Goal: Task Accomplishment & Management: Complete application form

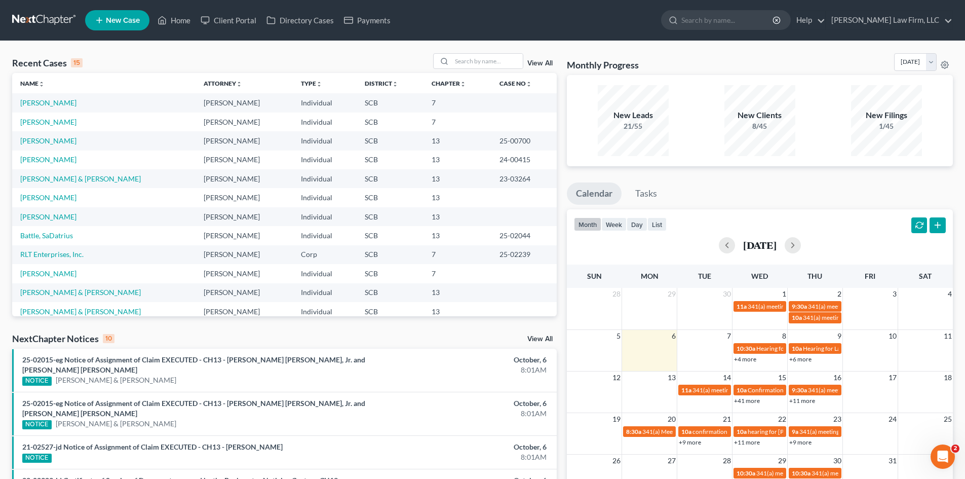
click at [118, 14] on link "New Case" at bounding box center [117, 20] width 64 height 20
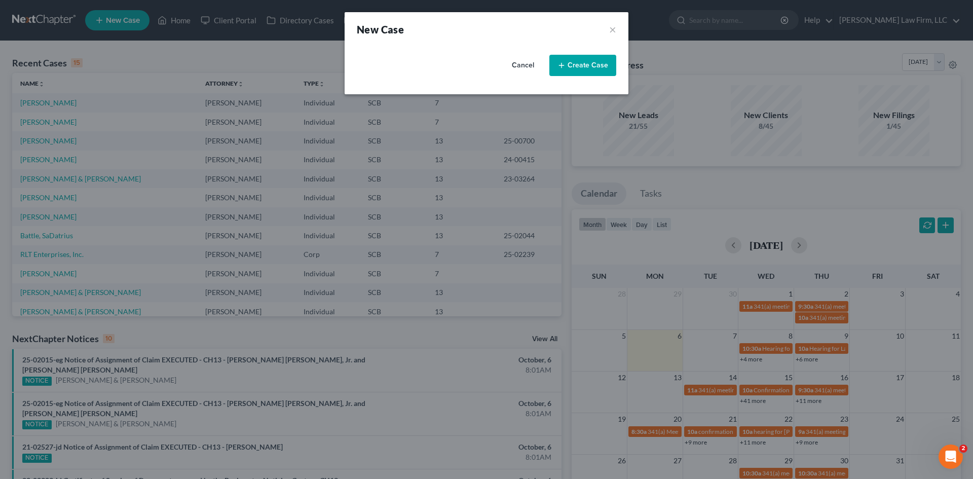
select select "72"
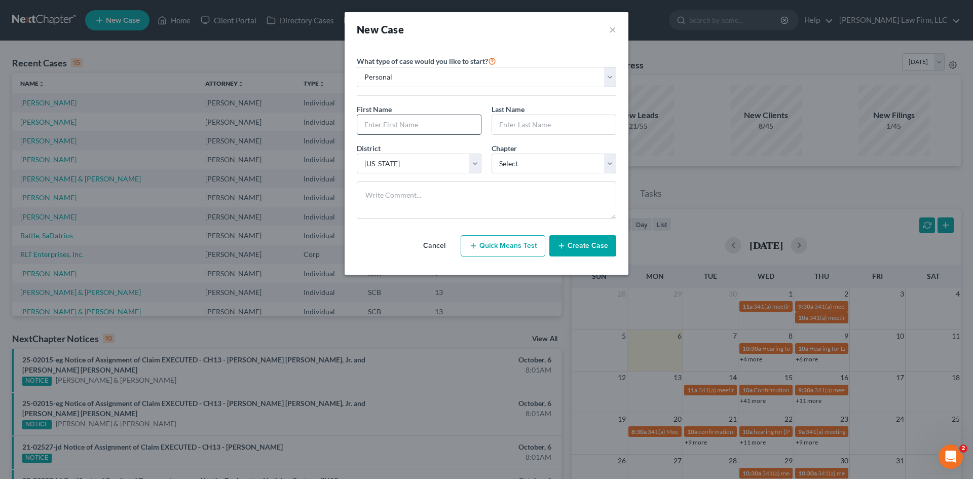
click at [430, 127] on input "text" at bounding box center [419, 124] width 124 height 19
type input "Joey"
click at [516, 133] on input "text" at bounding box center [554, 124] width 124 height 19
type input "Henry"
click at [526, 161] on select "Select 7 11 12 13" at bounding box center [553, 163] width 125 height 20
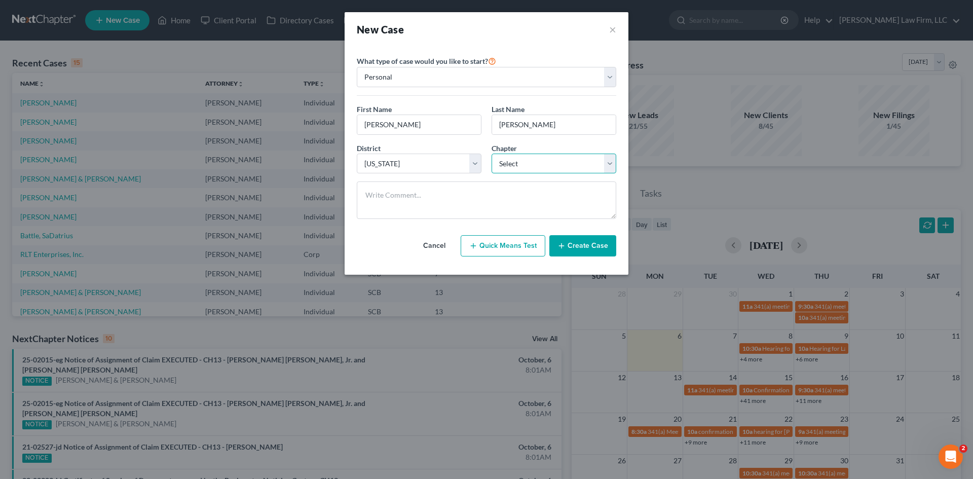
select select "3"
click at [491, 153] on select "Select 7 11 12 13" at bounding box center [553, 163] width 125 height 20
click at [472, 177] on div "District * Select Alabama - Middle Alabama - Northern Alabama - Southern Alaska…" at bounding box center [486, 162] width 269 height 39
click at [584, 244] on button "Create Case" at bounding box center [582, 245] width 67 height 21
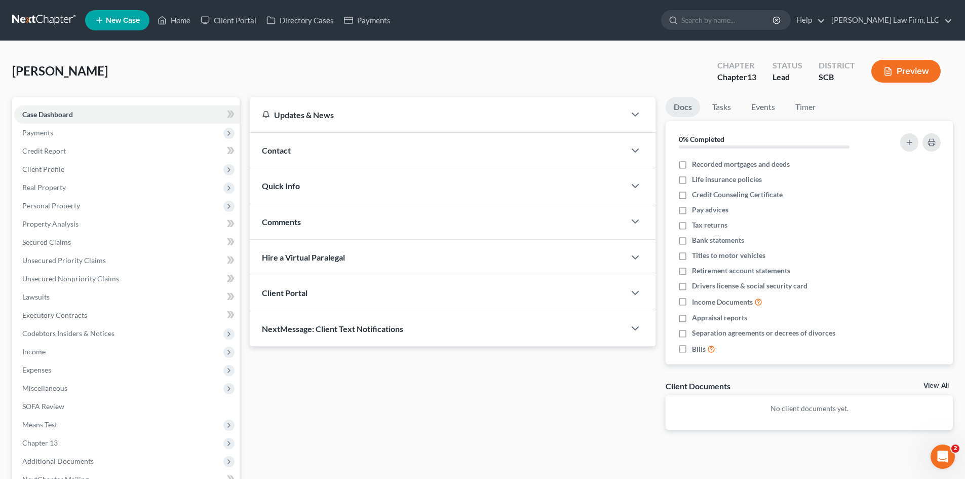
click at [279, 154] on span "Contact" at bounding box center [276, 150] width 29 height 10
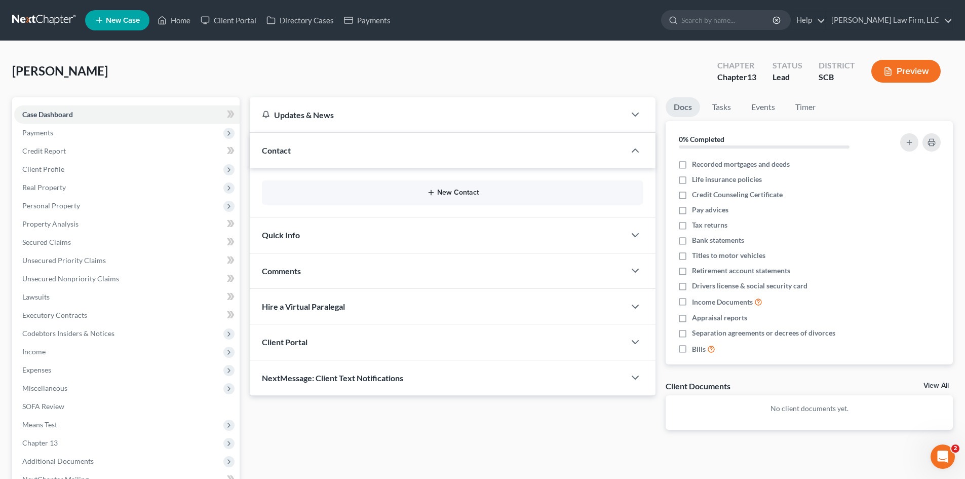
click at [418, 197] on button "New Contact" at bounding box center [452, 192] width 365 height 8
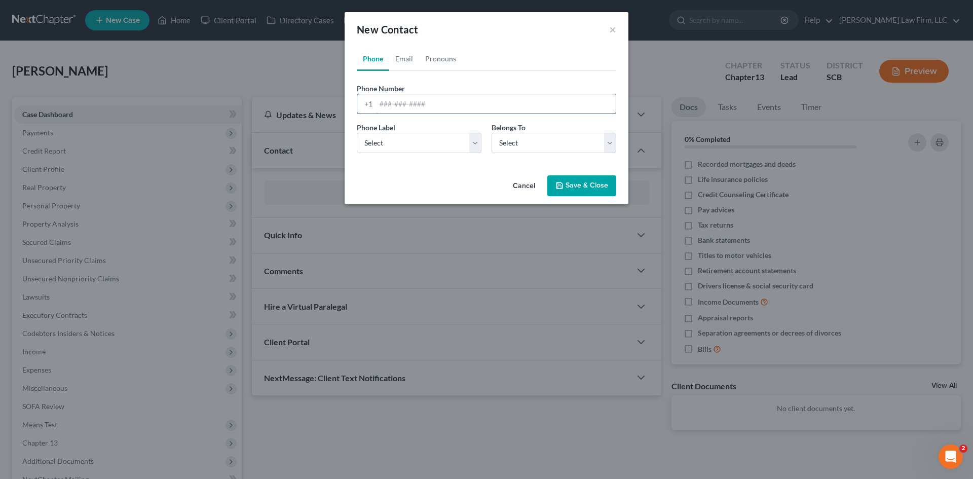
click at [417, 105] on input "tel" at bounding box center [496, 103] width 240 height 19
type input "803-537-1818"
click at [471, 143] on select "Select Mobile Home Work Other" at bounding box center [419, 143] width 125 height 20
select select "1"
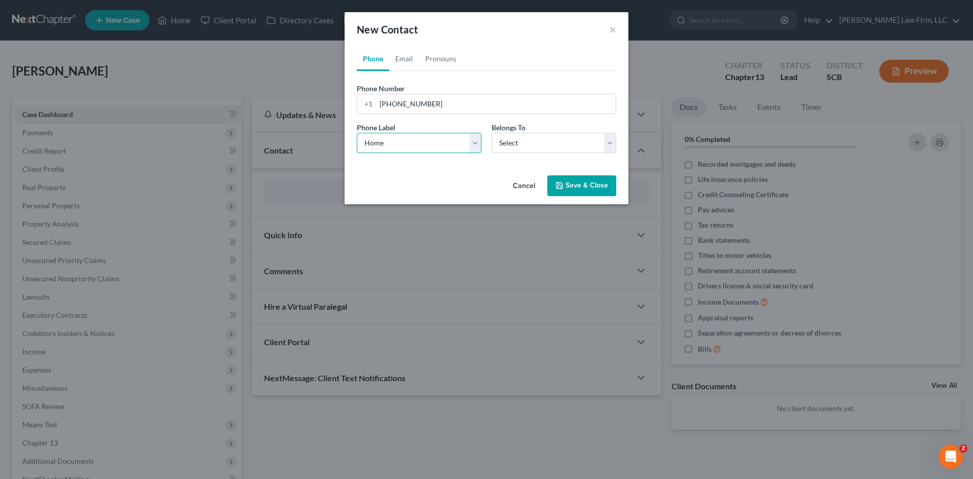
click at [357, 133] on select "Select Mobile Home Work Other" at bounding box center [419, 143] width 125 height 20
click at [514, 150] on select "Select Client Other" at bounding box center [553, 143] width 125 height 20
select select "0"
click at [491, 133] on select "Select Client Other" at bounding box center [553, 143] width 125 height 20
click at [575, 189] on button "Save & Close" at bounding box center [581, 185] width 69 height 21
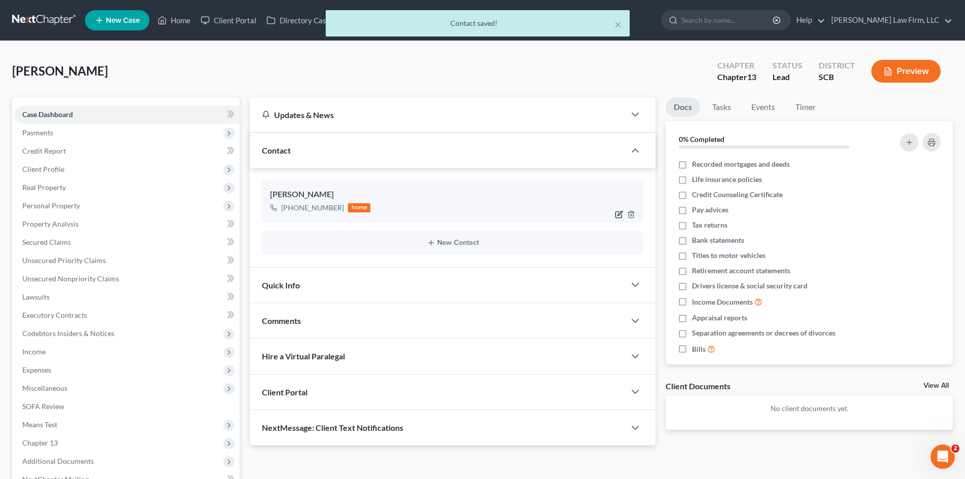
click at [619, 213] on icon "button" at bounding box center [619, 214] width 8 height 8
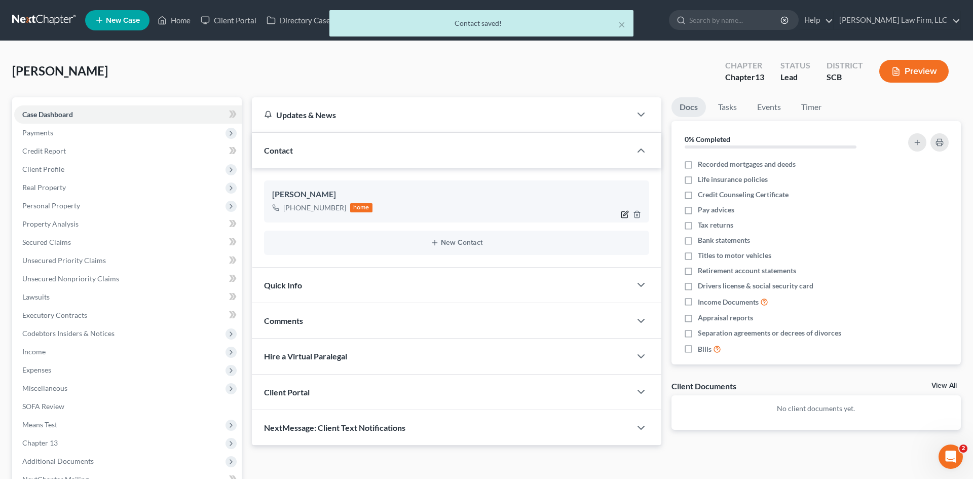
select select "1"
select select "0"
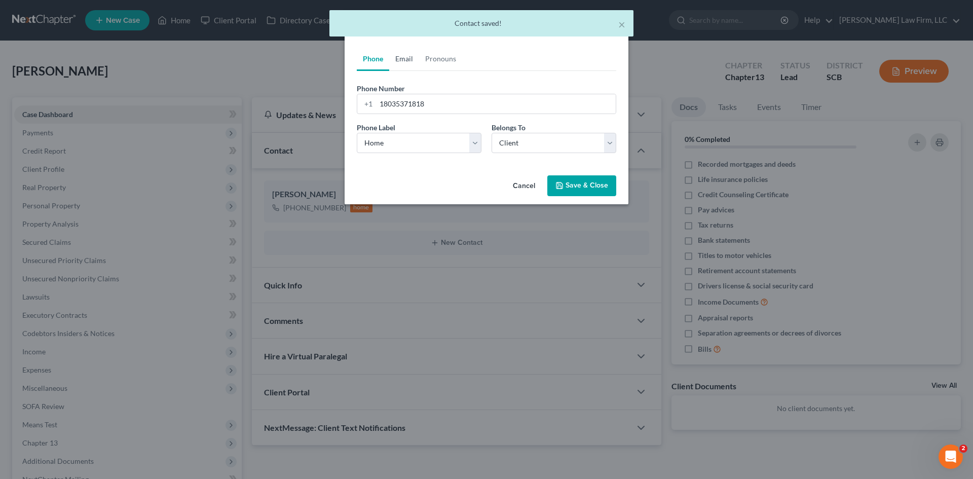
click at [407, 56] on link "Email" at bounding box center [404, 59] width 30 height 24
click at [439, 109] on input "email" at bounding box center [496, 103] width 240 height 19
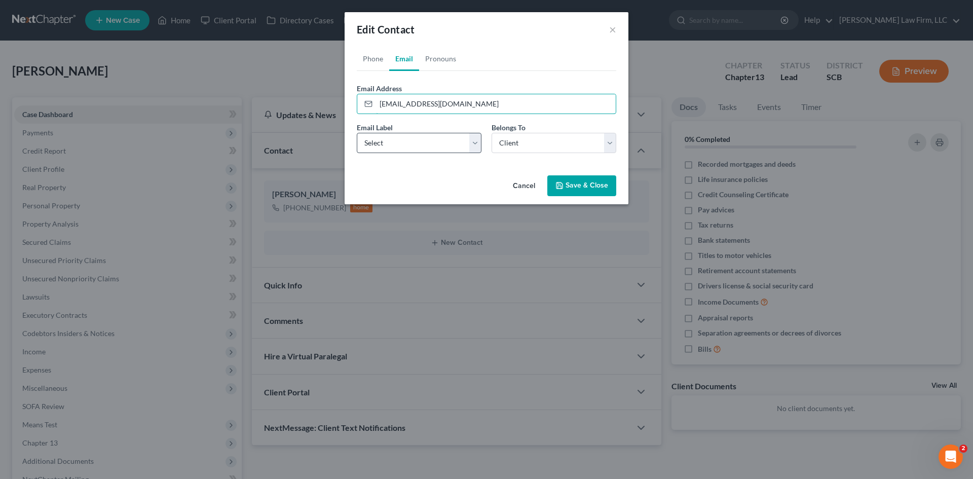
type input "Joeyhenry779@gmail.com"
click at [451, 138] on select "Select Home Work Other" at bounding box center [419, 143] width 125 height 20
select select "0"
click at [357, 133] on select "Select Home Work Other" at bounding box center [419, 143] width 125 height 20
click at [524, 141] on select "Select Client Other" at bounding box center [553, 143] width 125 height 20
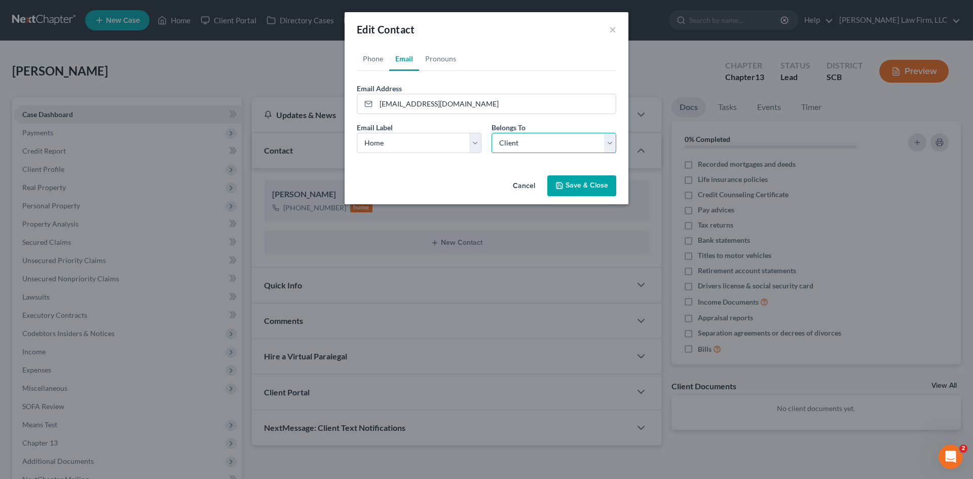
click at [491, 133] on select "Select Client Other" at bounding box center [553, 143] width 125 height 20
click at [565, 192] on button "Save & Close" at bounding box center [581, 185] width 69 height 21
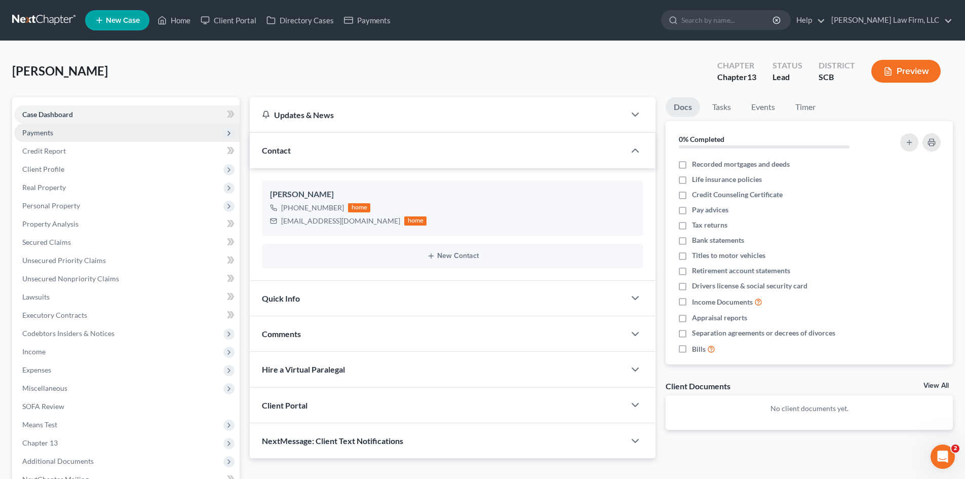
click at [25, 129] on span "Payments" at bounding box center [37, 132] width 31 height 9
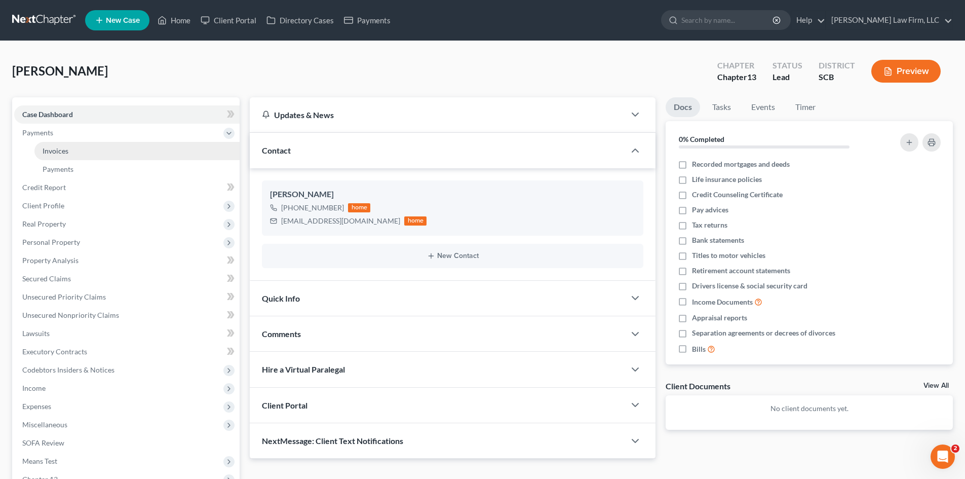
click at [57, 156] on link "Invoices" at bounding box center [136, 151] width 205 height 18
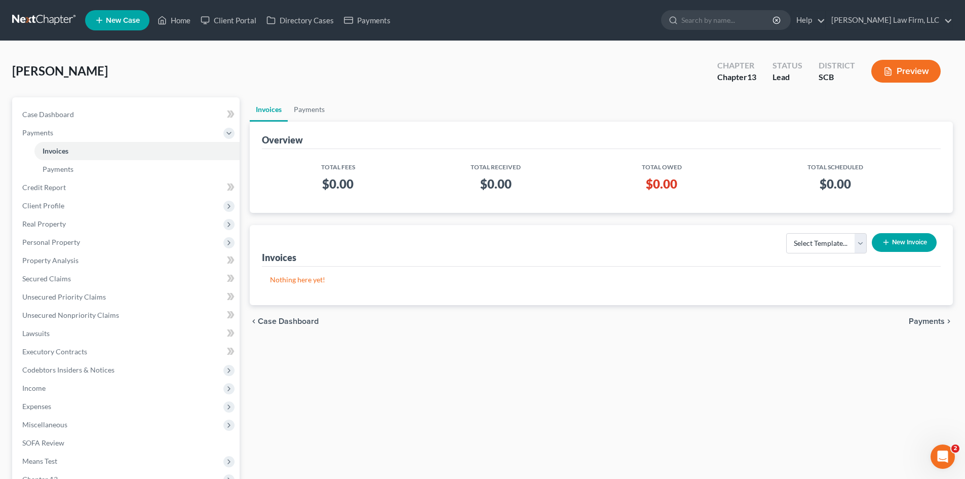
click at [891, 245] on button "New Invoice" at bounding box center [904, 242] width 65 height 19
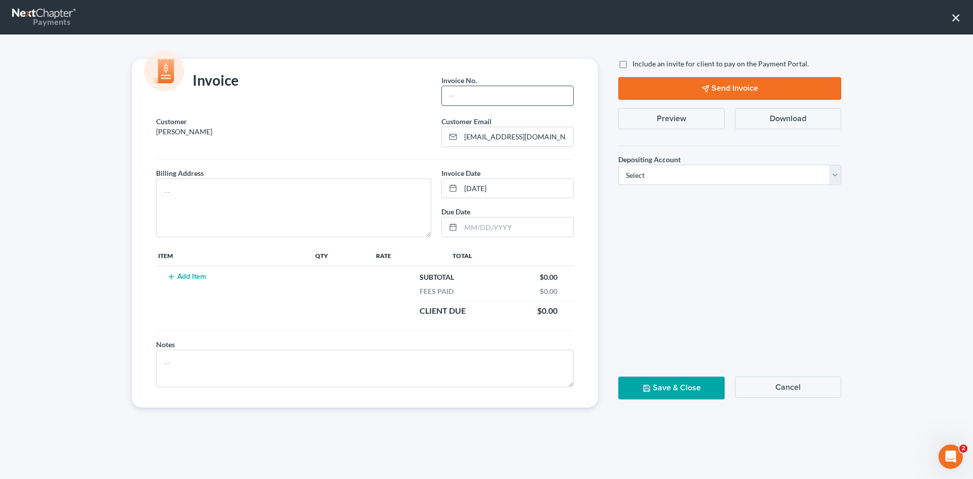
click at [465, 102] on input "text" at bounding box center [507, 95] width 131 height 19
type input "Cola"
click at [253, 184] on textarea at bounding box center [293, 207] width 275 height 59
click at [188, 275] on button "Add Item" at bounding box center [186, 277] width 45 height 8
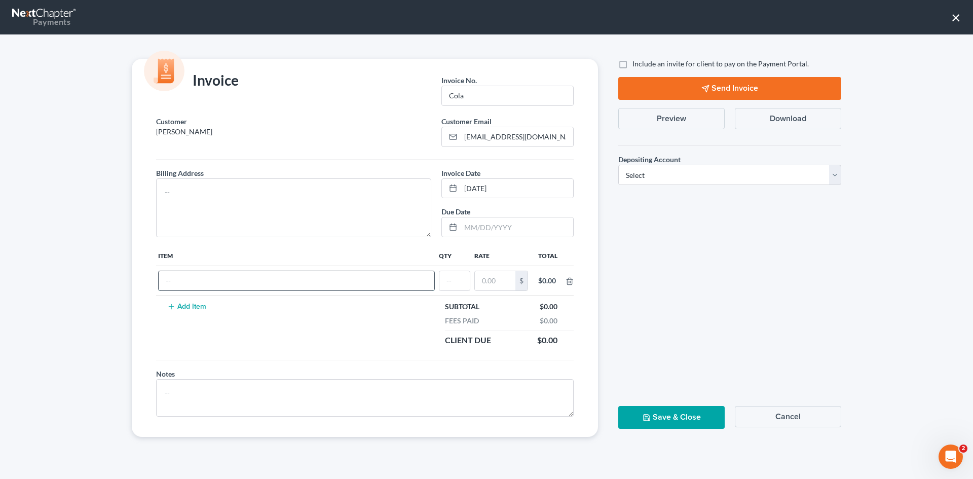
click at [224, 280] on input "text" at bounding box center [297, 280] width 276 height 19
type input "Chapter 13"
click at [448, 279] on input "text" at bounding box center [454, 280] width 30 height 19
type input "1"
click at [487, 281] on input "text" at bounding box center [495, 280] width 41 height 19
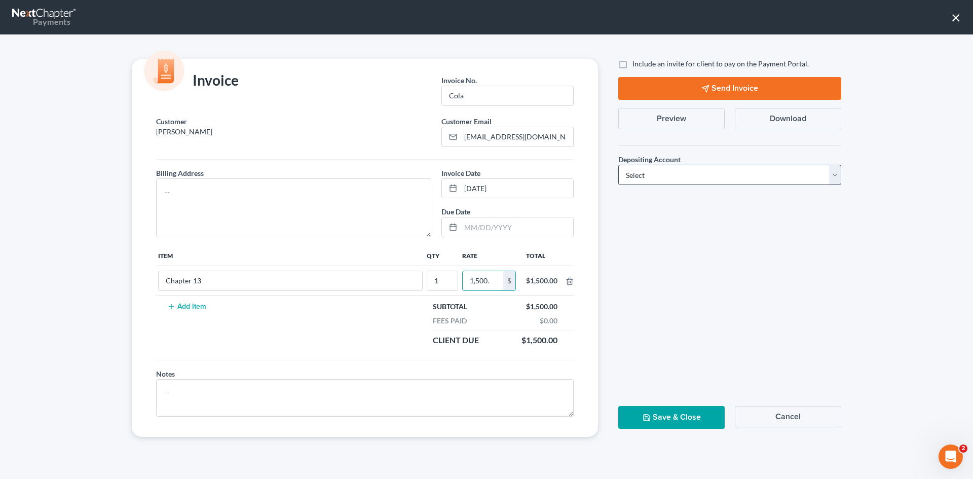
type input "1,500."
drag, startPoint x: 755, startPoint y: 178, endPoint x: 752, endPoint y: 183, distance: 6.6
click at [755, 178] on select "Select Operation Trust" at bounding box center [729, 175] width 223 height 20
select select "1"
click at [618, 165] on select "Select Operation Trust" at bounding box center [729, 175] width 223 height 20
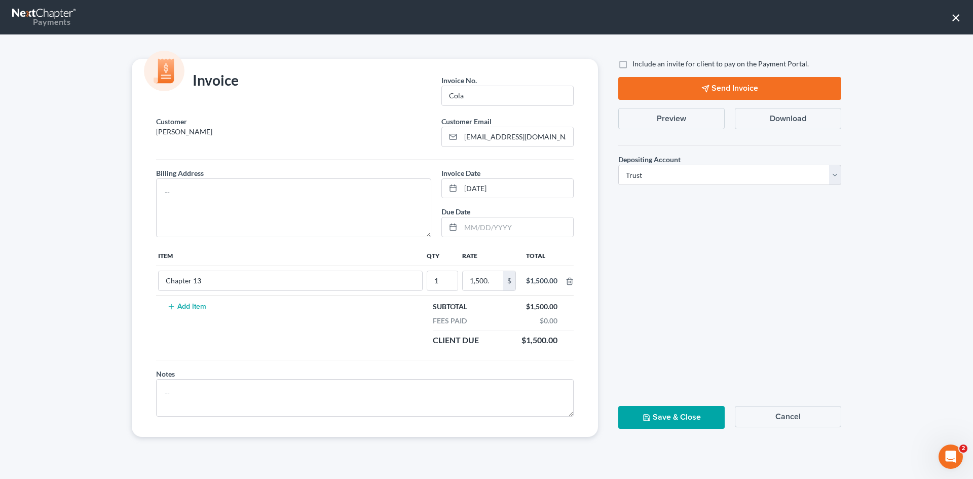
click at [670, 418] on button "Save & Close" at bounding box center [671, 417] width 106 height 23
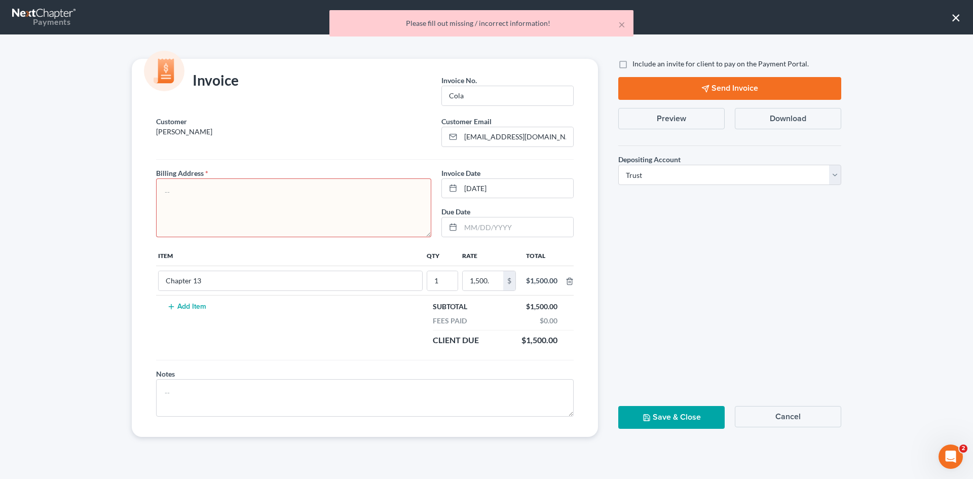
click at [292, 206] on textarea at bounding box center [293, 207] width 275 height 59
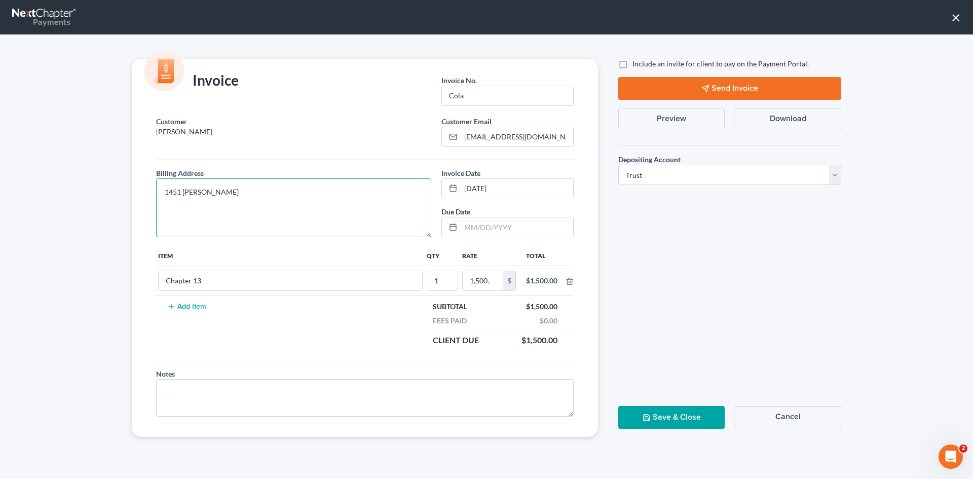
drag, startPoint x: 223, startPoint y: 192, endPoint x: 71, endPoint y: 184, distance: 152.7
click at [72, 184] on div "Invoice Invoice No. * Cola Customer Henry, Joey Customer Email * Joeyhenry779@g…" at bounding box center [486, 256] width 973 height 444
type textarea "1451 Hughey Ferry Rd"
click at [772, 422] on button "Cancel" at bounding box center [787, 416] width 106 height 21
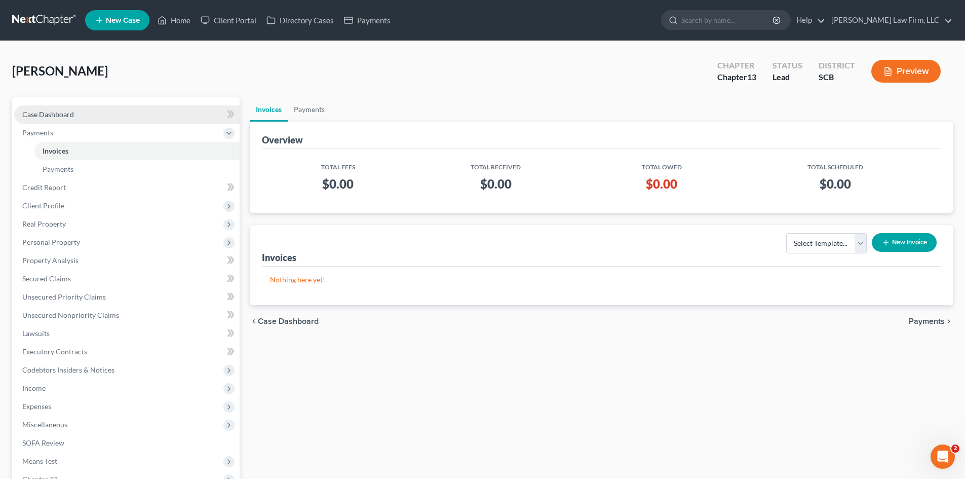
click at [72, 111] on span "Case Dashboard" at bounding box center [48, 114] width 52 height 9
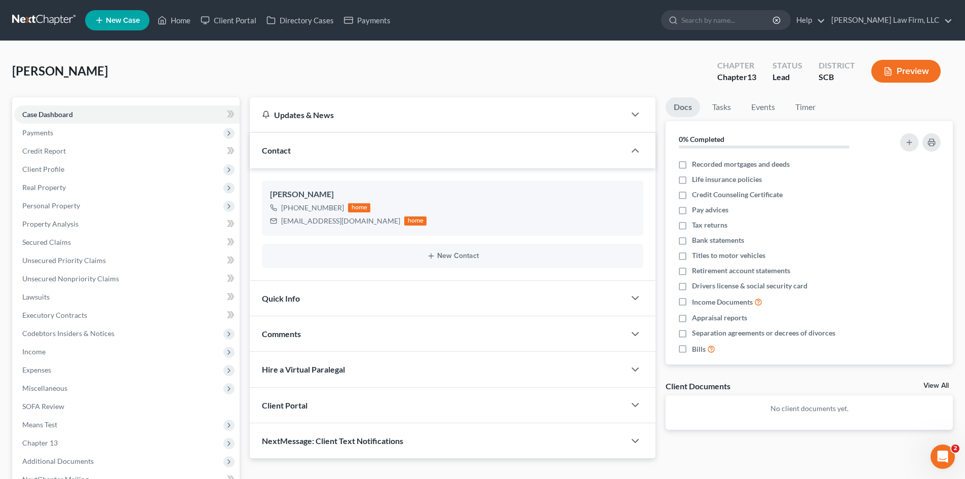
click at [393, 306] on div "Quick Info" at bounding box center [437, 298] width 375 height 35
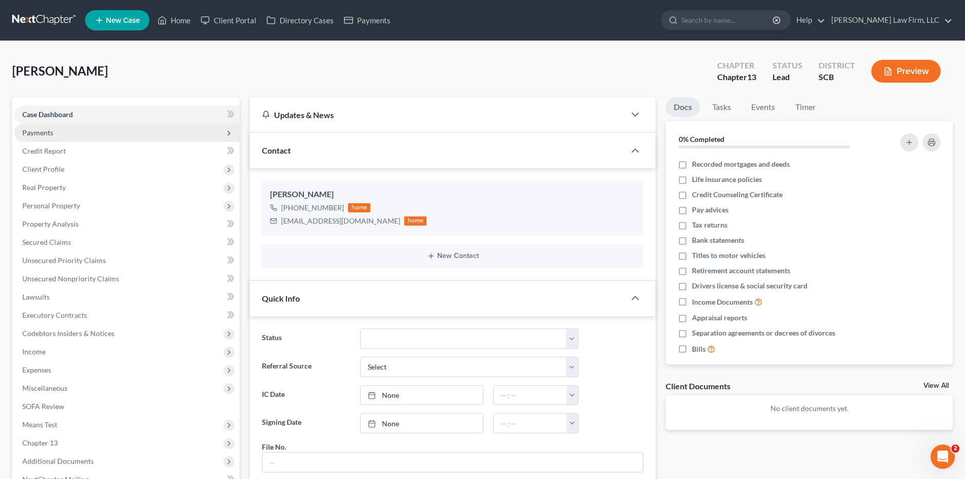
click at [60, 131] on span "Payments" at bounding box center [126, 133] width 225 height 18
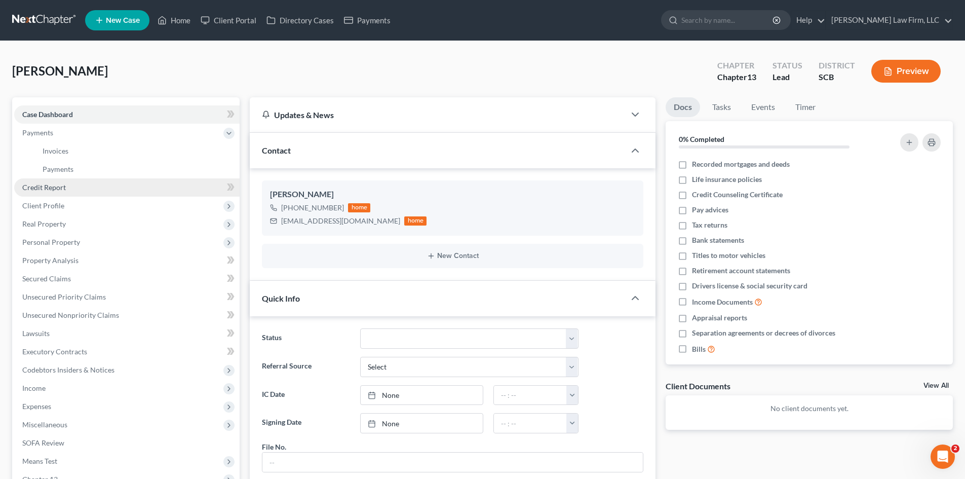
click at [76, 189] on link "Credit Report" at bounding box center [126, 187] width 225 height 18
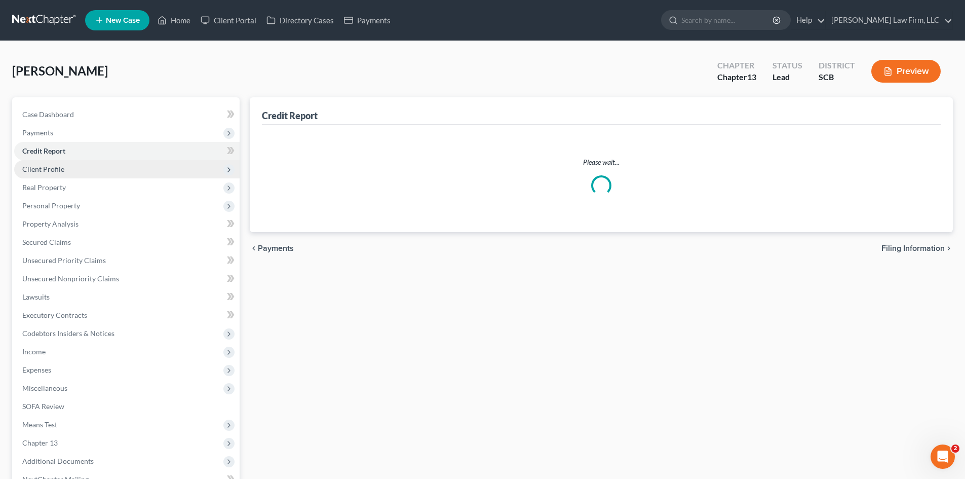
click at [79, 178] on span "Client Profile" at bounding box center [126, 169] width 225 height 18
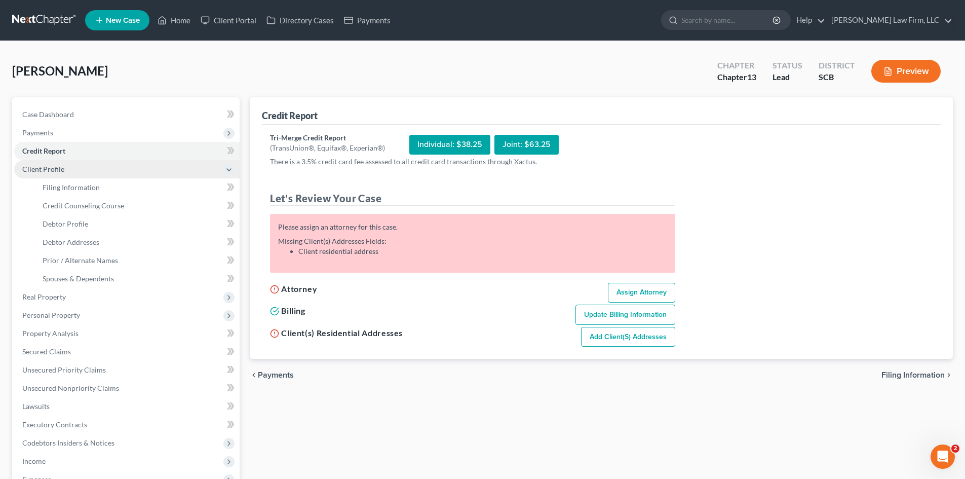
click at [70, 170] on span "Client Profile" at bounding box center [126, 169] width 225 height 18
click at [46, 162] on span "Client Profile" at bounding box center [126, 169] width 225 height 18
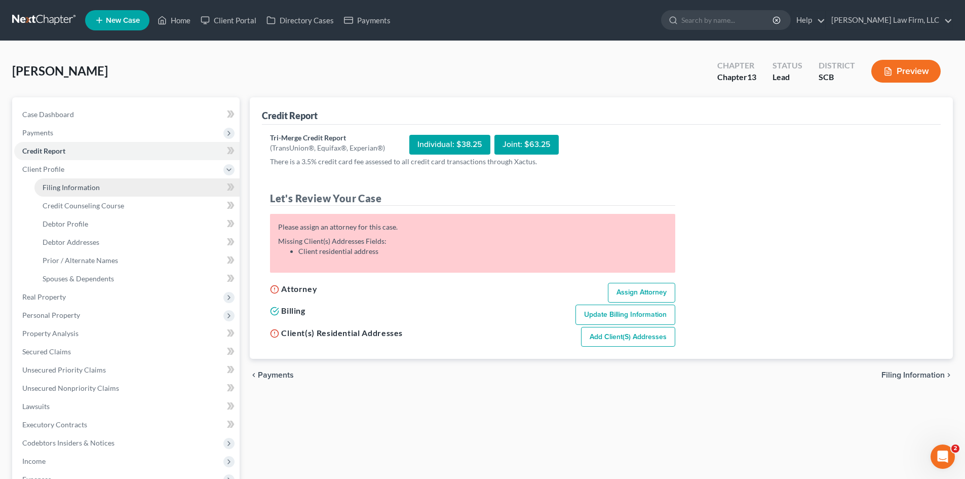
click at [71, 185] on span "Filing Information" at bounding box center [71, 187] width 57 height 9
select select "1"
select select "0"
select select "3"
select select "72"
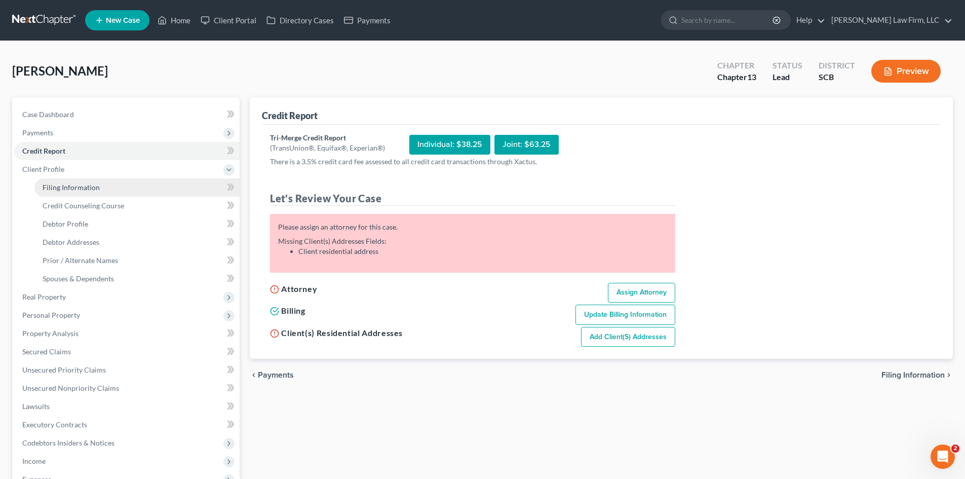
select select "42"
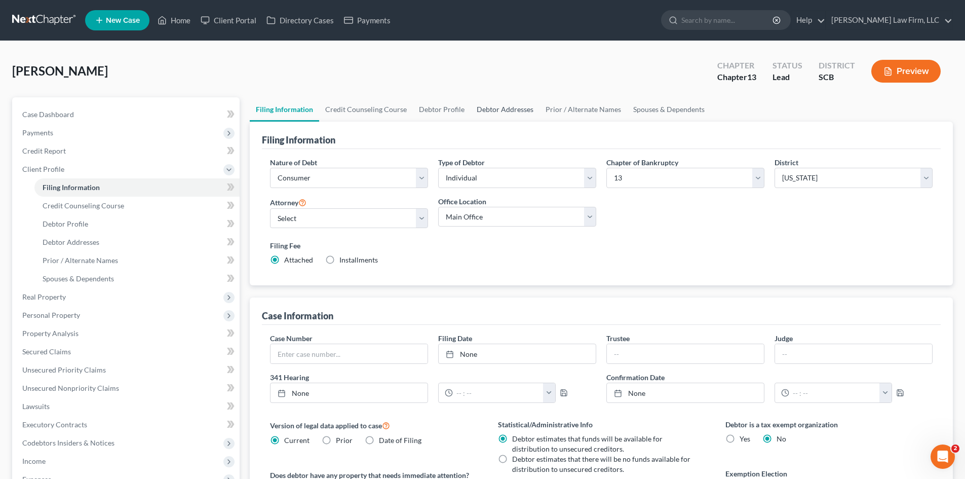
click at [491, 110] on link "Debtor Addresses" at bounding box center [505, 109] width 69 height 24
select select "0"
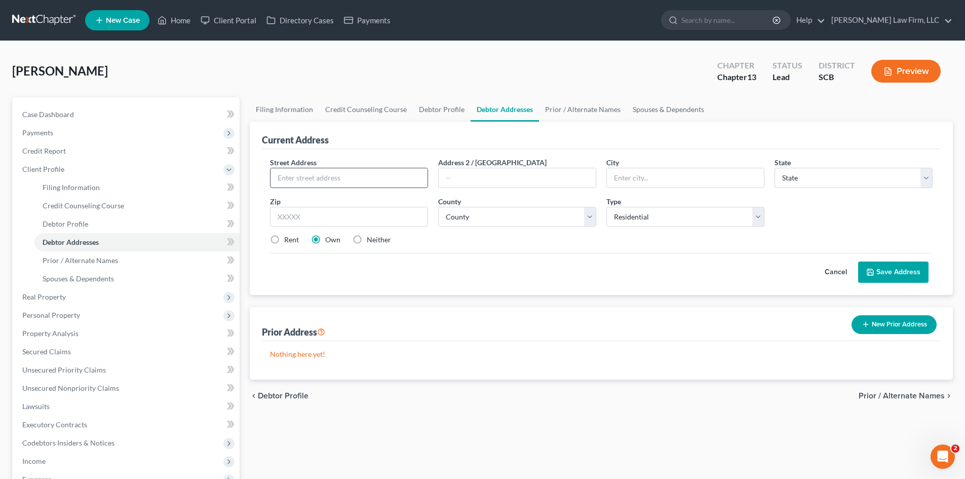
click at [391, 173] on input "text" at bounding box center [348, 177] width 157 height 19
type input "1451 Hughey Ferry Rd"
click at [386, 212] on input "text" at bounding box center [349, 217] width 158 height 20
type input "29126"
click at [546, 269] on div "Cancel Save Address" at bounding box center [601, 268] width 663 height 30
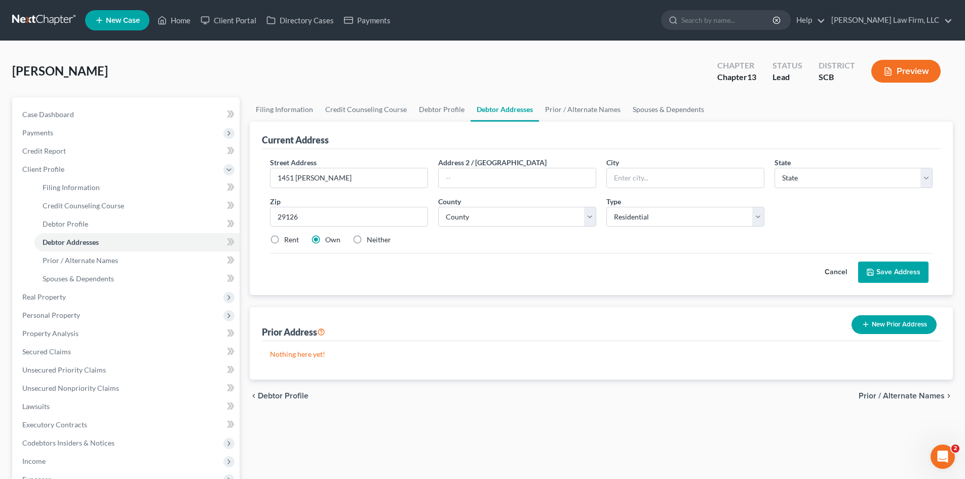
type input "Pomaria"
select select "42"
click at [893, 267] on button "Save Address" at bounding box center [893, 271] width 70 height 21
click at [471, 221] on select "County Abbeville County Aiken County Allendale County Anderson County Bamberg C…" at bounding box center [517, 217] width 158 height 20
select select "35"
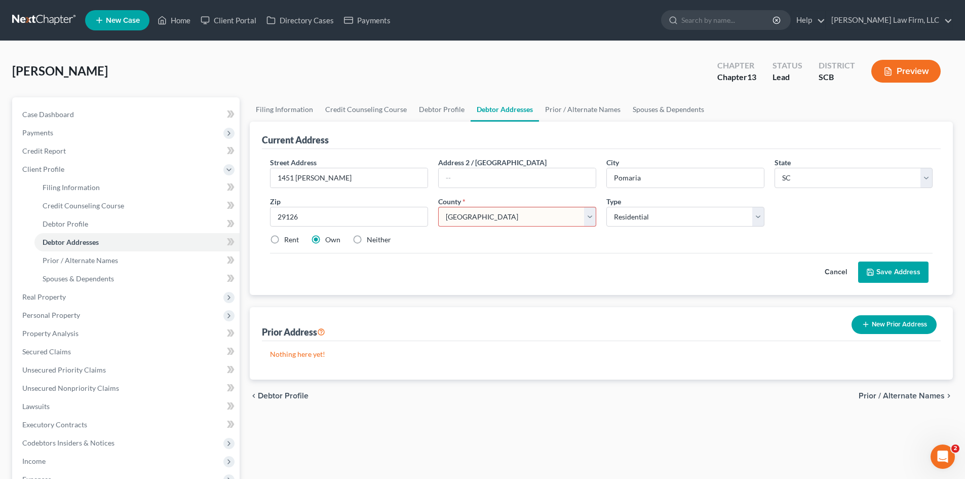
click at [438, 207] on select "County Abbeville County Aiken County Allendale County Anderson County Bamberg C…" at bounding box center [517, 217] width 158 height 20
click at [882, 275] on button "Save Address" at bounding box center [893, 271] width 70 height 21
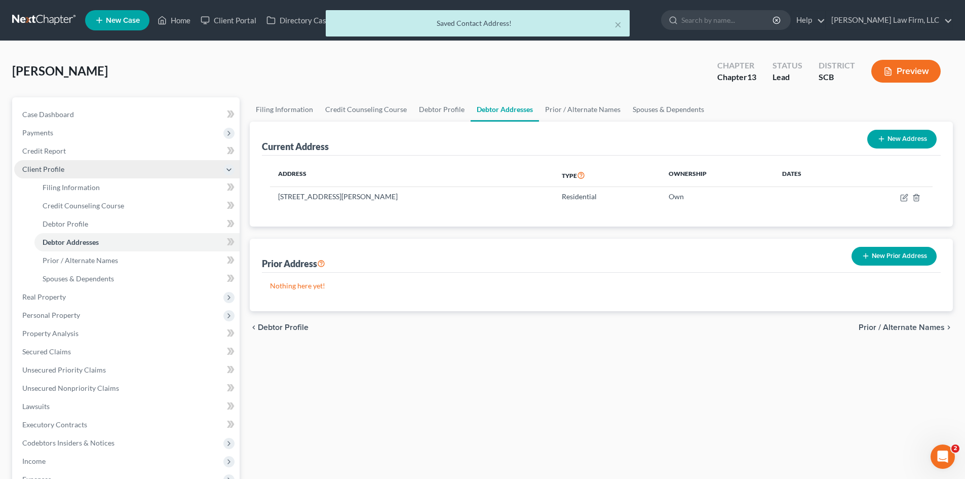
click at [110, 166] on span "Client Profile" at bounding box center [126, 169] width 225 height 18
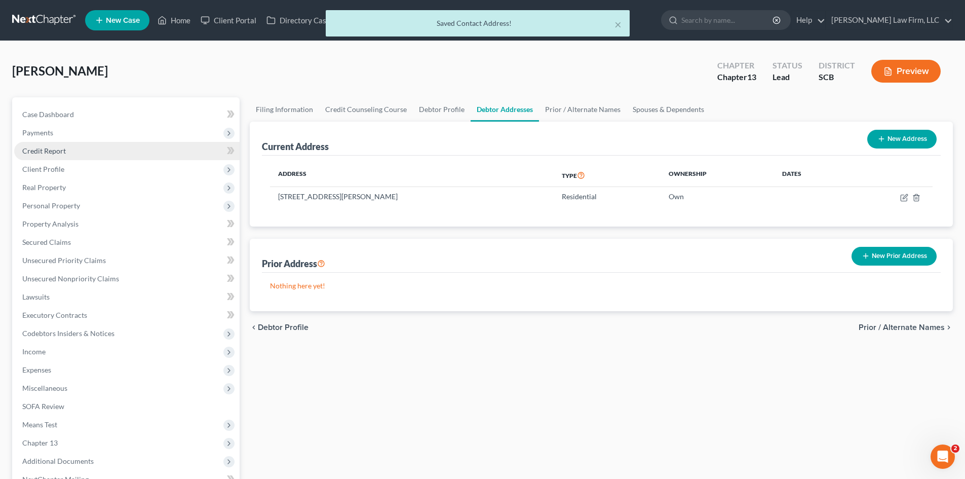
click at [120, 158] on link "Credit Report" at bounding box center [126, 151] width 225 height 18
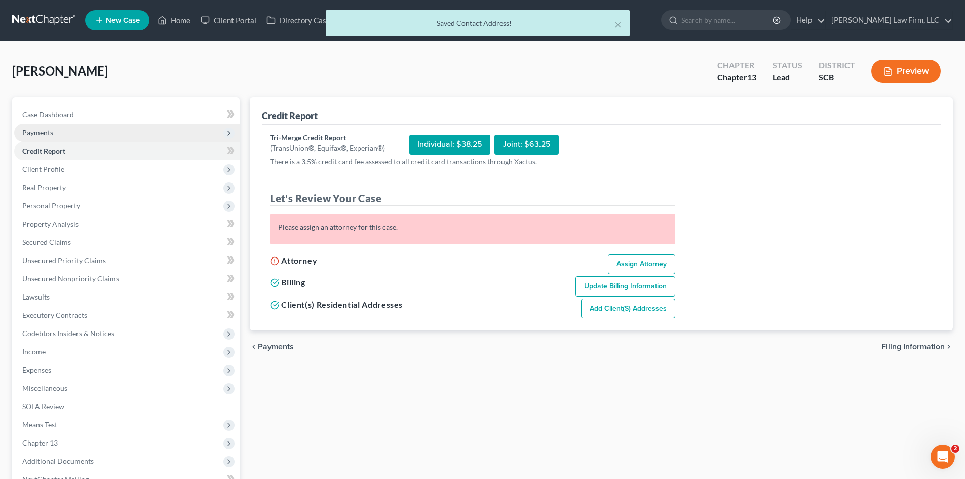
click at [111, 141] on span "Payments" at bounding box center [126, 133] width 225 height 18
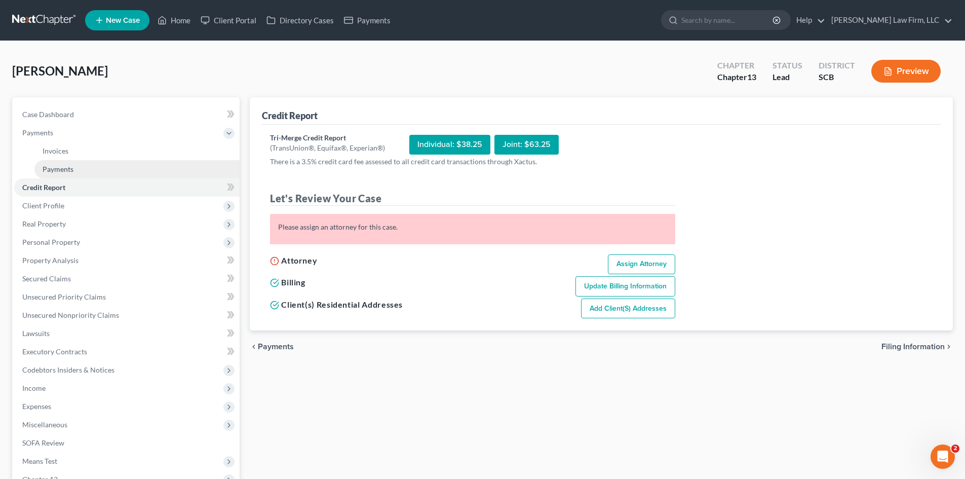
click at [125, 160] on link "Payments" at bounding box center [136, 169] width 205 height 18
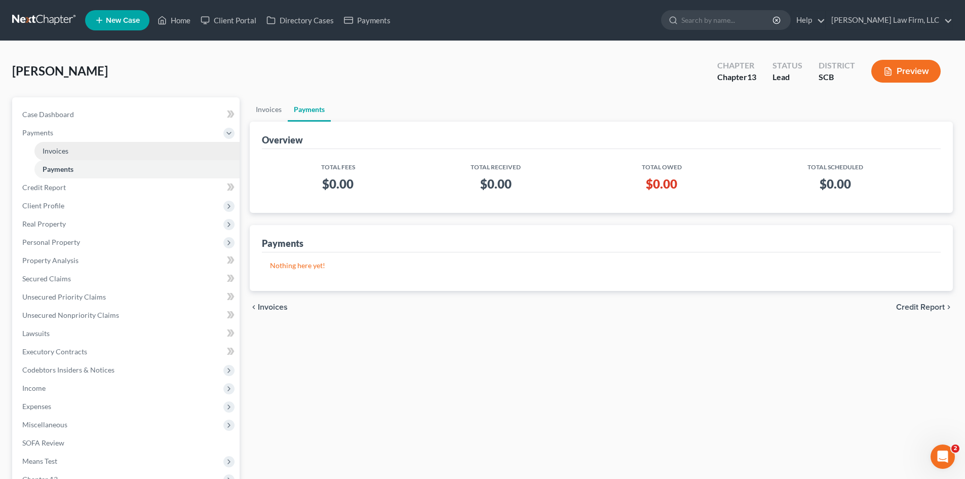
click at [100, 146] on link "Invoices" at bounding box center [136, 151] width 205 height 18
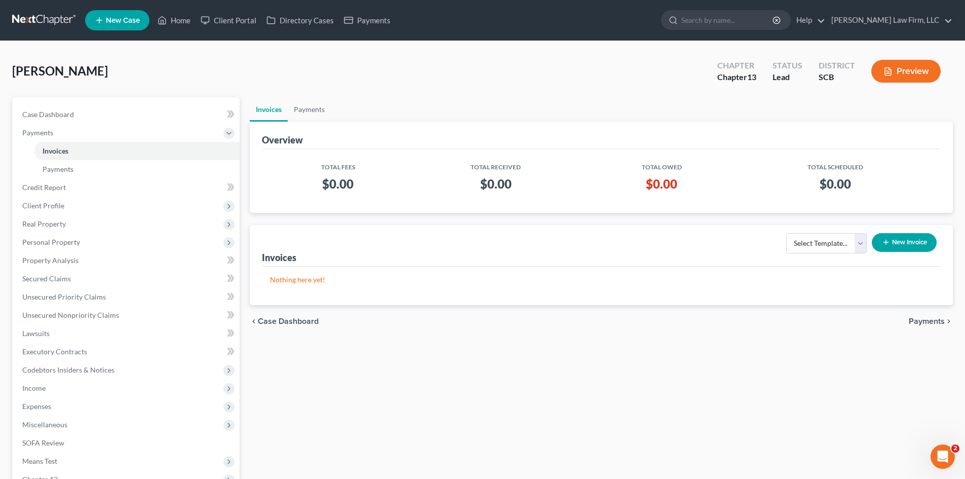
click at [886, 242] on line "button" at bounding box center [885, 242] width 5 height 0
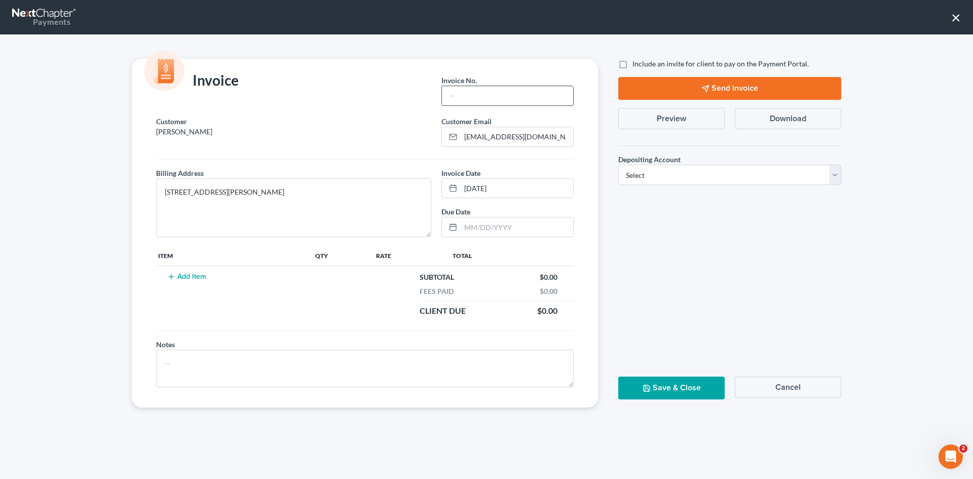
click at [481, 98] on input "text" at bounding box center [507, 95] width 131 height 19
type input "Cola"
click at [197, 273] on button "Add Item" at bounding box center [186, 277] width 45 height 8
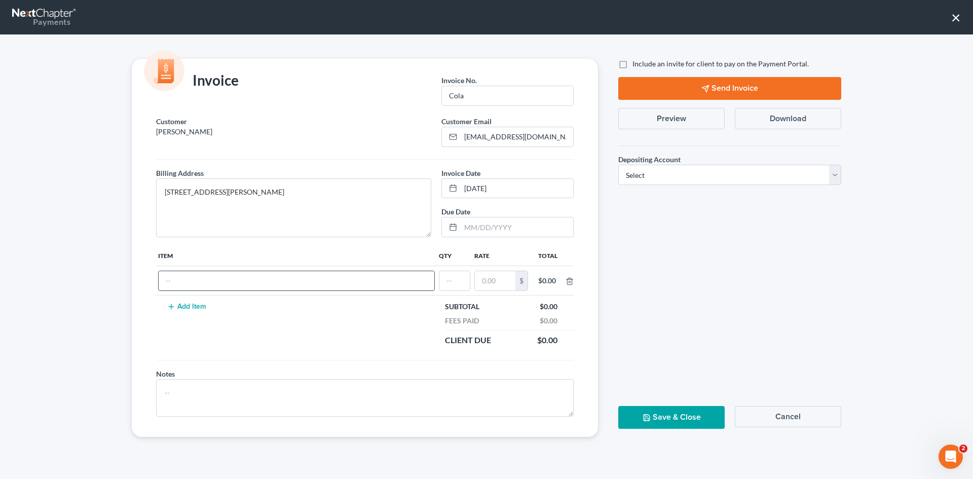
click at [218, 283] on input "text" at bounding box center [297, 280] width 276 height 19
type input "Chapter 13"
click at [463, 288] on input "text" at bounding box center [454, 280] width 30 height 19
type input "1"
click at [498, 286] on input "text" at bounding box center [495, 280] width 41 height 19
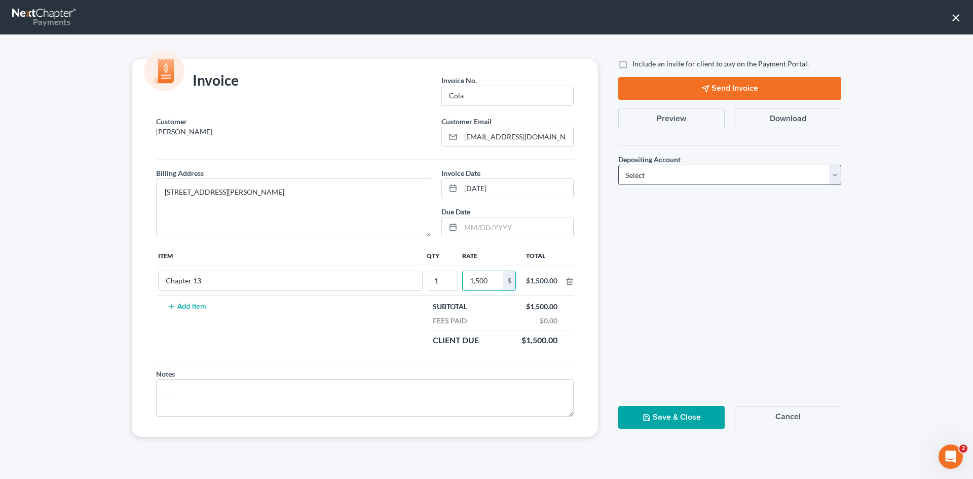
type input "1,500"
click at [649, 180] on select "Select Operation Trust" at bounding box center [729, 175] width 223 height 20
select select "1"
click at [618, 165] on select "Select Operation Trust" at bounding box center [729, 175] width 223 height 20
click at [695, 412] on button "Save & Close" at bounding box center [671, 417] width 106 height 23
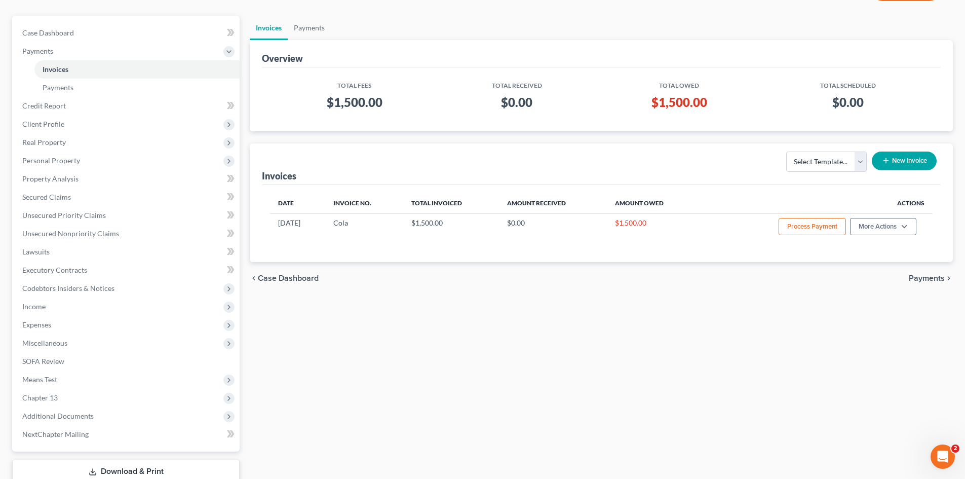
scroll to position [151, 0]
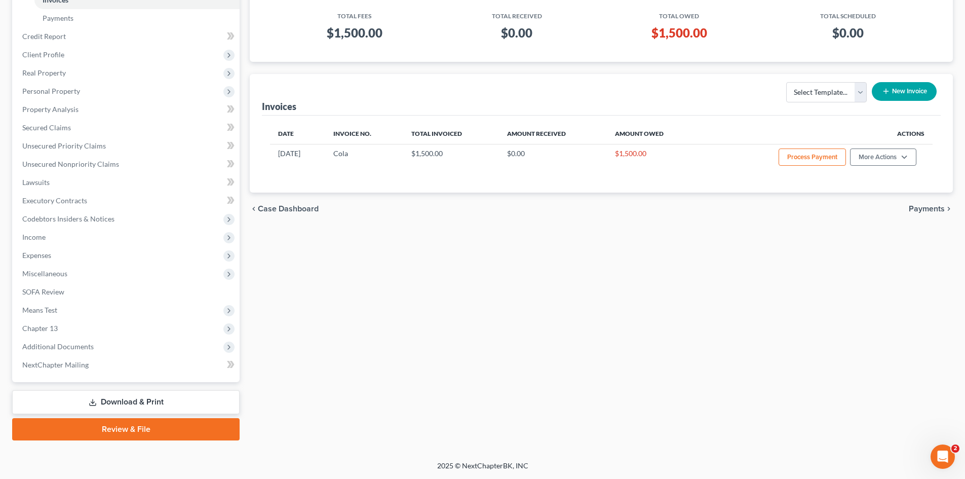
click at [136, 335] on span "Chapter 13" at bounding box center [126, 328] width 225 height 18
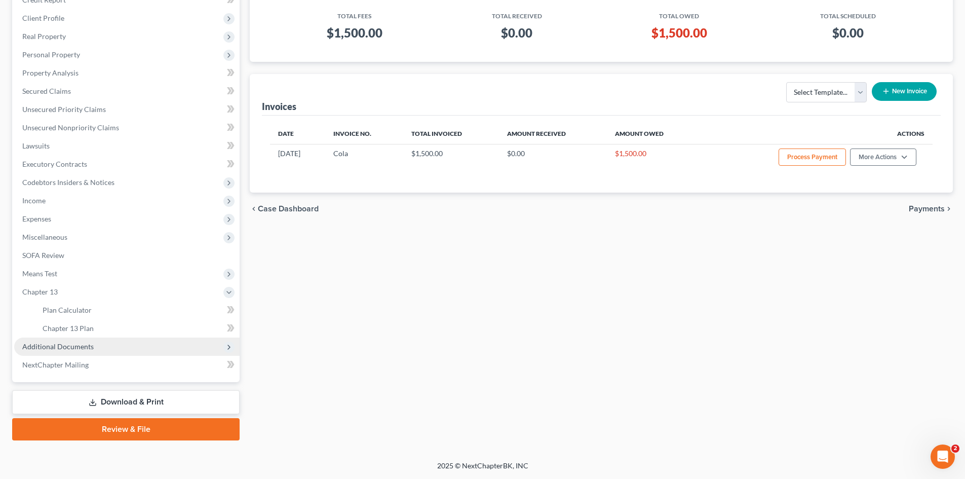
click at [104, 344] on span "Additional Documents" at bounding box center [126, 346] width 225 height 18
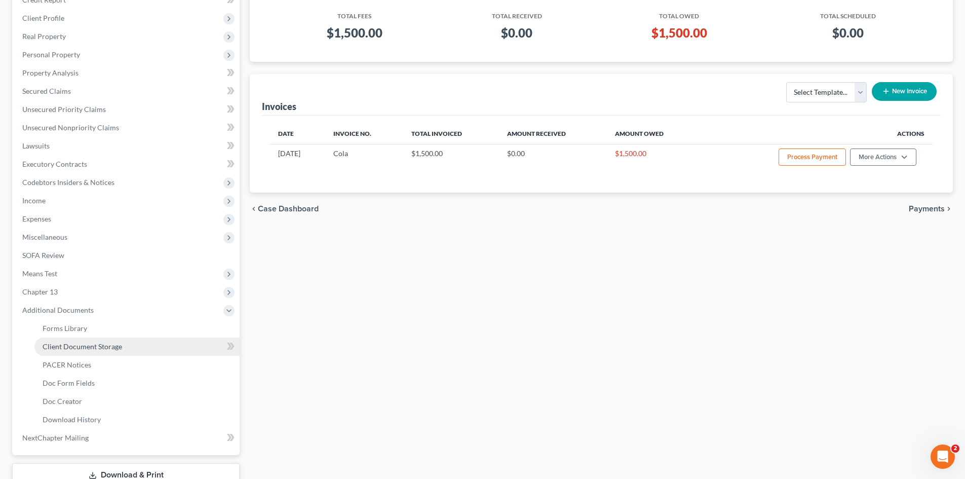
click at [91, 348] on span "Client Document Storage" at bounding box center [83, 346] width 80 height 9
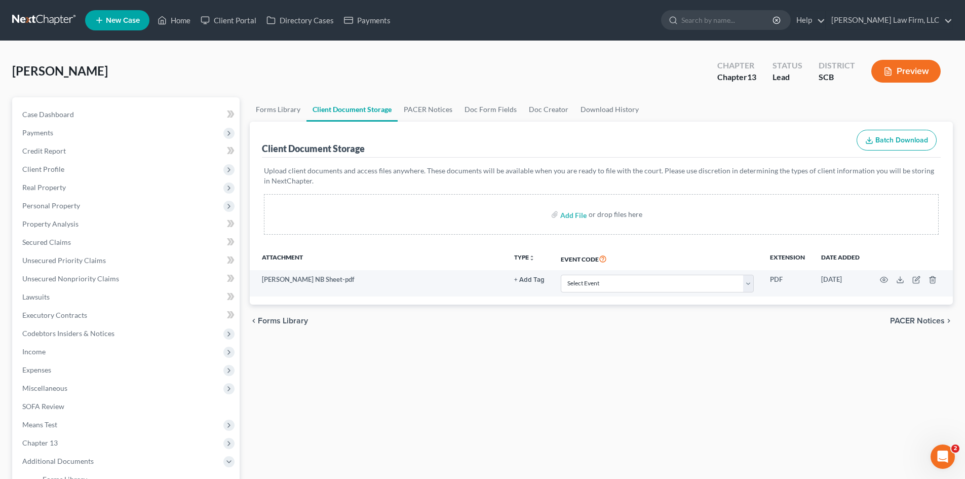
click at [107, 25] on link "New Case" at bounding box center [117, 20] width 64 height 20
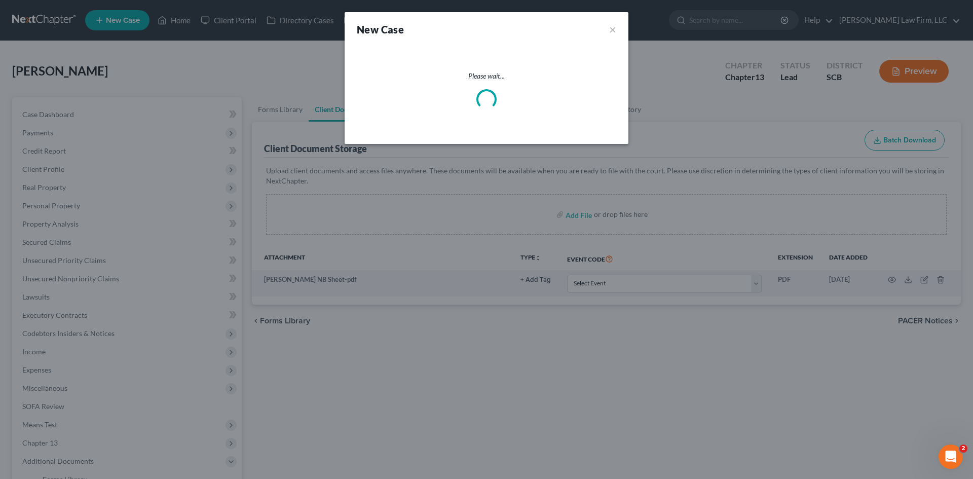
select select "72"
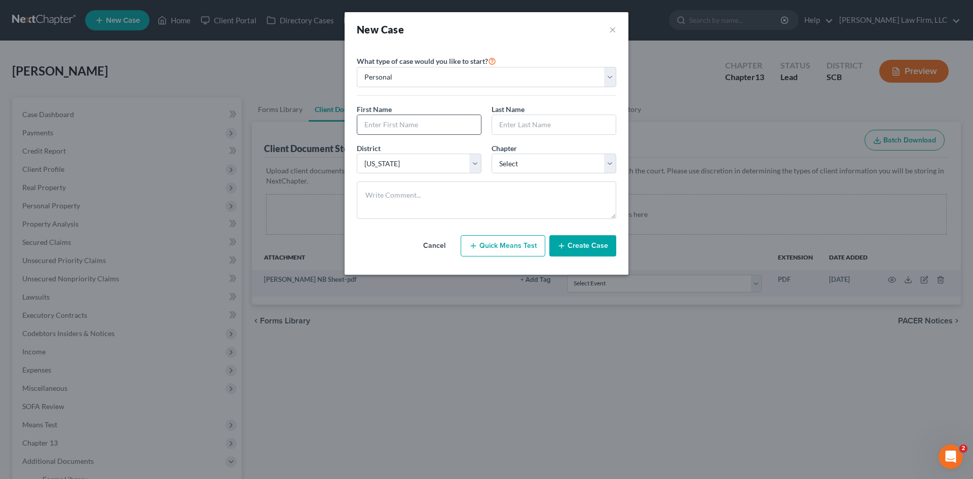
click at [461, 122] on input "text" at bounding box center [419, 124] width 124 height 19
type input "Lawanda"
type input "Rembert"
drag, startPoint x: 559, startPoint y: 164, endPoint x: 559, endPoint y: 171, distance: 7.1
click at [559, 164] on select "Select 7 11 12 13" at bounding box center [553, 163] width 125 height 20
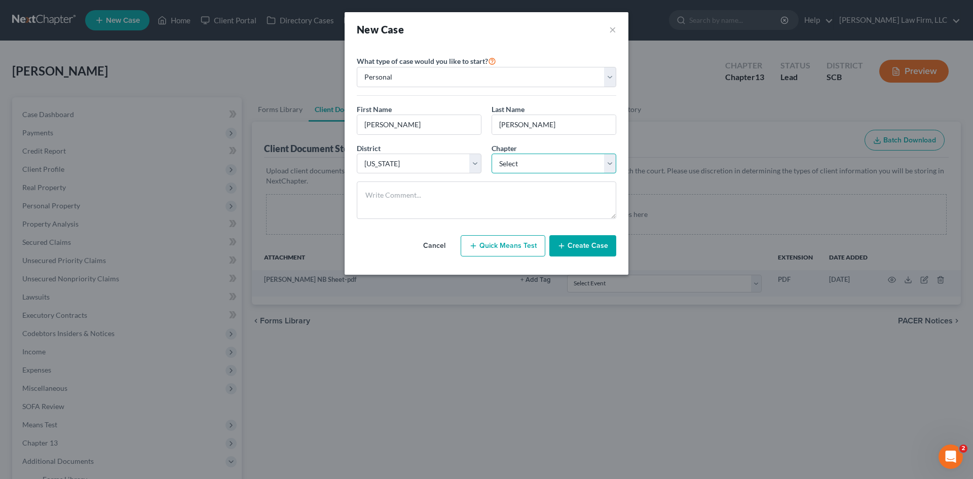
select select "3"
click at [491, 153] on select "Select 7 11 12 13" at bounding box center [553, 163] width 125 height 20
click at [414, 147] on div "District * Select Alabama - Middle Alabama - Northern Alabama - Southern Alaska…" at bounding box center [419, 158] width 135 height 31
click at [601, 250] on button "Create Case" at bounding box center [582, 245] width 67 height 21
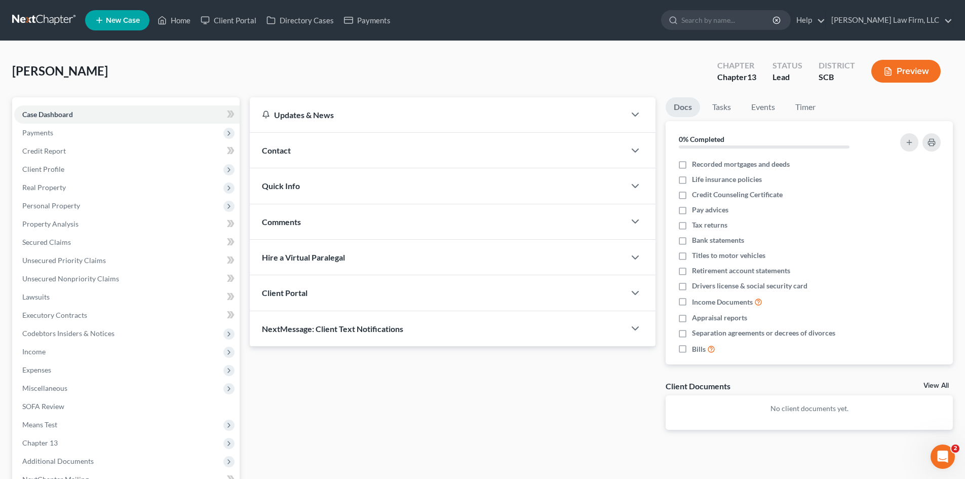
click at [303, 146] on div "Contact" at bounding box center [437, 150] width 375 height 35
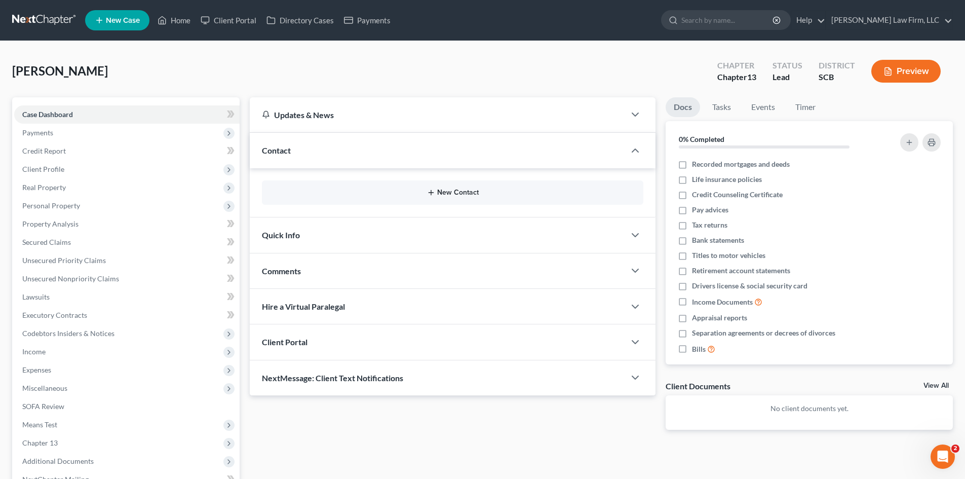
click at [386, 195] on button "New Contact" at bounding box center [452, 192] width 365 height 8
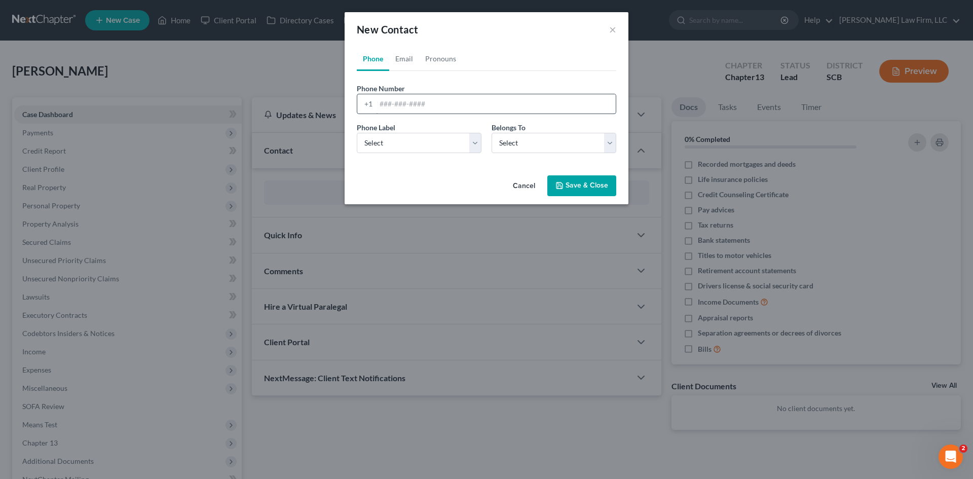
drag, startPoint x: 369, startPoint y: 80, endPoint x: 381, endPoint y: 101, distance: 24.5
click at [371, 86] on div "Phone Number * +1 Ext. Phone Label * Select Mobile Home Work Other Belongs To *…" at bounding box center [486, 116] width 259 height 90
click at [382, 102] on input "tel" at bounding box center [496, 103] width 240 height 19
type input "8034630010"
click at [405, 140] on select "Select Mobile Home Work Other" at bounding box center [419, 143] width 125 height 20
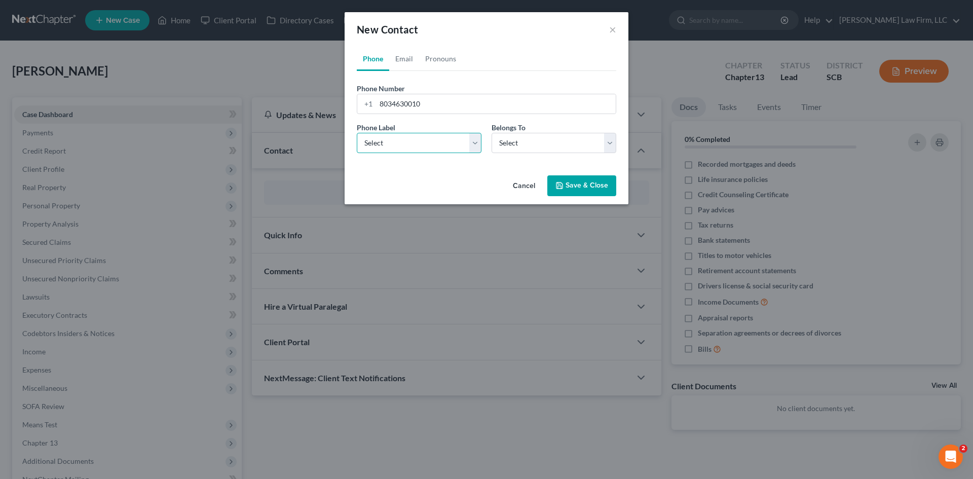
select select "0"
click at [357, 133] on select "Select Mobile Home Work Other" at bounding box center [419, 143] width 125 height 20
click at [534, 148] on select "Select Client Other" at bounding box center [553, 143] width 125 height 20
select select "0"
click at [491, 133] on select "Select Client Other" at bounding box center [553, 143] width 125 height 20
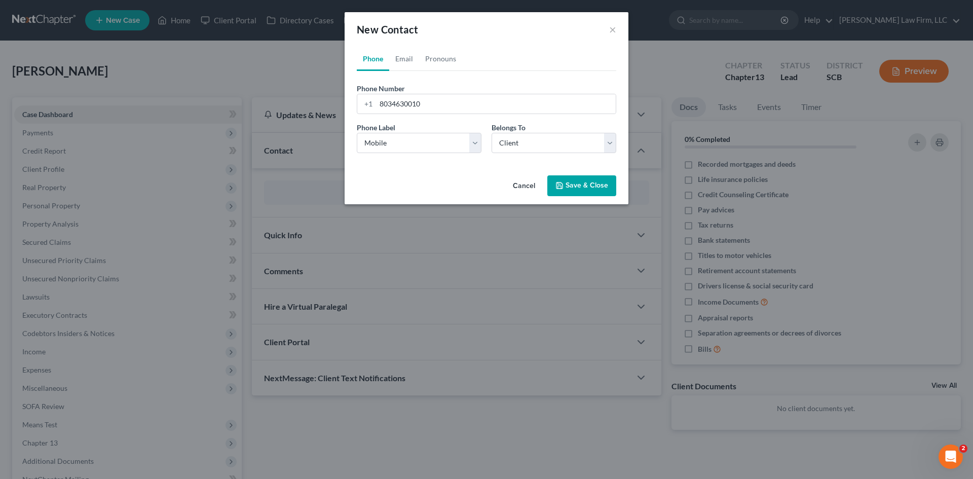
click at [591, 187] on button "Save & Close" at bounding box center [581, 185] width 69 height 21
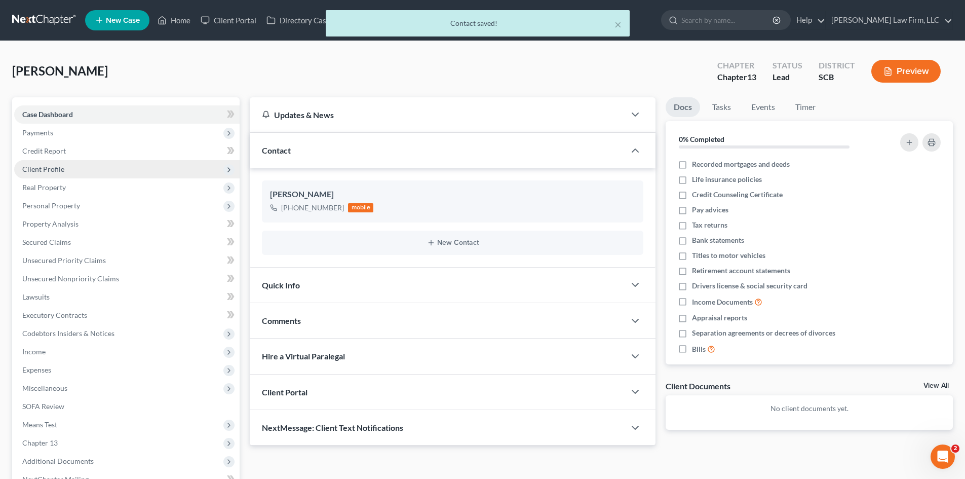
drag, startPoint x: 52, startPoint y: 166, endPoint x: 58, endPoint y: 166, distance: 6.1
click at [52, 166] on span "Client Profile" at bounding box center [43, 169] width 42 height 9
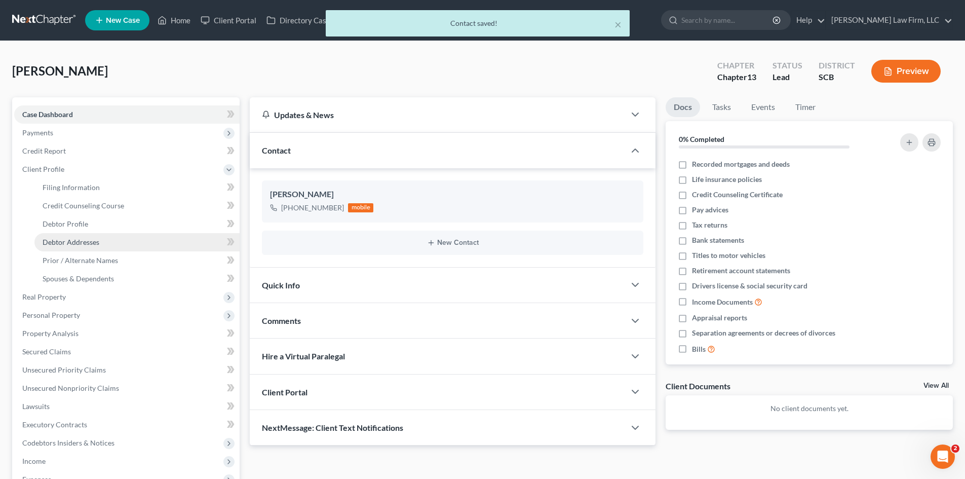
click at [103, 245] on link "Debtor Addresses" at bounding box center [136, 242] width 205 height 18
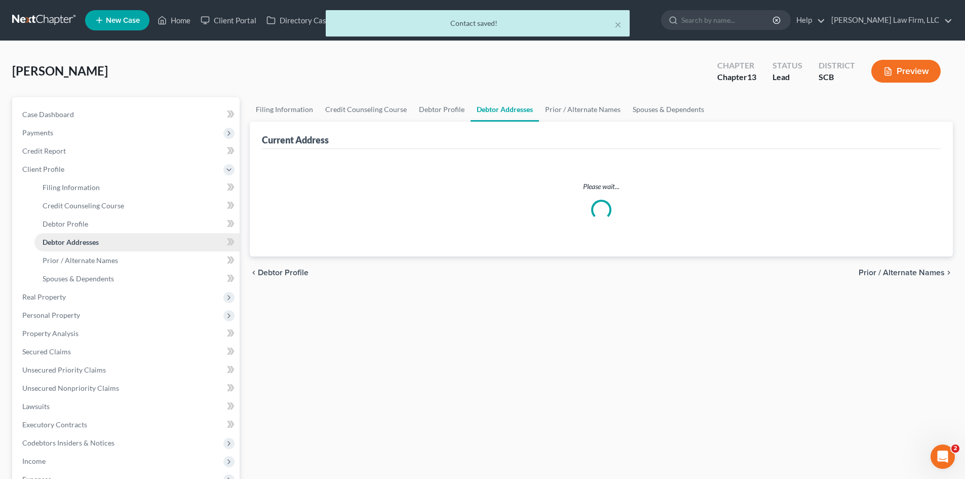
select select "0"
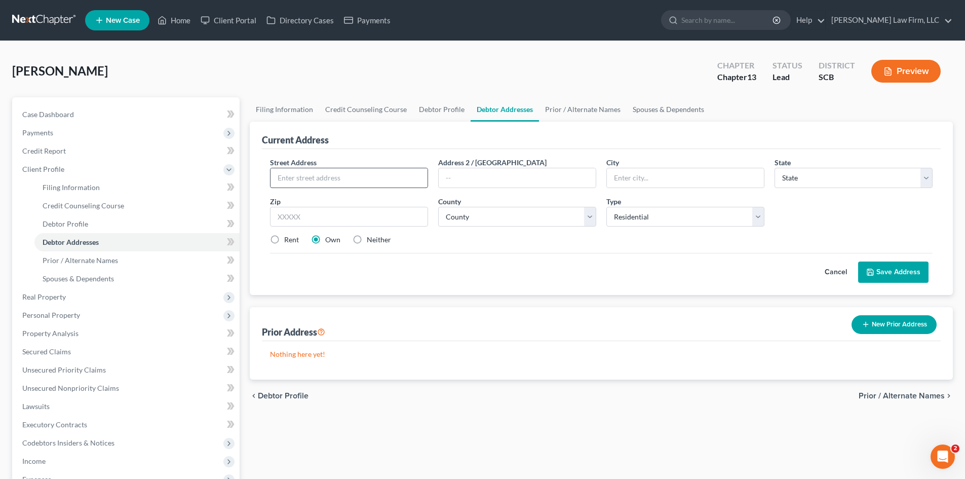
click at [300, 196] on div "Zip *" at bounding box center [349, 211] width 168 height 31
click at [305, 183] on input "text" at bounding box center [348, 177] width 157 height 19
click at [385, 174] on input "147 Lochweed" at bounding box center [348, 177] width 157 height 19
type input "147 Lochweed Dr"
click at [411, 214] on input "text" at bounding box center [349, 217] width 158 height 20
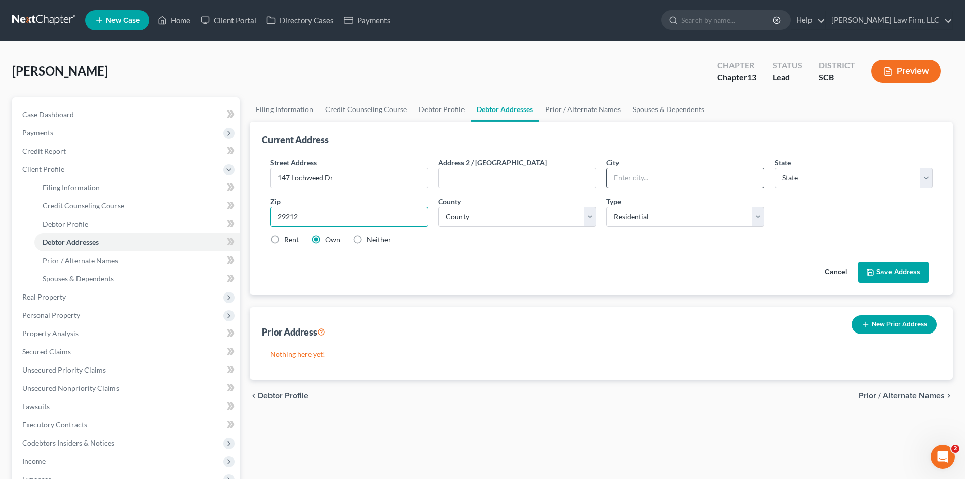
type input "29212"
type input "Columbia"
select select "42"
click at [651, 179] on input "Columbia" at bounding box center [685, 177] width 157 height 19
type input "Columbia"
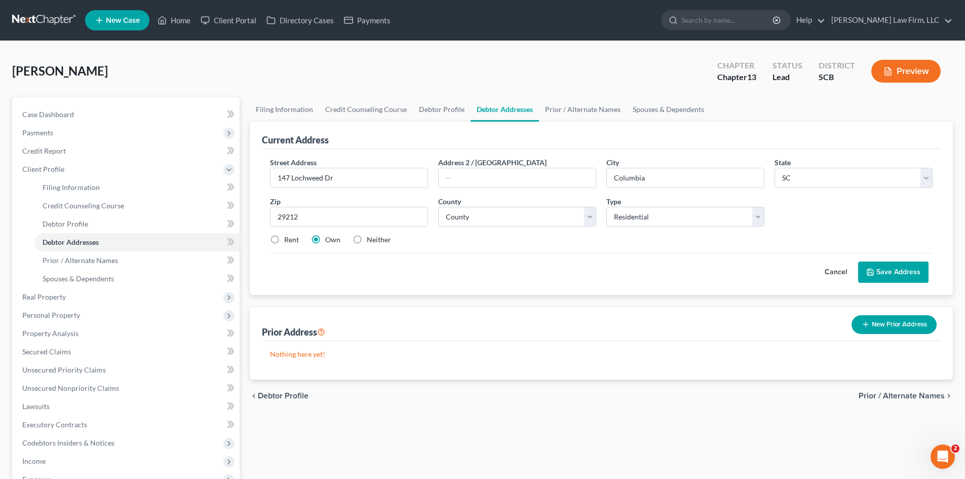
click at [553, 205] on div "County * County Abbeville County Aiken County Allendale County Anderson County …" at bounding box center [517, 211] width 168 height 31
click at [550, 212] on select "County Abbeville County Aiken County Allendale County Anderson County Bamberg C…" at bounding box center [517, 217] width 158 height 20
drag, startPoint x: 506, startPoint y: 208, endPoint x: 509, endPoint y: 214, distance: 7.3
click at [506, 208] on select "County Abbeville County Aiken County Allendale County Anderson County Bamberg C…" at bounding box center [517, 217] width 158 height 20
select select "31"
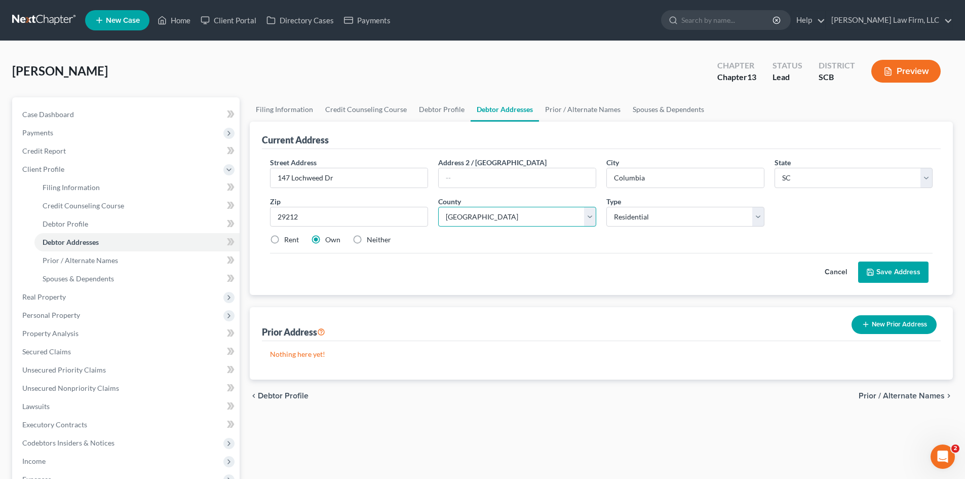
click at [438, 207] on select "County Abbeville County Aiken County Allendale County Anderson County Bamberg C…" at bounding box center [517, 217] width 158 height 20
click at [888, 273] on button "Save Address" at bounding box center [893, 271] width 70 height 21
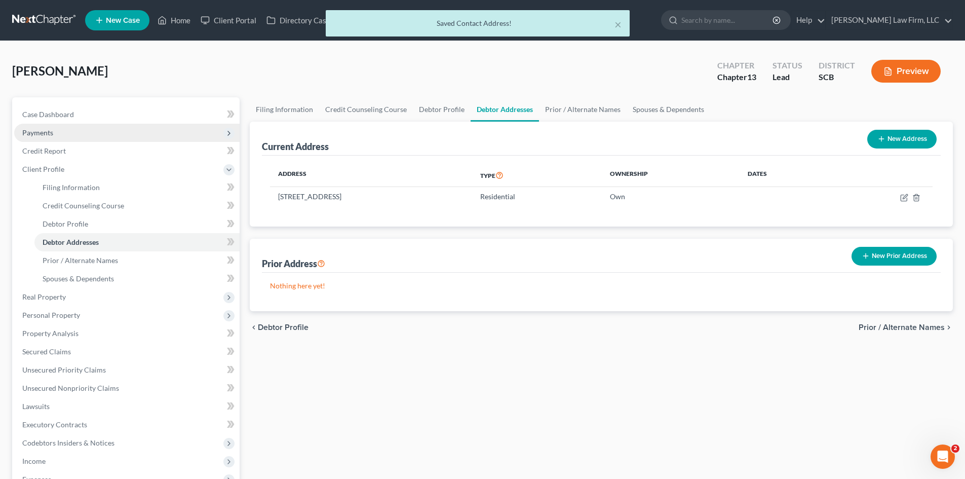
click at [53, 138] on span "Payments" at bounding box center [126, 133] width 225 height 18
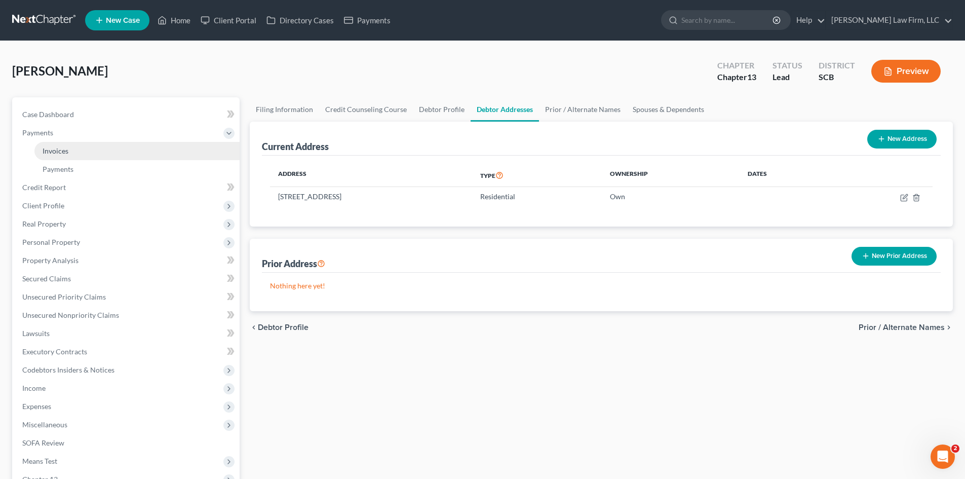
click at [66, 157] on link "Invoices" at bounding box center [136, 151] width 205 height 18
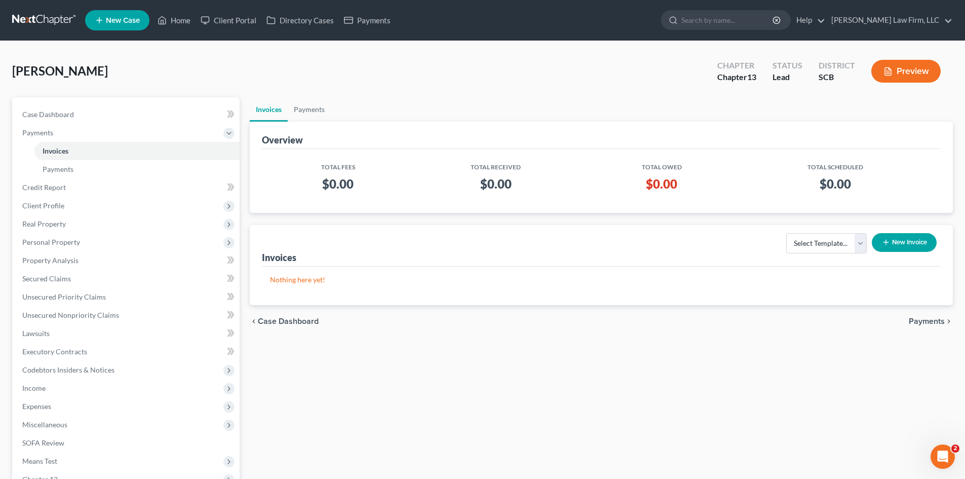
click at [900, 241] on button "New Invoice" at bounding box center [904, 242] width 65 height 19
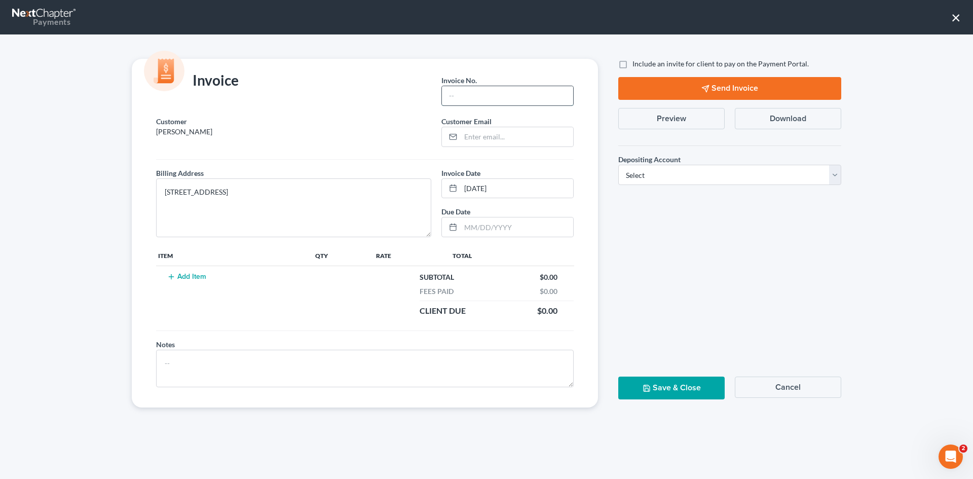
click at [485, 98] on input "text" at bounding box center [507, 95] width 131 height 19
type input "Cola"
click at [502, 135] on input "email" at bounding box center [516, 136] width 112 height 19
click at [794, 389] on button "Cancel" at bounding box center [787, 386] width 106 height 21
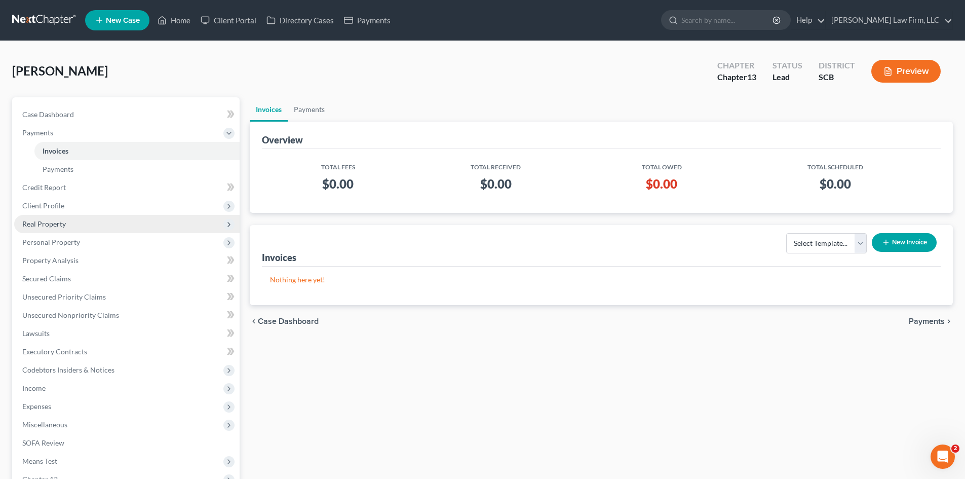
click at [78, 216] on span "Real Property" at bounding box center [126, 224] width 225 height 18
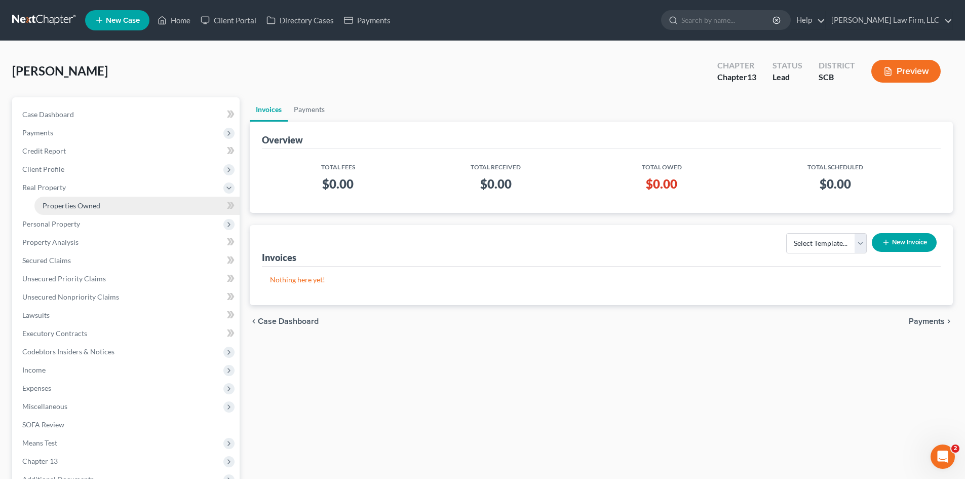
click at [76, 212] on link "Properties Owned" at bounding box center [136, 206] width 205 height 18
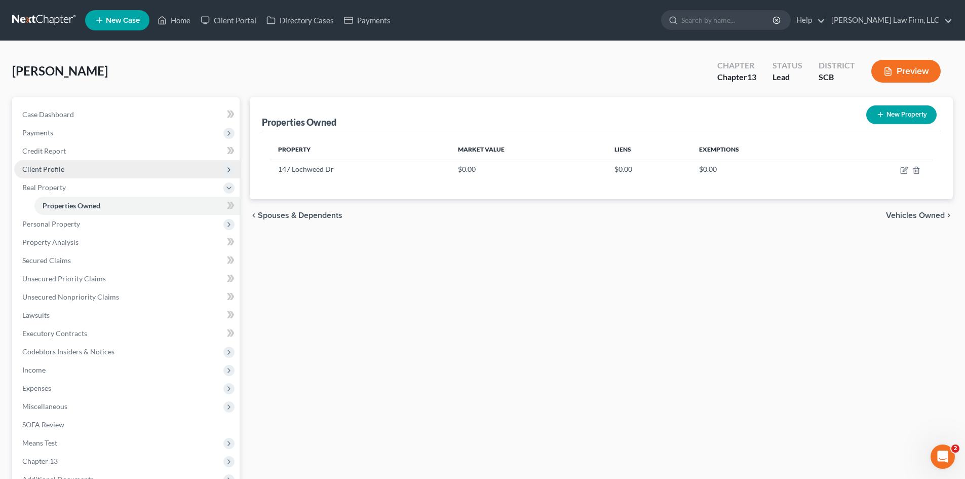
click at [60, 163] on span "Client Profile" at bounding box center [126, 169] width 225 height 18
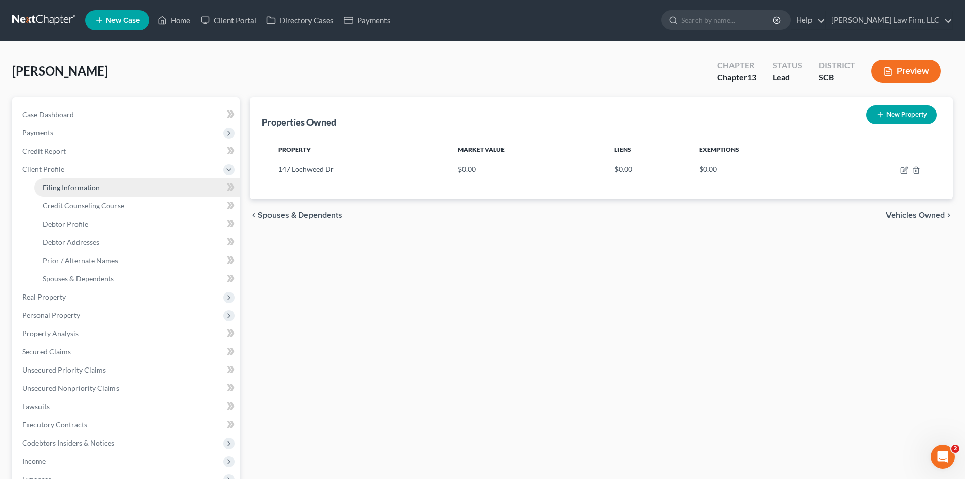
click at [77, 182] on link "Filing Information" at bounding box center [136, 187] width 205 height 18
select select "1"
select select "0"
select select "3"
select select "72"
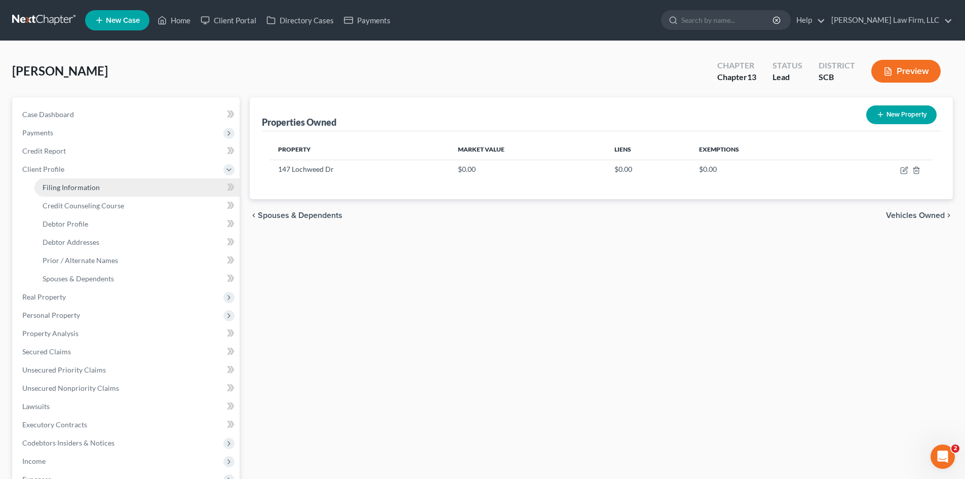
select select "42"
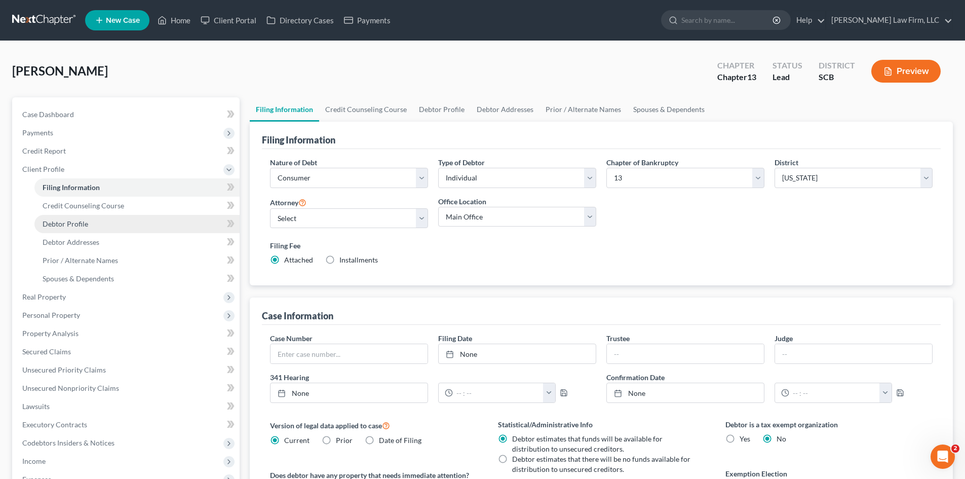
click at [97, 225] on link "Debtor Profile" at bounding box center [136, 224] width 205 height 18
select select "0"
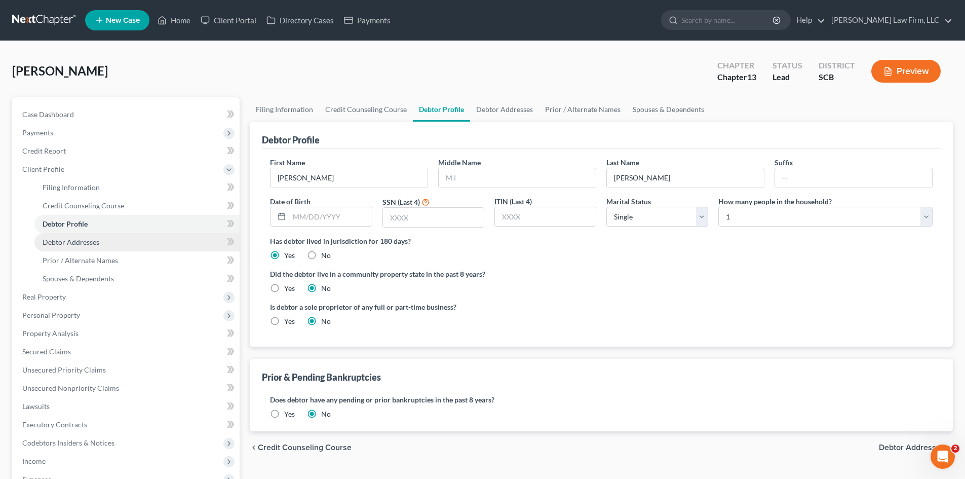
click at [98, 239] on span "Debtor Addresses" at bounding box center [71, 242] width 57 height 9
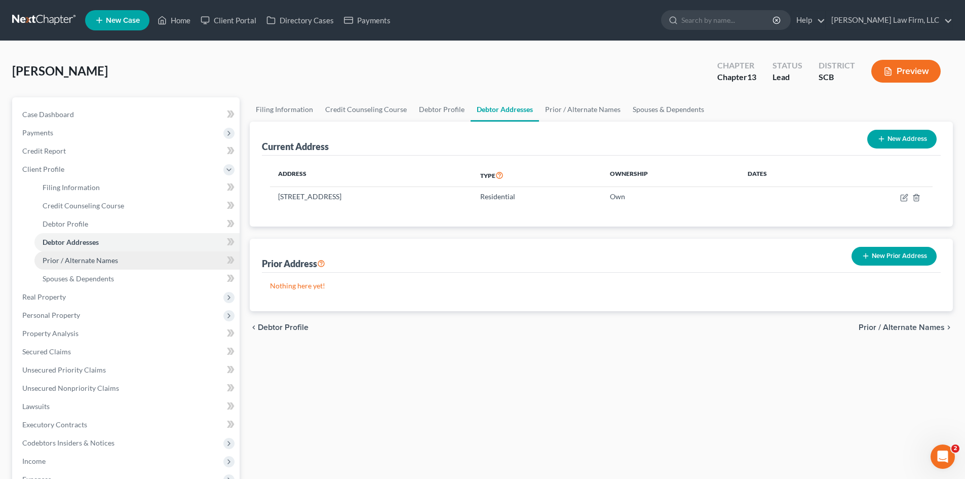
click at [100, 260] on span "Prior / Alternate Names" at bounding box center [80, 260] width 75 height 9
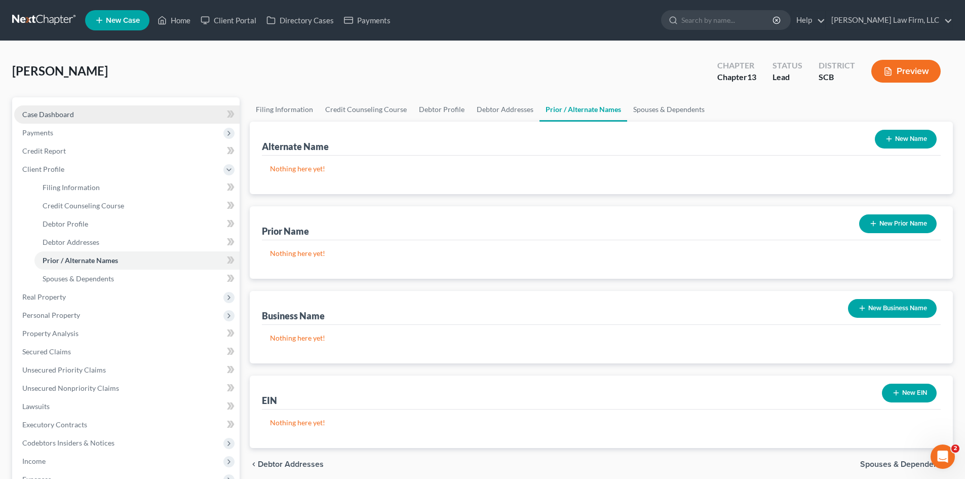
click at [45, 117] on span "Case Dashboard" at bounding box center [48, 114] width 52 height 9
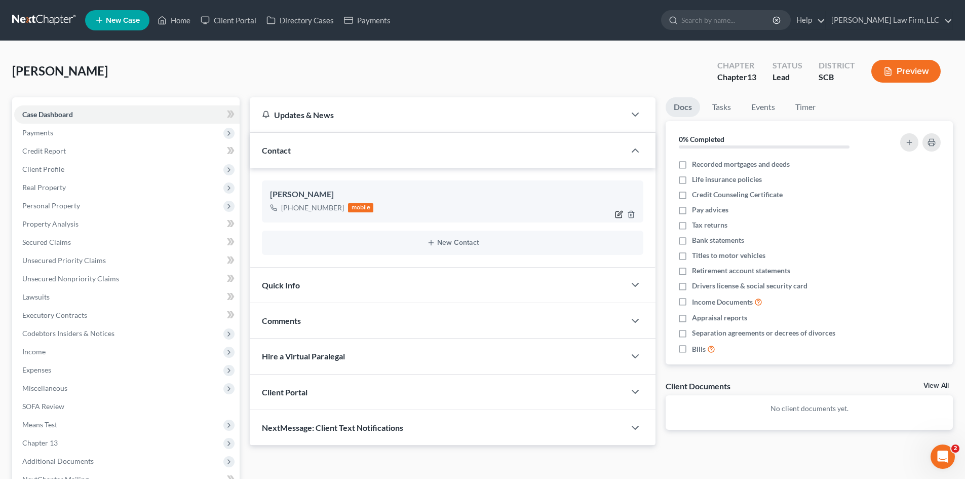
click at [618, 215] on icon "button" at bounding box center [620, 213] width 5 height 5
select select "0"
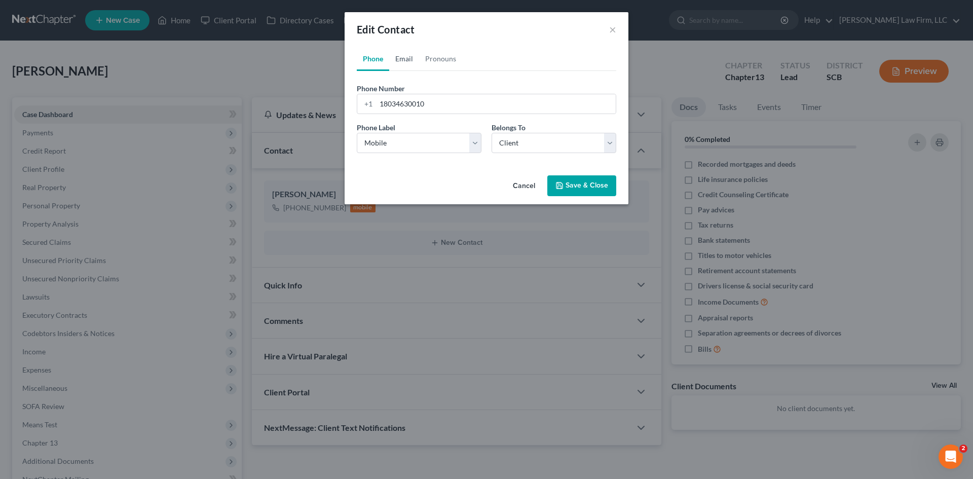
click at [416, 54] on link "Email" at bounding box center [404, 59] width 30 height 24
click at [434, 102] on input "email" at bounding box center [496, 103] width 240 height 19
type input "mimibry1@gmail.com"
click at [468, 133] on select "Select Home Work Other" at bounding box center [419, 143] width 125 height 20
click at [357, 133] on select "Select Home Work Other" at bounding box center [419, 143] width 125 height 20
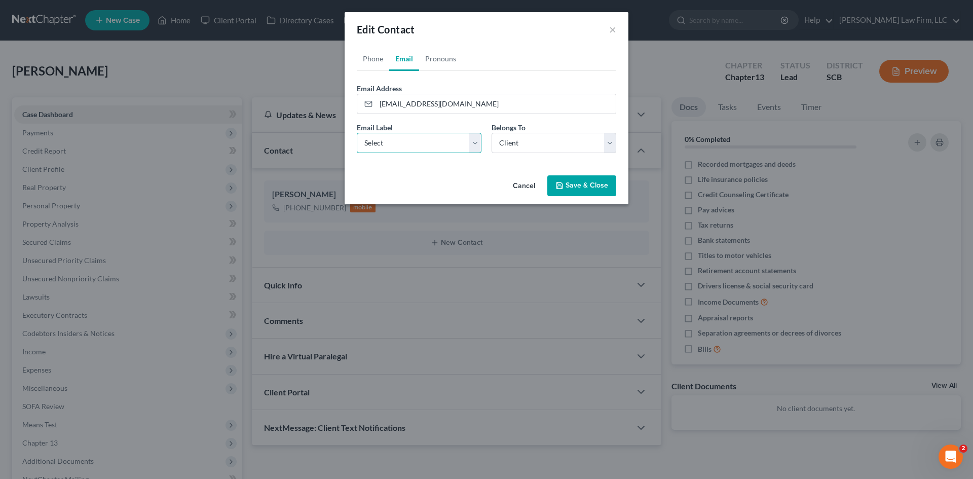
click at [417, 137] on select "Select Home Work Other" at bounding box center [419, 143] width 125 height 20
select select "0"
click at [357, 133] on select "Select Home Work Other" at bounding box center [419, 143] width 125 height 20
click at [509, 142] on select "Select Client Other" at bounding box center [553, 143] width 125 height 20
click at [491, 133] on select "Select Client Other" at bounding box center [553, 143] width 125 height 20
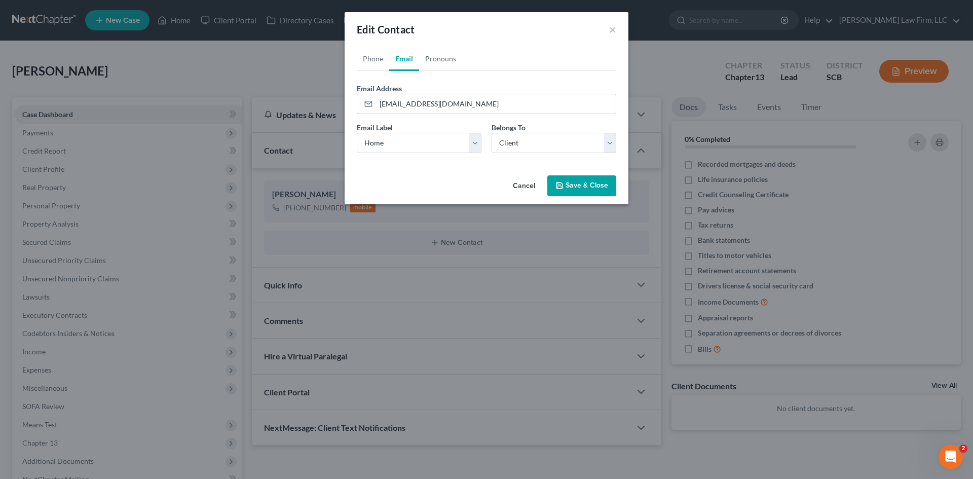
click at [577, 188] on button "Save & Close" at bounding box center [581, 185] width 69 height 21
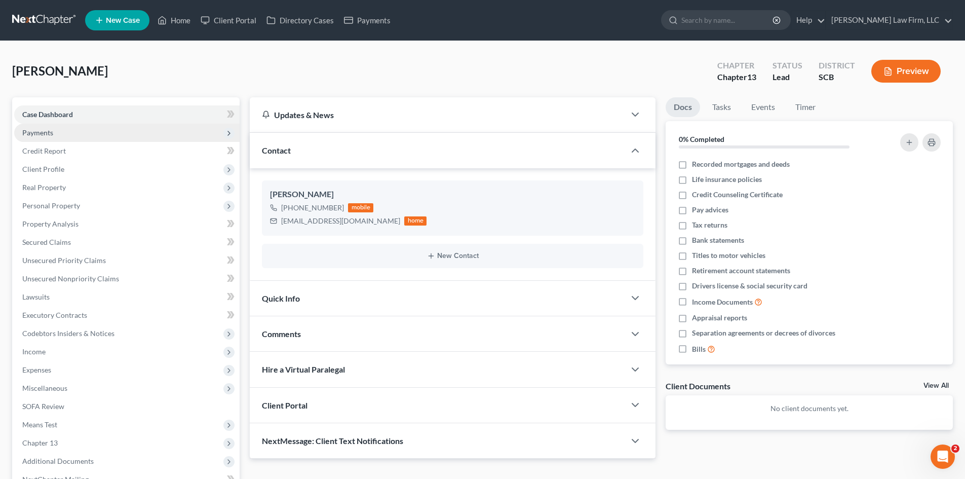
click at [100, 126] on span "Payments" at bounding box center [126, 133] width 225 height 18
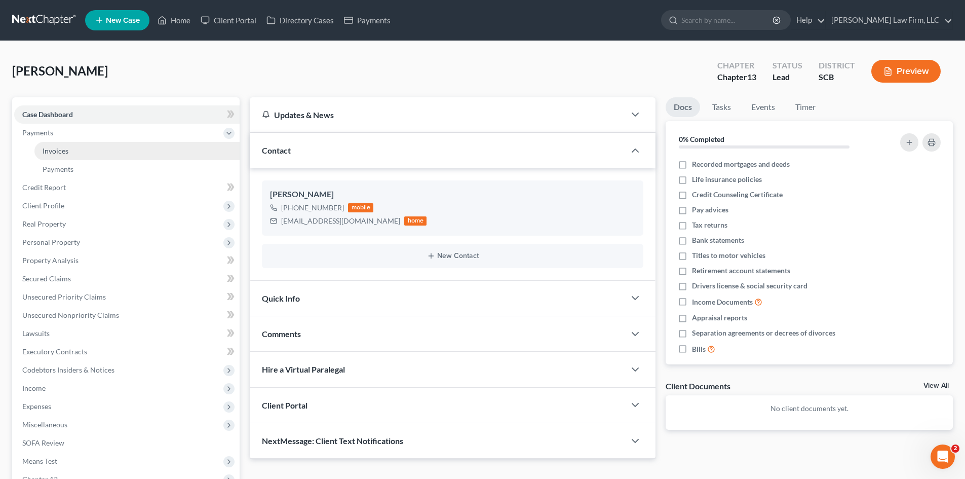
click at [95, 150] on link "Invoices" at bounding box center [136, 151] width 205 height 18
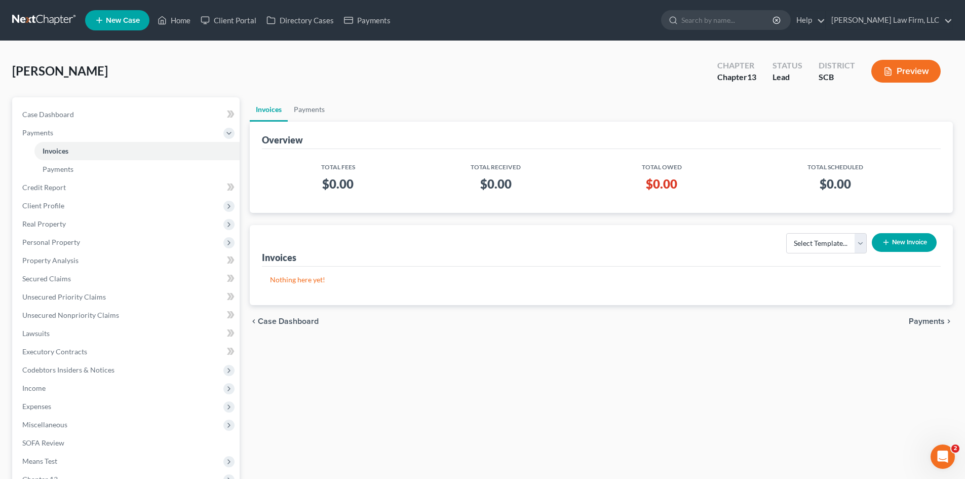
click at [888, 244] on icon "button" at bounding box center [886, 242] width 8 height 8
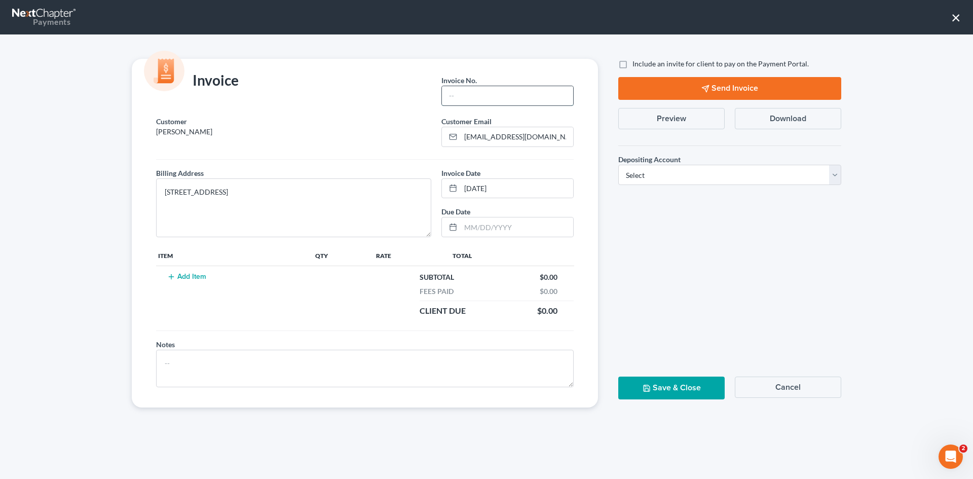
click at [454, 97] on input "text" at bounding box center [507, 95] width 131 height 19
type input "Cola"
click at [199, 280] on button "Add Item" at bounding box center [186, 277] width 45 height 8
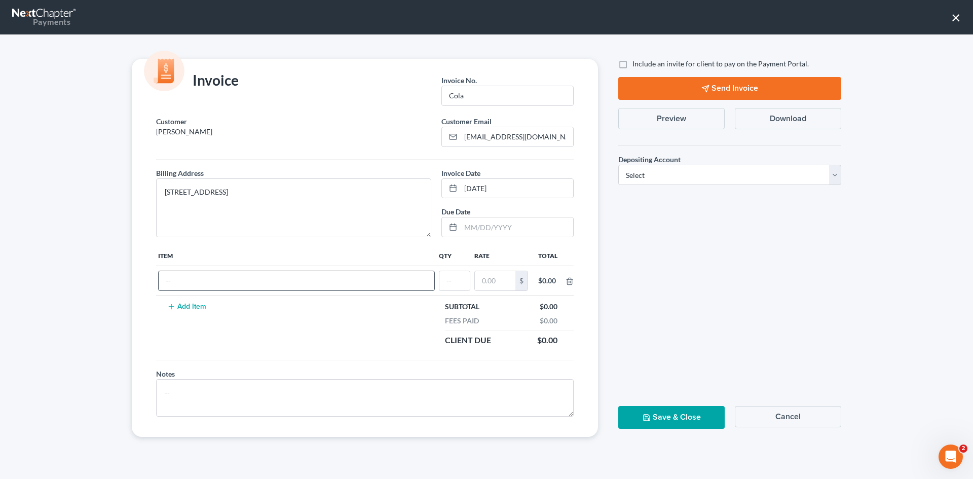
click at [213, 279] on input "text" at bounding box center [297, 280] width 276 height 19
type input "Chapter 13"
click at [453, 281] on input "text" at bounding box center [454, 280] width 30 height 19
type input "1"
click at [500, 275] on input "text" at bounding box center [495, 280] width 41 height 19
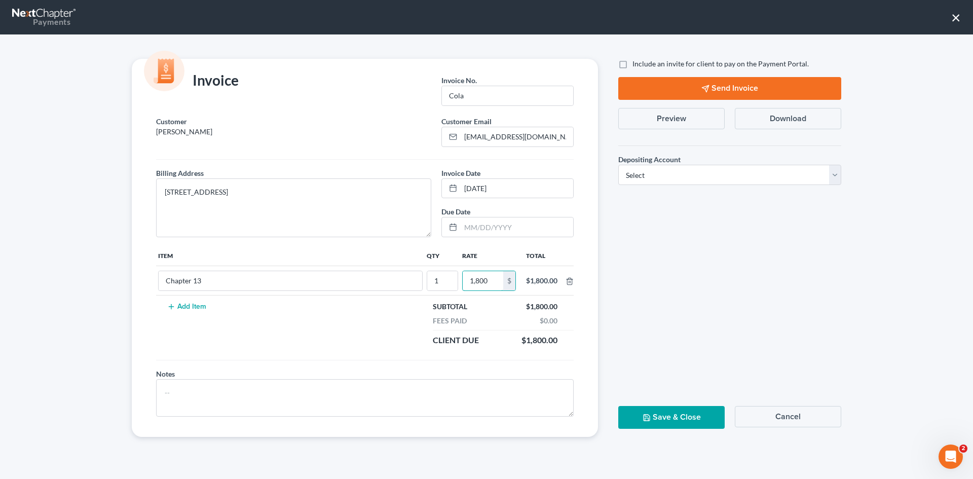
type input "1,800"
click at [651, 416] on button "Save & Close" at bounding box center [671, 417] width 106 height 23
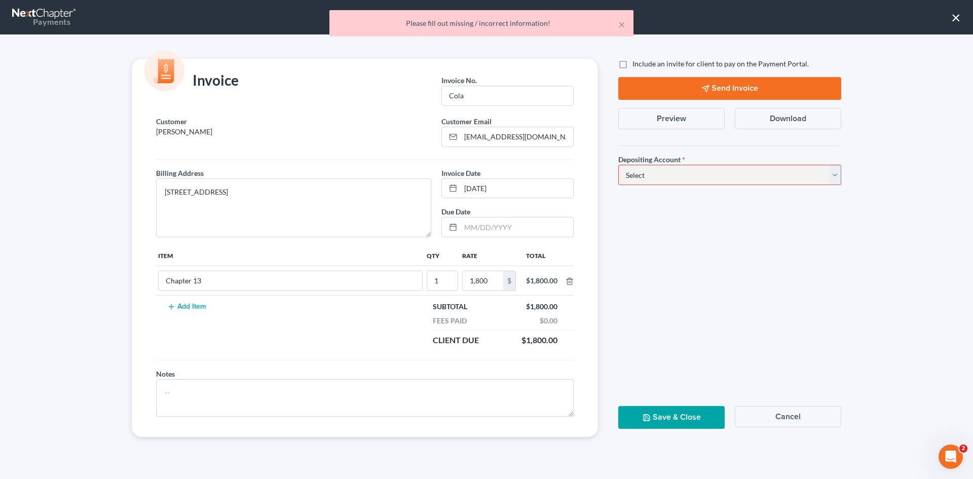
click at [643, 177] on select "Select Operation Trust" at bounding box center [729, 175] width 223 height 20
select select "1"
click at [618, 165] on select "Select Operation Trust" at bounding box center [729, 175] width 223 height 20
click at [707, 416] on button "Save & Close" at bounding box center [671, 417] width 106 height 23
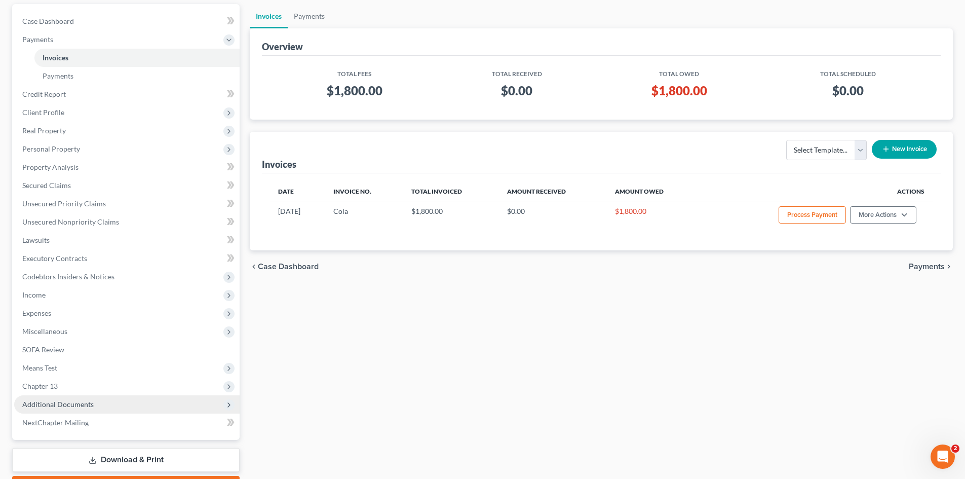
scroll to position [151, 0]
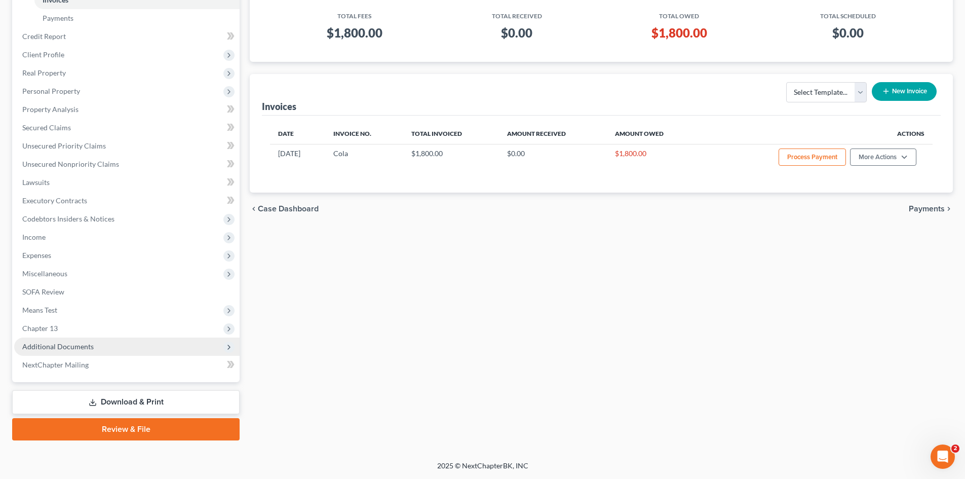
click at [128, 338] on span "Additional Documents" at bounding box center [126, 346] width 225 height 18
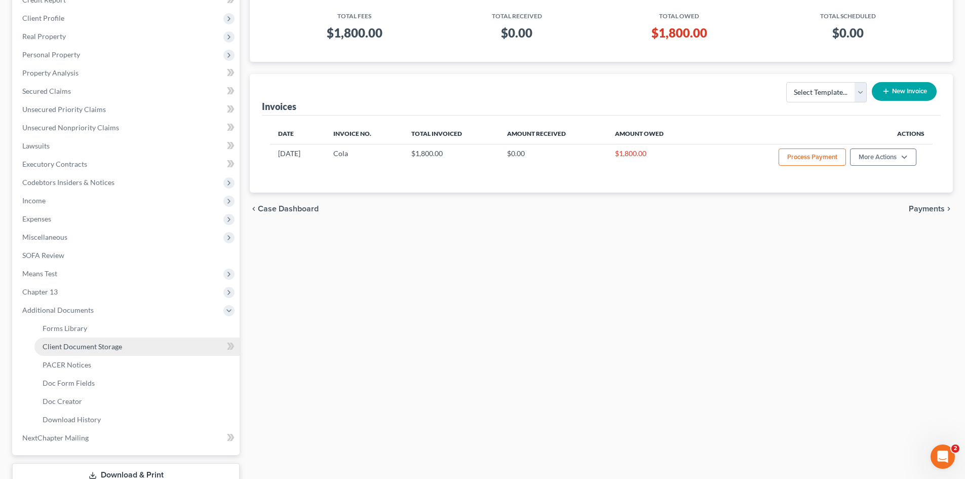
click at [107, 344] on span "Client Document Storage" at bounding box center [83, 346] width 80 height 9
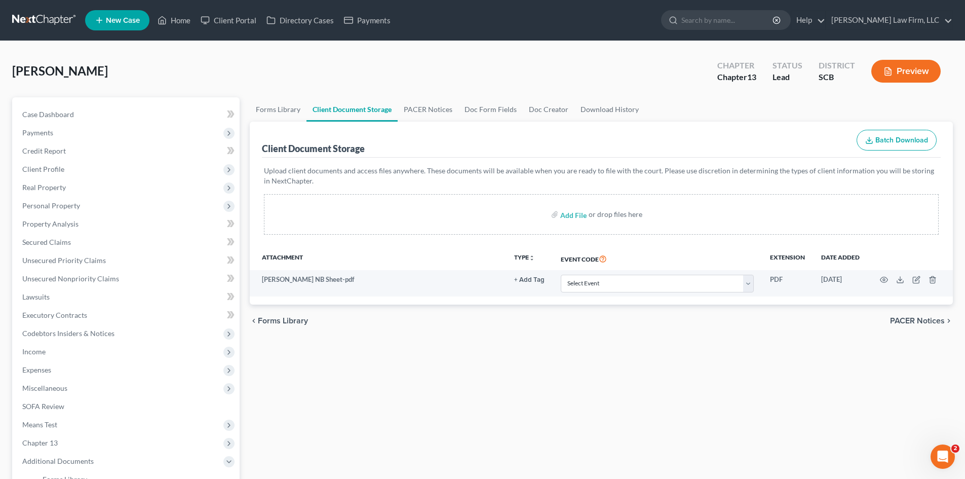
click at [101, 24] on icon at bounding box center [99, 20] width 9 height 12
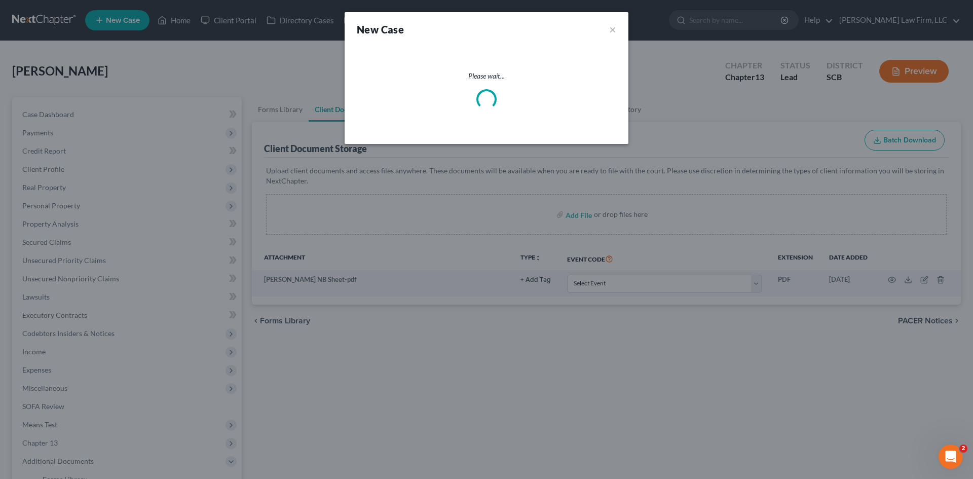
select select "72"
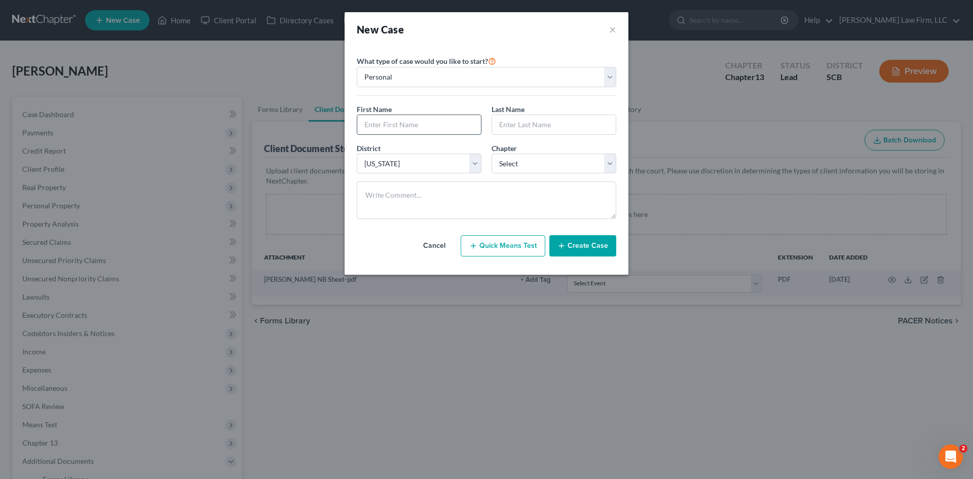
click at [426, 128] on input "text" at bounding box center [419, 124] width 124 height 19
type input "Lee"
type input "Ellis"
click at [508, 167] on select "Select 7 11 12 13" at bounding box center [553, 163] width 125 height 20
select select "3"
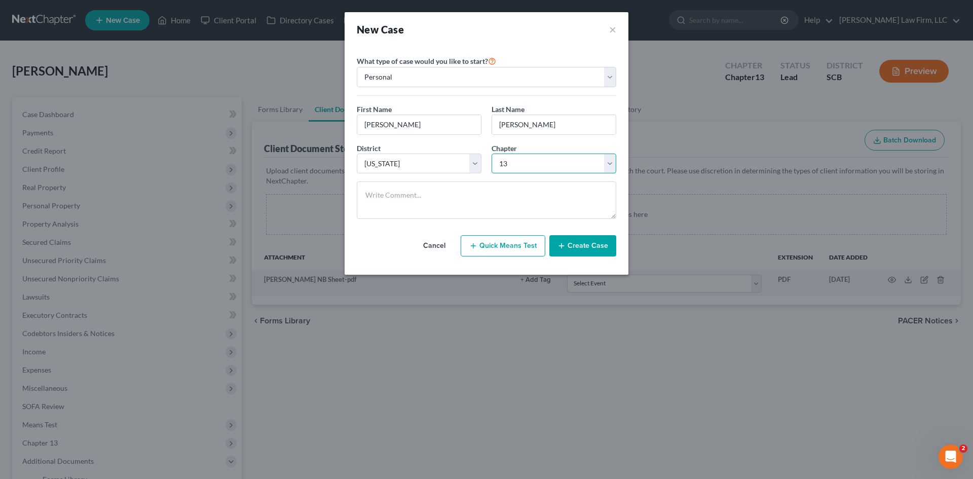
click at [491, 153] on select "Select 7 11 12 13" at bounding box center [553, 163] width 125 height 20
click at [600, 244] on button "Create Case" at bounding box center [582, 245] width 67 height 21
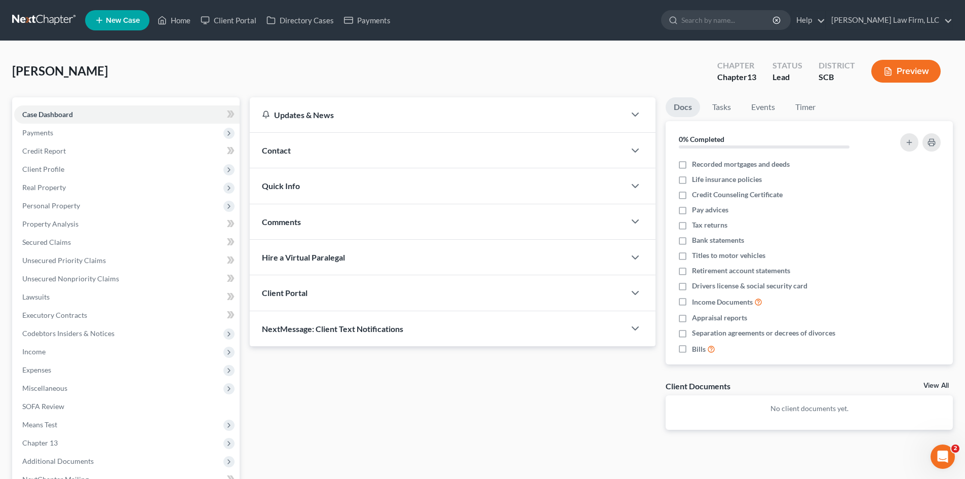
click at [289, 158] on div "Contact" at bounding box center [437, 150] width 375 height 35
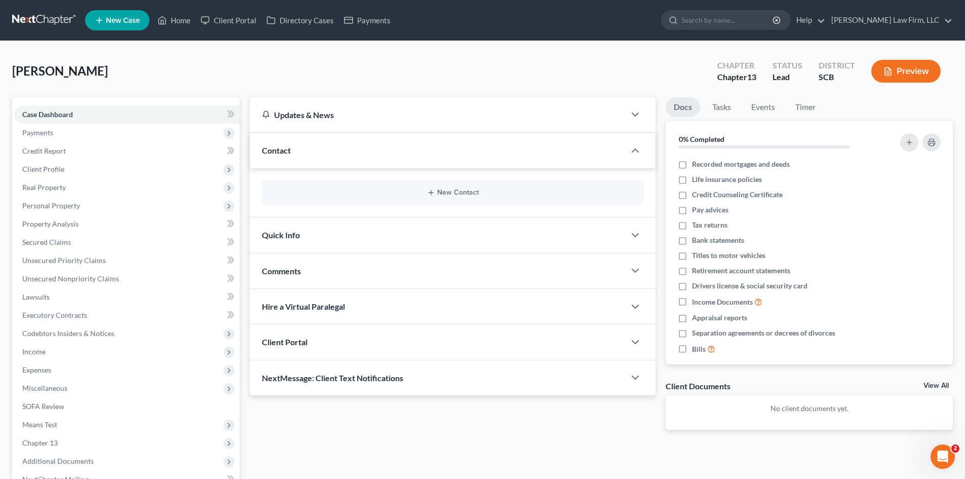
click at [421, 201] on div "New Contact" at bounding box center [452, 192] width 381 height 24
click at [448, 189] on button "New Contact" at bounding box center [452, 192] width 365 height 8
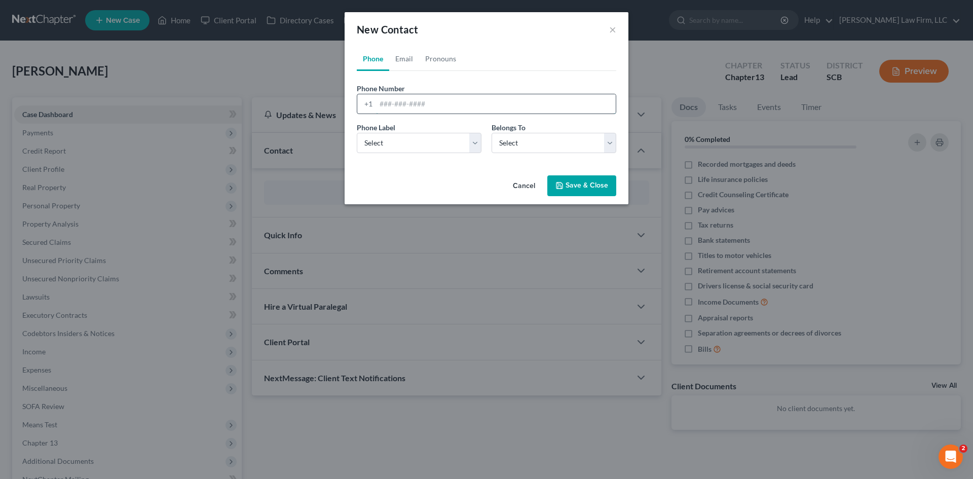
click at [404, 102] on input "tel" at bounding box center [496, 103] width 240 height 19
click at [423, 147] on select "Select Mobile Home Work Other" at bounding box center [419, 143] width 125 height 20
select select "0"
click at [357, 133] on select "Select Mobile Home Work Other" at bounding box center [419, 143] width 125 height 20
click at [427, 103] on input "tel" at bounding box center [496, 103] width 240 height 19
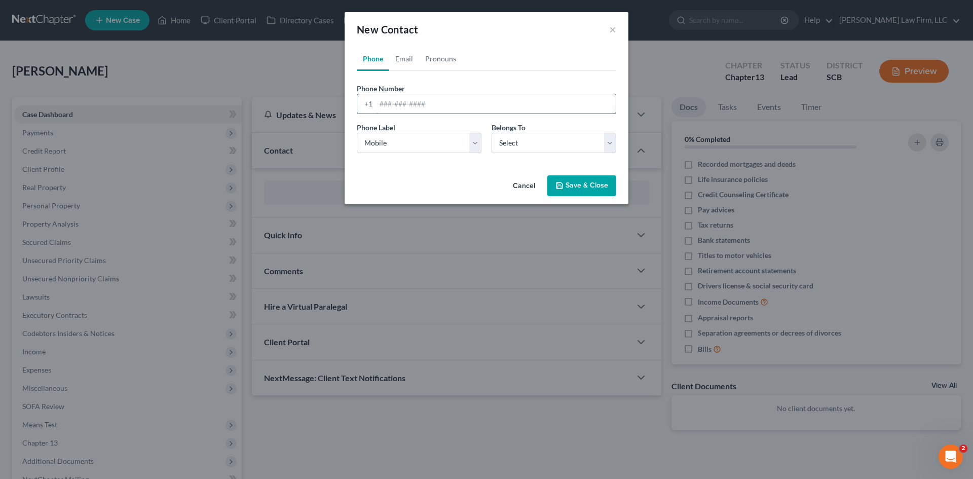
click at [421, 102] on input "tel" at bounding box center [496, 103] width 240 height 19
type input "8439345163"
click at [512, 147] on select "Select Client Other" at bounding box center [553, 143] width 125 height 20
select select "0"
click at [491, 133] on select "Select Client Other" at bounding box center [553, 143] width 125 height 20
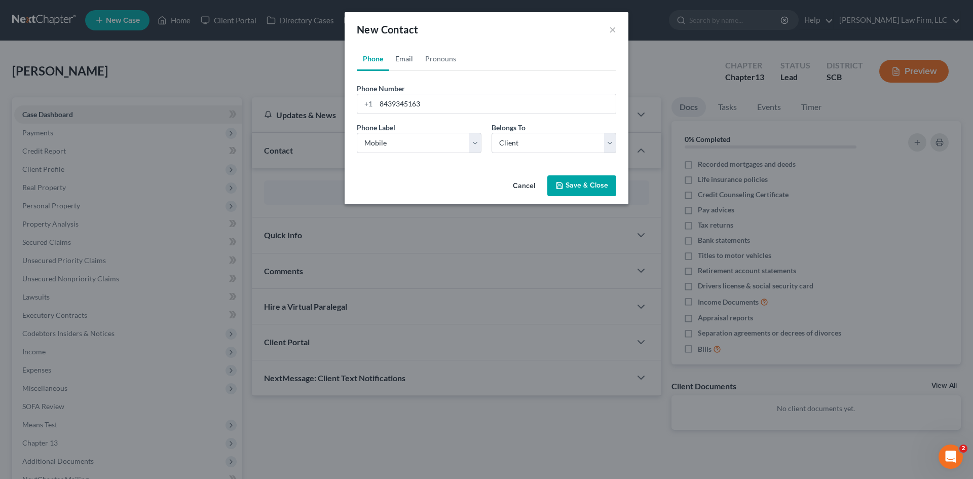
click at [400, 56] on link "Email" at bounding box center [404, 59] width 30 height 24
click at [436, 106] on input "email" at bounding box center [496, 103] width 240 height 19
type input "ellis.lee.e.1971@gmail.com"
click at [596, 190] on button "Save & Close" at bounding box center [581, 185] width 69 height 21
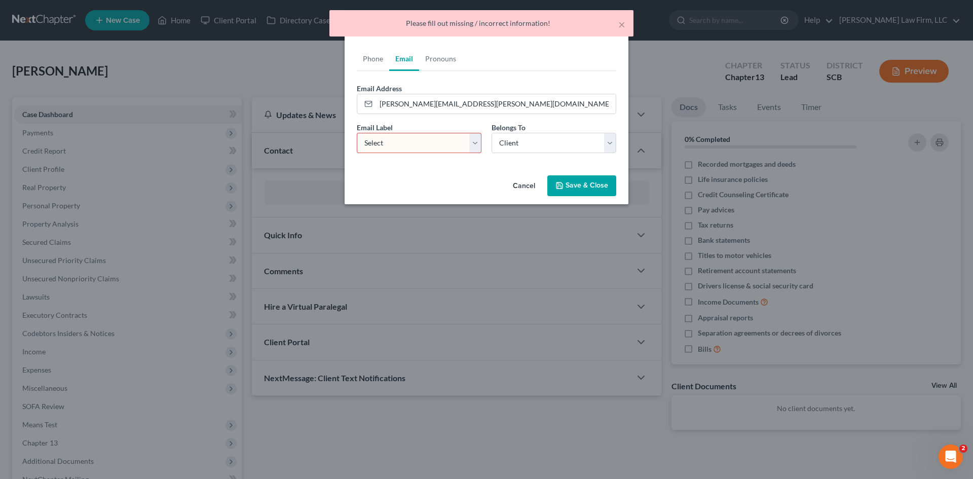
click at [451, 138] on select "Select Home Work Other" at bounding box center [419, 143] width 125 height 20
select select "0"
click at [357, 133] on select "Select Home Work Other" at bounding box center [419, 143] width 125 height 20
click at [580, 192] on button "Save & Close" at bounding box center [581, 185] width 69 height 21
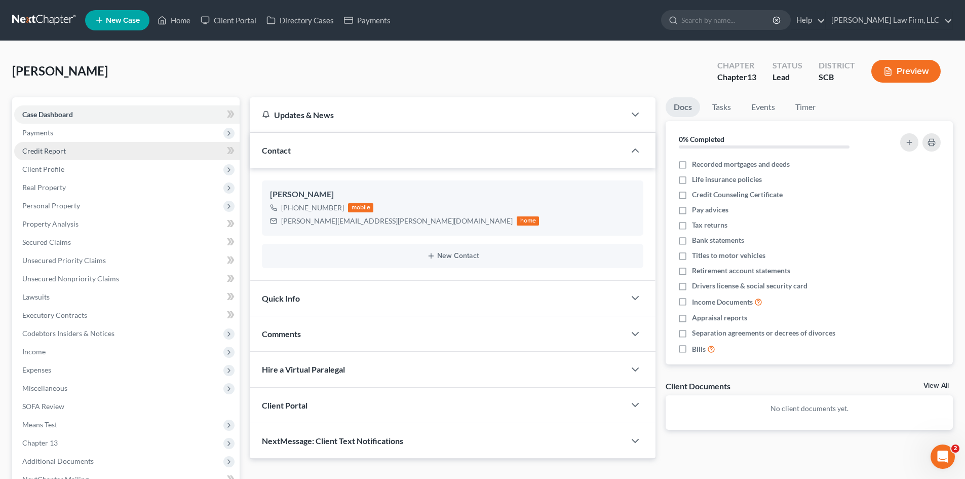
drag, startPoint x: 62, startPoint y: 131, endPoint x: 65, endPoint y: 141, distance: 10.6
click at [62, 131] on span "Payments" at bounding box center [126, 133] width 225 height 18
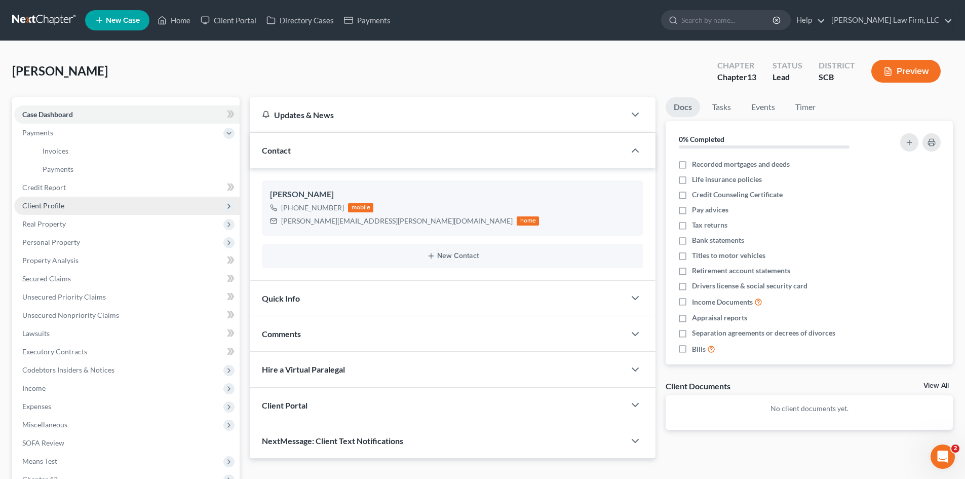
click at [86, 204] on span "Client Profile" at bounding box center [126, 206] width 225 height 18
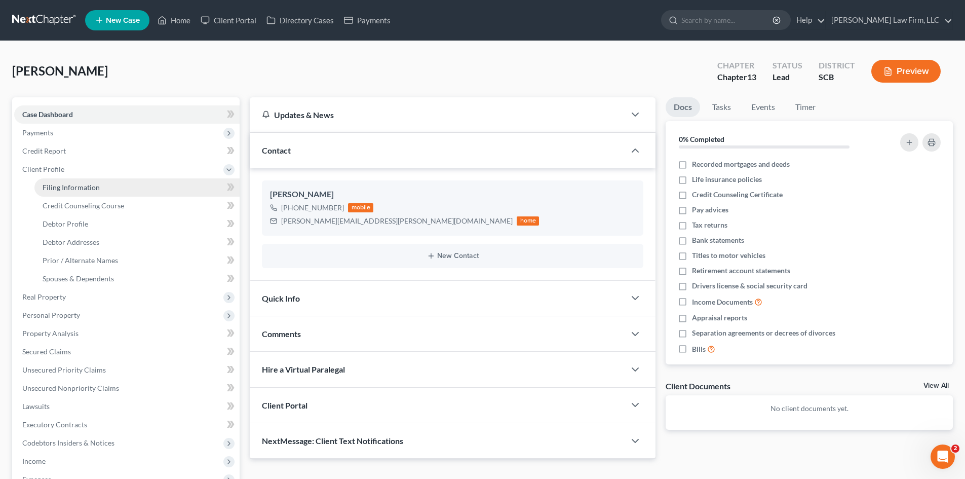
click at [127, 185] on link "Filing Information" at bounding box center [136, 187] width 205 height 18
select select "1"
select select "0"
select select "3"
select select "72"
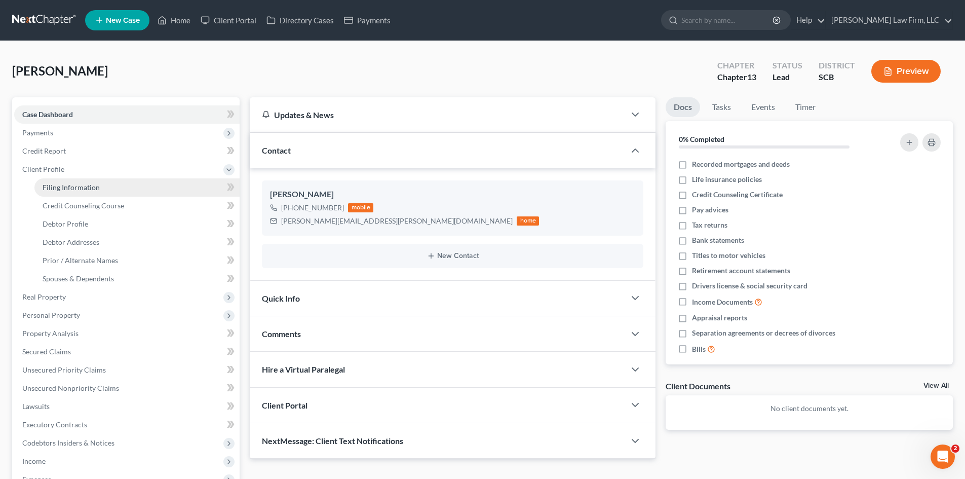
select select "42"
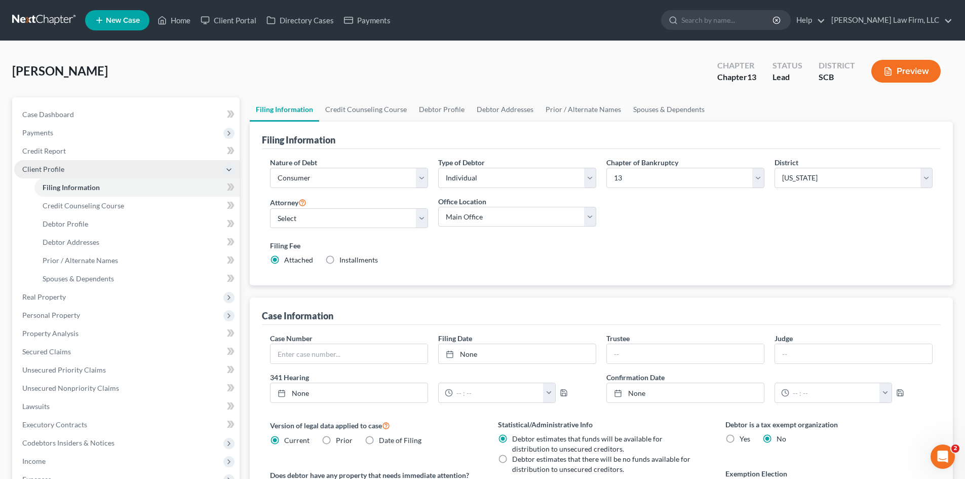
click at [100, 161] on span "Client Profile" at bounding box center [126, 169] width 225 height 18
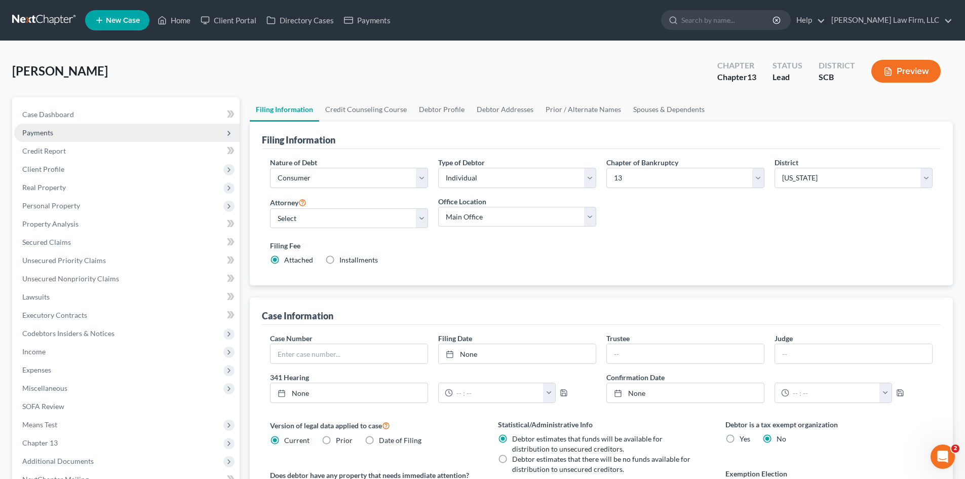
click at [80, 134] on span "Payments" at bounding box center [126, 133] width 225 height 18
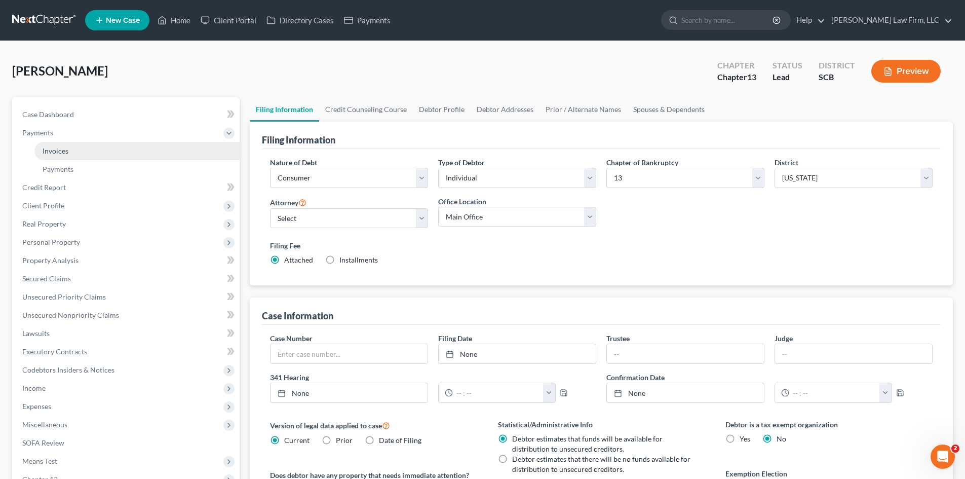
click at [98, 154] on link "Invoices" at bounding box center [136, 151] width 205 height 18
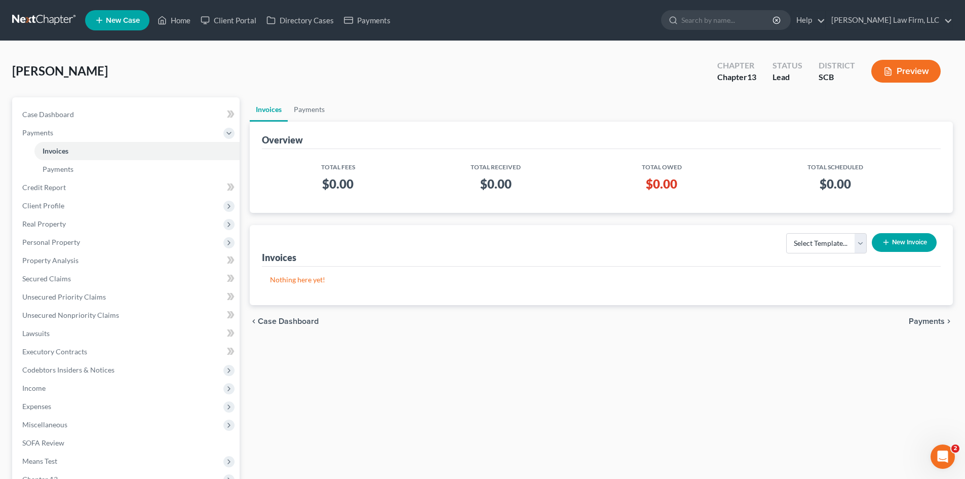
click at [901, 242] on button "New Invoice" at bounding box center [904, 242] width 65 height 19
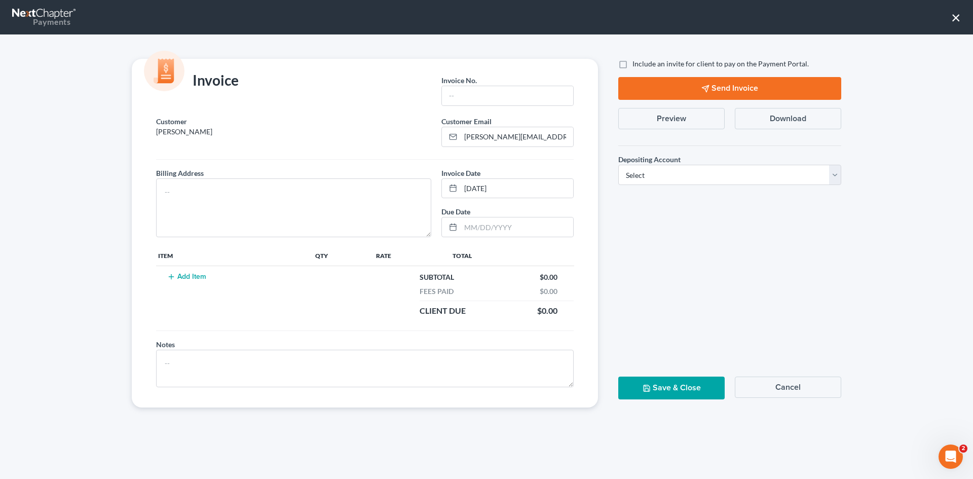
click at [793, 390] on button "Cancel" at bounding box center [787, 386] width 106 height 21
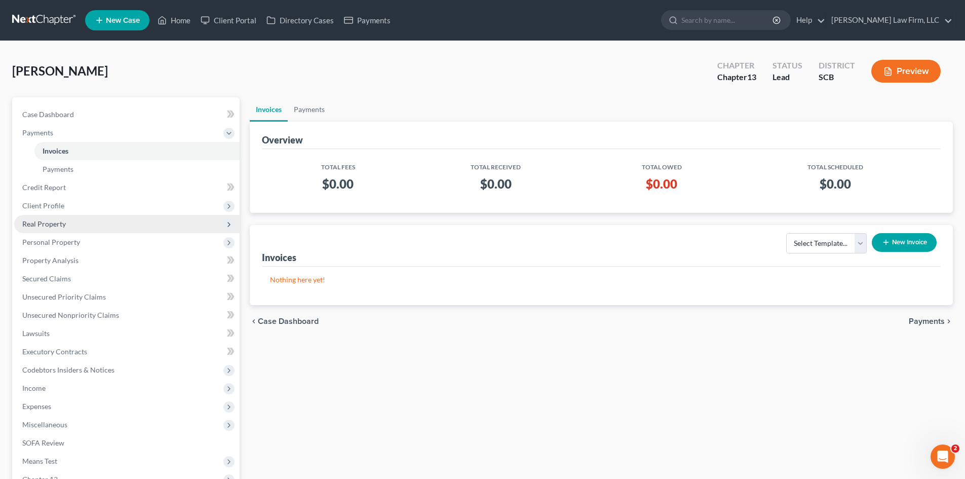
click at [81, 217] on span "Real Property" at bounding box center [126, 224] width 225 height 18
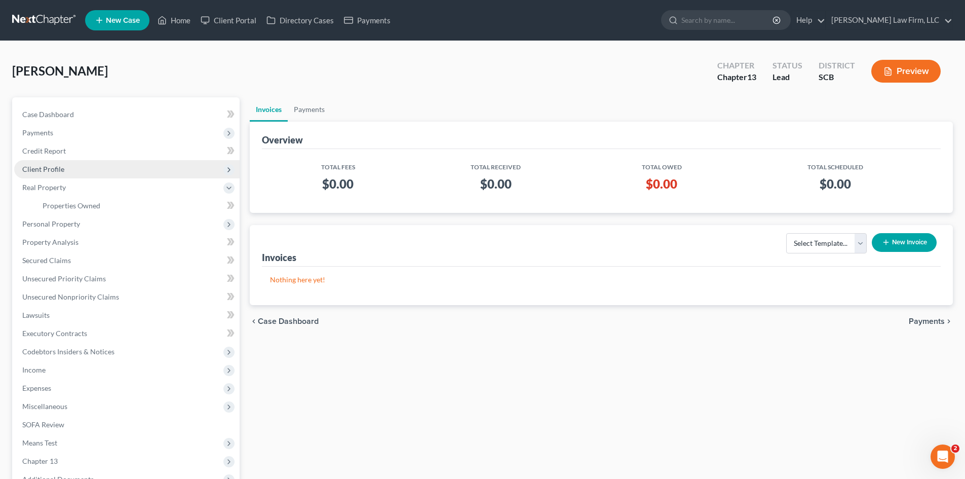
click at [66, 170] on span "Client Profile" at bounding box center [126, 169] width 225 height 18
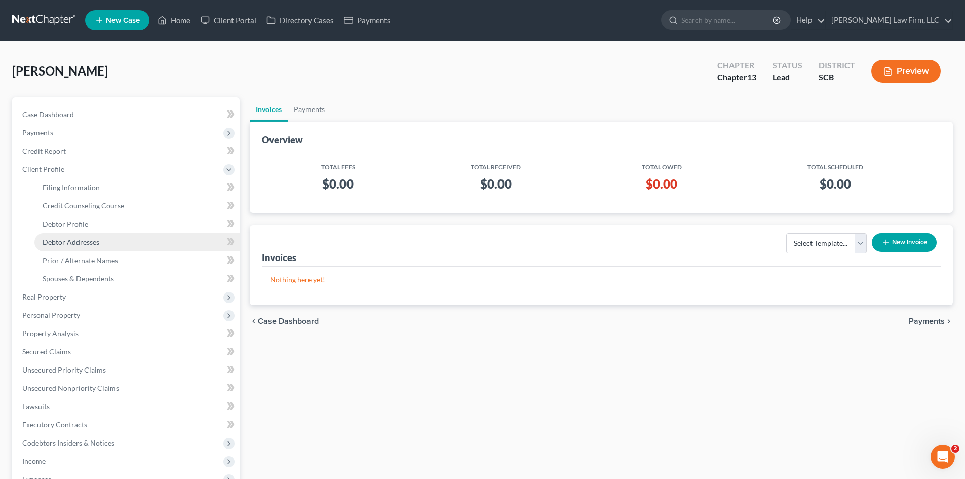
click at [106, 246] on link "Debtor Addresses" at bounding box center [136, 242] width 205 height 18
select select "0"
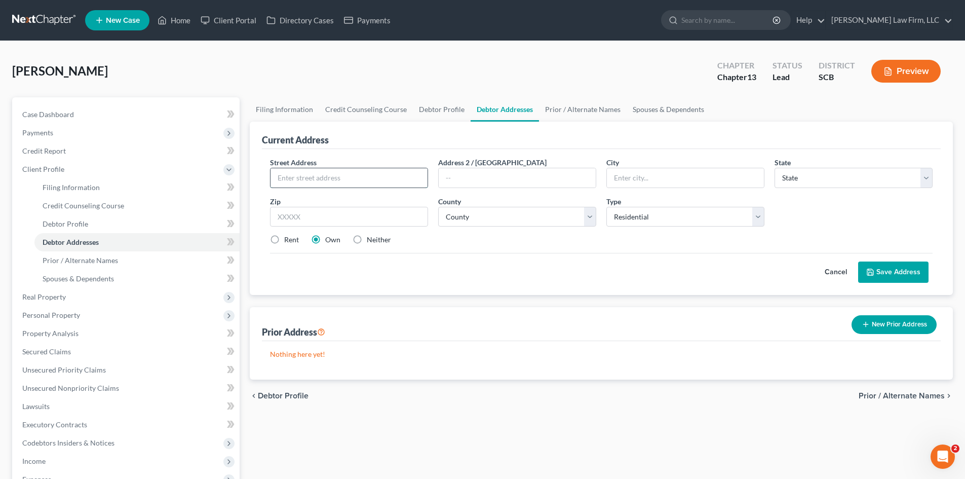
click at [343, 185] on input "text" at bounding box center [348, 177] width 157 height 19
type input "301 Point Lookout Rd"
click at [354, 211] on input "text" at bounding box center [349, 217] width 158 height 20
type input "29332"
click at [498, 149] on div "Street Address * 301 Point Lookout Rd Address 2 / PO Box City * State * State A…" at bounding box center [601, 222] width 679 height 146
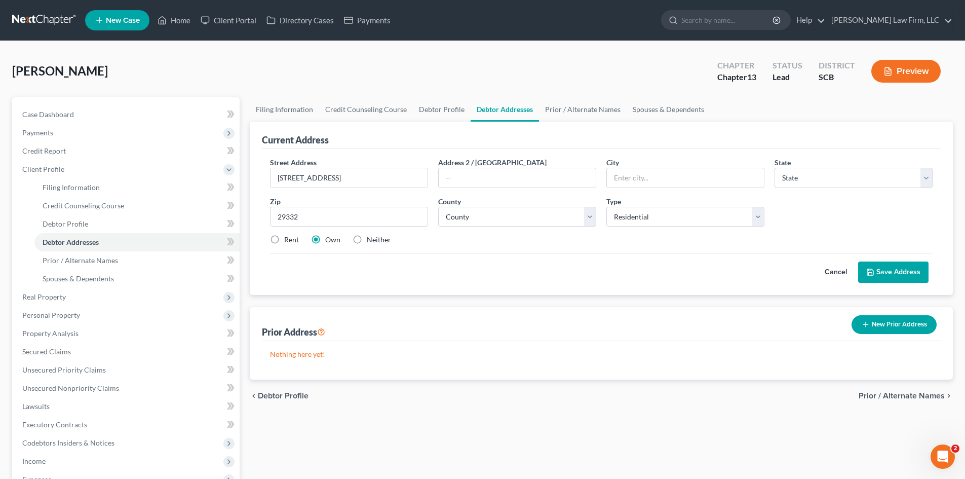
type input "Cross Hill"
select select "42"
click at [550, 224] on select "County Abbeville County Aiken County Allendale County Anderson County Bamberg C…" at bounding box center [517, 217] width 158 height 20
select select "29"
click at [438, 207] on select "County Abbeville County Aiken County Allendale County Anderson County Bamberg C…" at bounding box center [517, 217] width 158 height 20
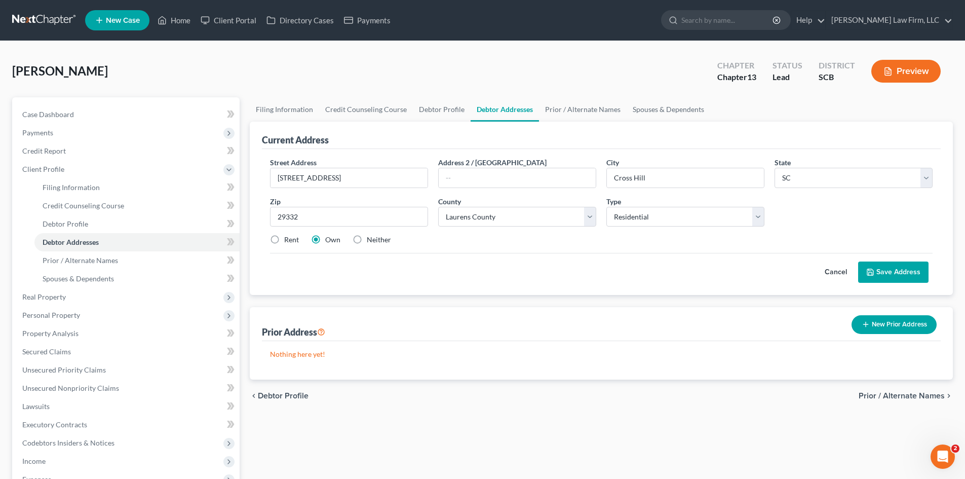
click at [902, 274] on button "Save Address" at bounding box center [893, 271] width 70 height 21
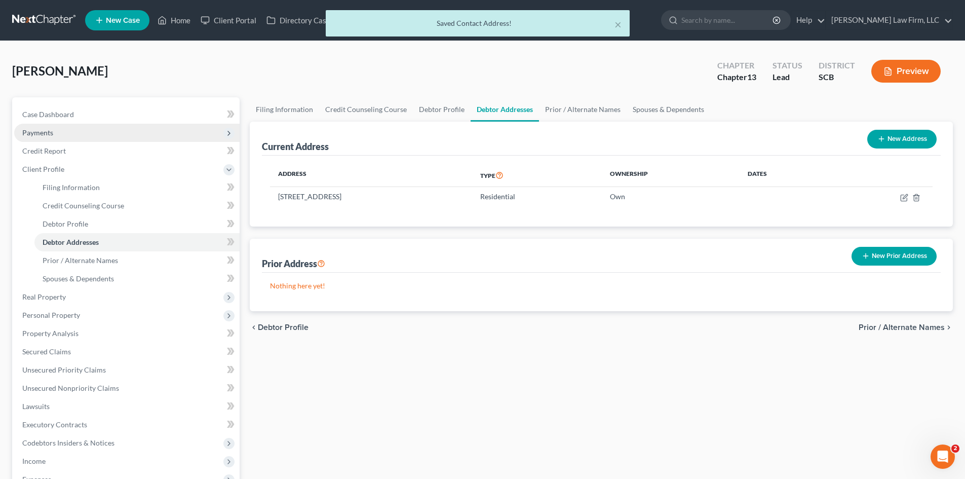
click at [114, 124] on span "Payments" at bounding box center [126, 133] width 225 height 18
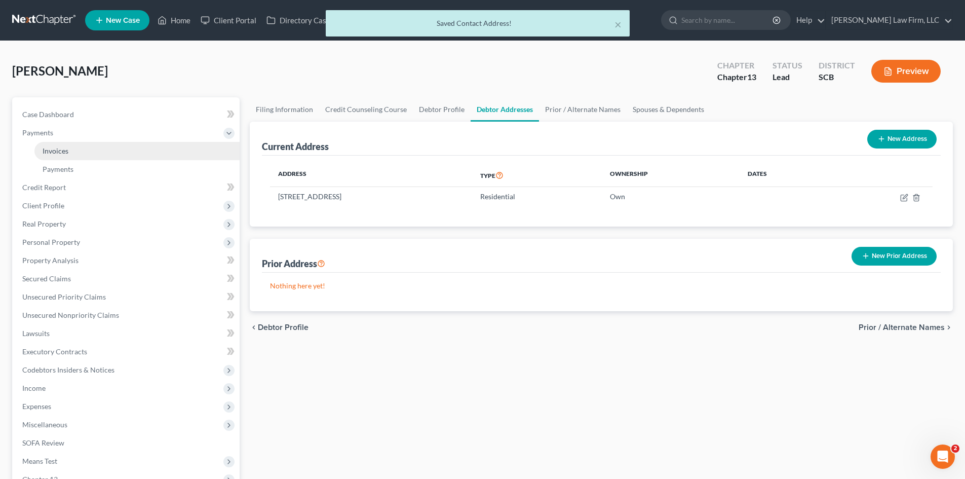
click at [118, 159] on link "Invoices" at bounding box center [136, 151] width 205 height 18
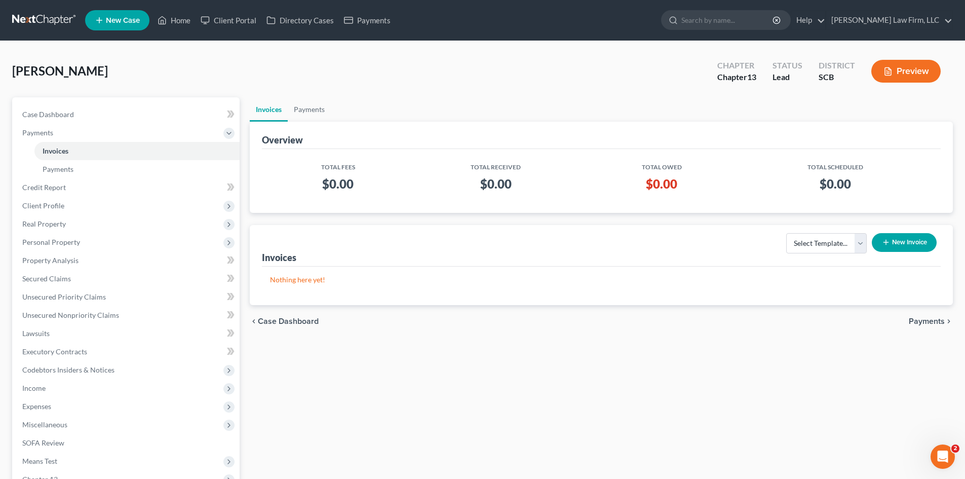
click at [915, 240] on button "New Invoice" at bounding box center [904, 242] width 65 height 19
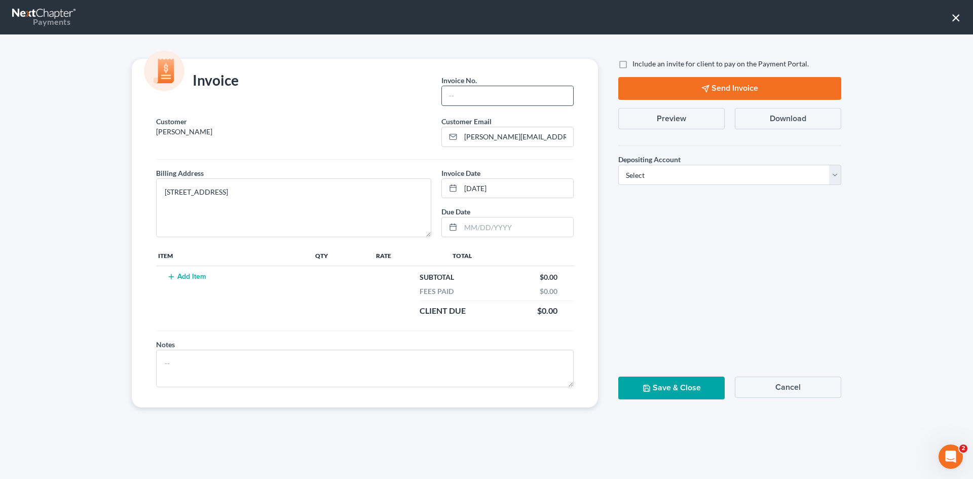
click at [499, 100] on input "text" at bounding box center [507, 95] width 131 height 19
type input "Cola"
click at [193, 274] on button "Add Item" at bounding box center [186, 277] width 45 height 8
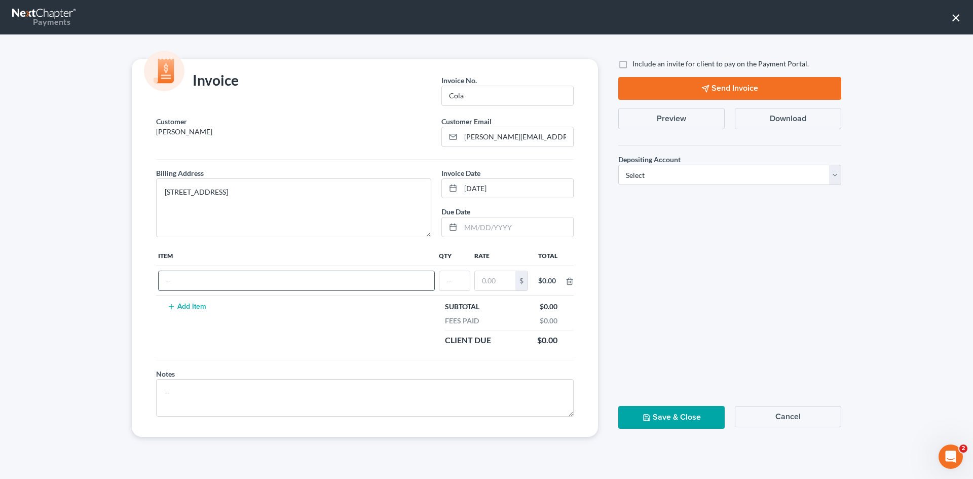
click at [243, 283] on input "text" at bounding box center [297, 280] width 276 height 19
type input "chapter 13"
click at [441, 277] on input "text" at bounding box center [454, 280] width 30 height 19
type input "1"
click at [482, 281] on input "text" at bounding box center [495, 280] width 41 height 19
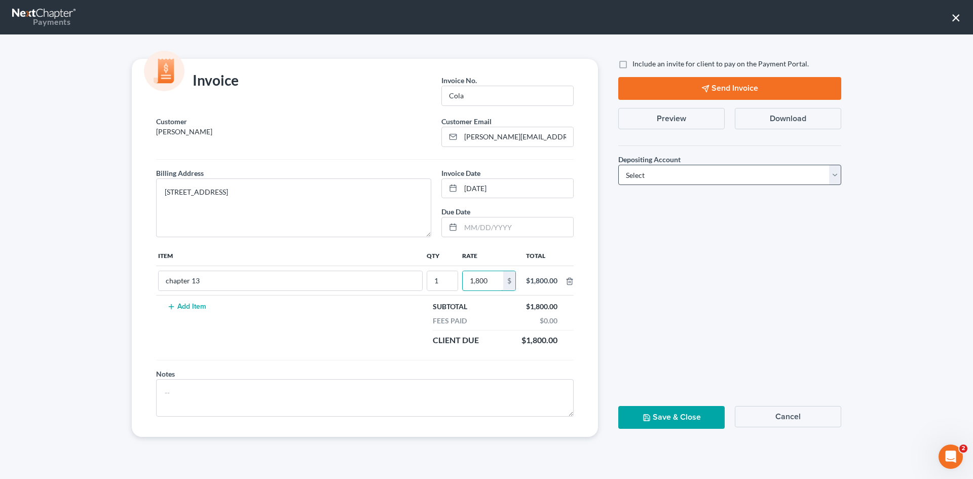
type input "1,800"
click at [671, 174] on select "Select Operation Trust" at bounding box center [729, 175] width 223 height 20
select select "1"
click at [618, 165] on select "Select Operation Trust" at bounding box center [729, 175] width 223 height 20
click at [683, 416] on button "Save & Close" at bounding box center [671, 417] width 106 height 23
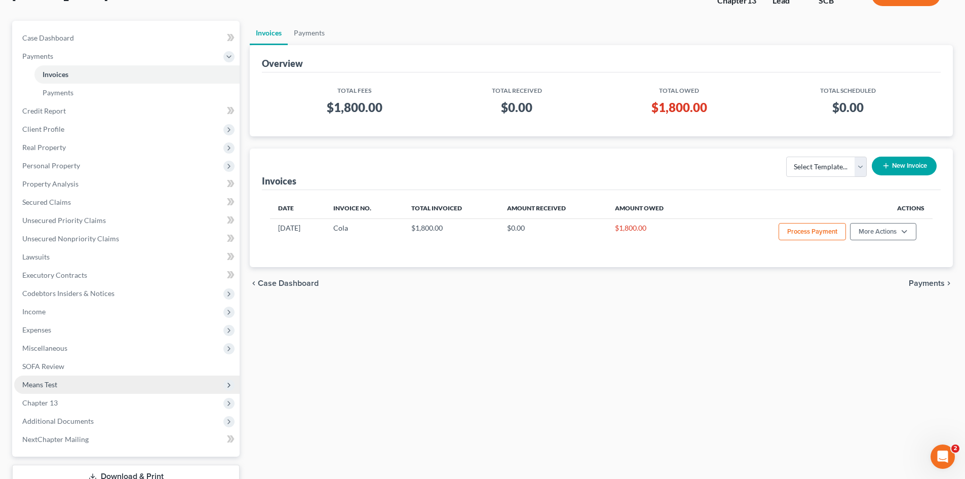
scroll to position [151, 0]
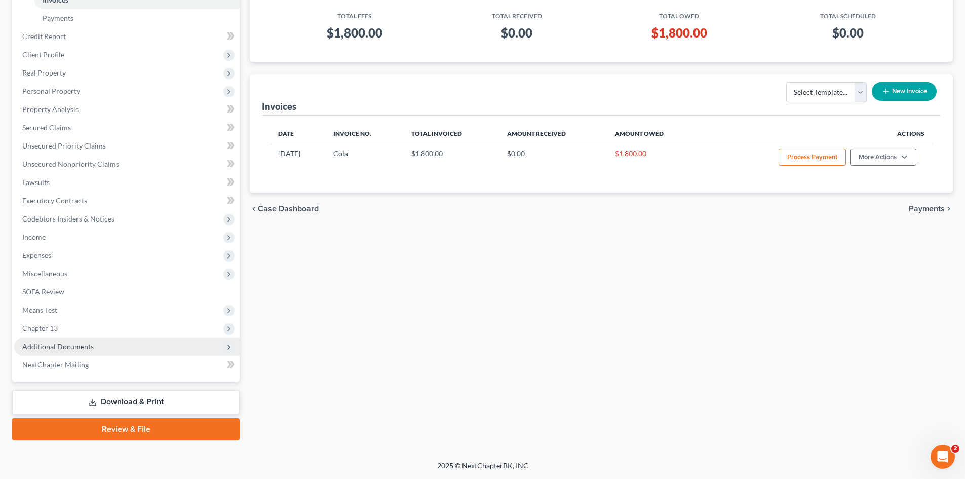
click at [75, 344] on span "Additional Documents" at bounding box center [57, 346] width 71 height 9
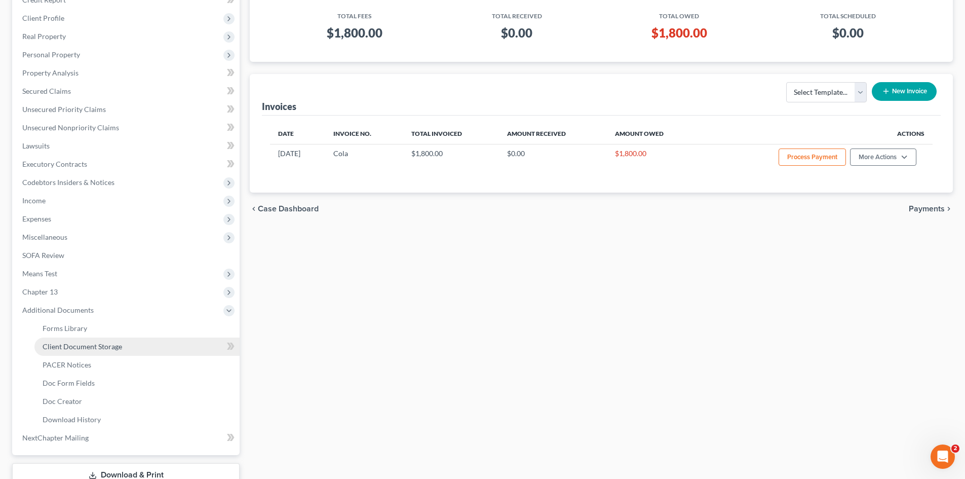
click at [91, 349] on span "Client Document Storage" at bounding box center [83, 346] width 80 height 9
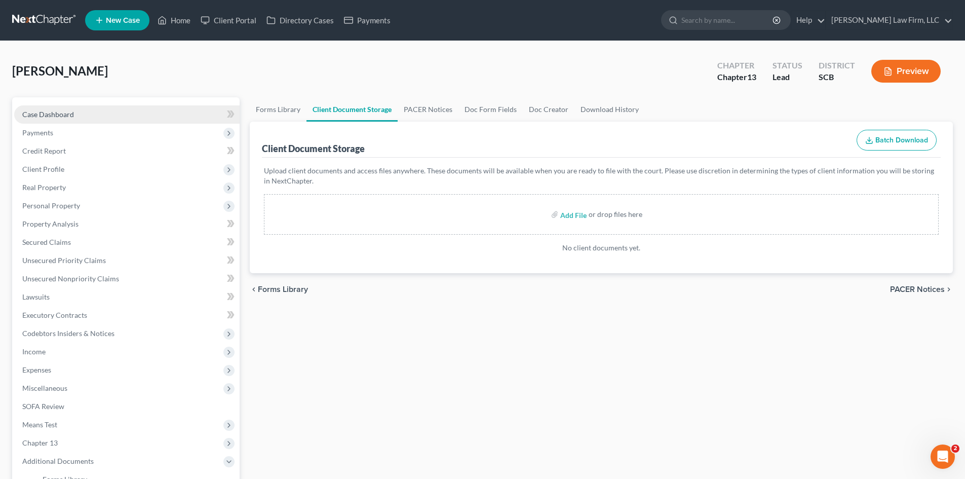
click at [63, 111] on span "Case Dashboard" at bounding box center [48, 114] width 52 height 9
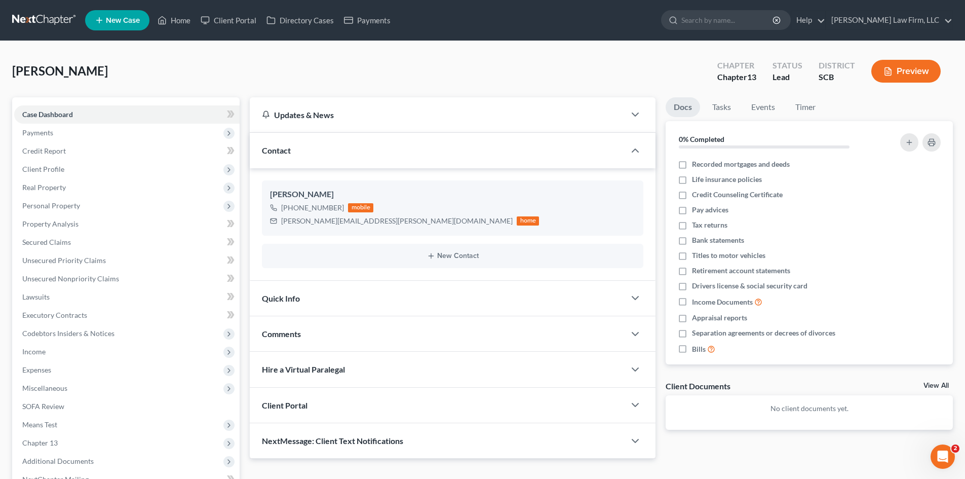
click at [295, 136] on div "Contact" at bounding box center [437, 150] width 375 height 35
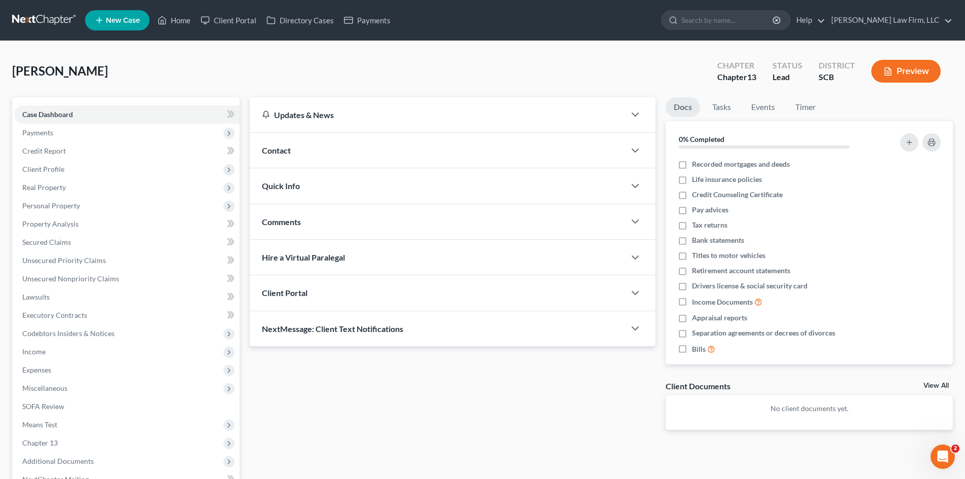
click at [295, 137] on div "Contact" at bounding box center [437, 150] width 375 height 35
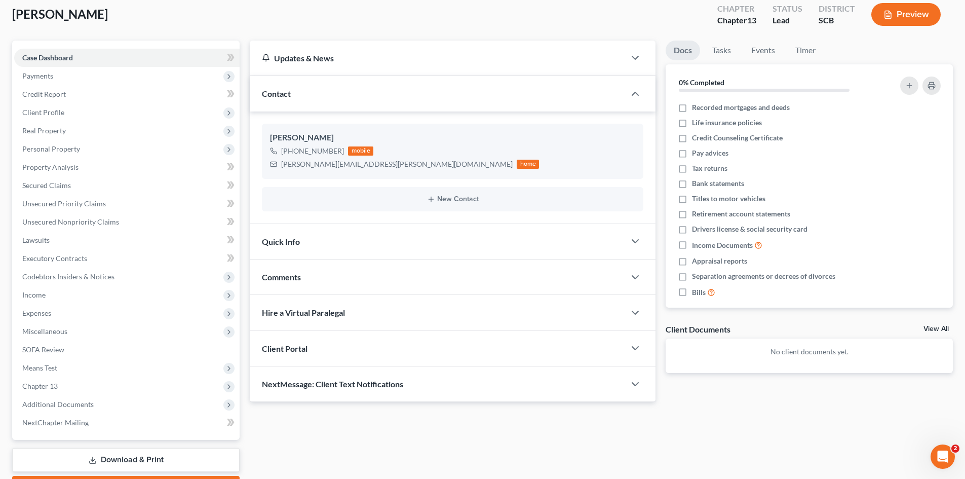
scroll to position [114, 0]
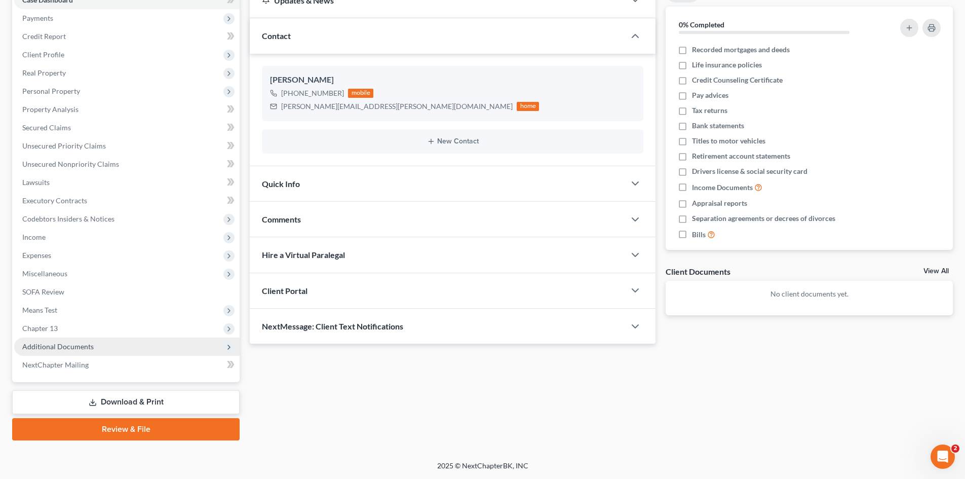
click at [89, 348] on span "Additional Documents" at bounding box center [57, 346] width 71 height 9
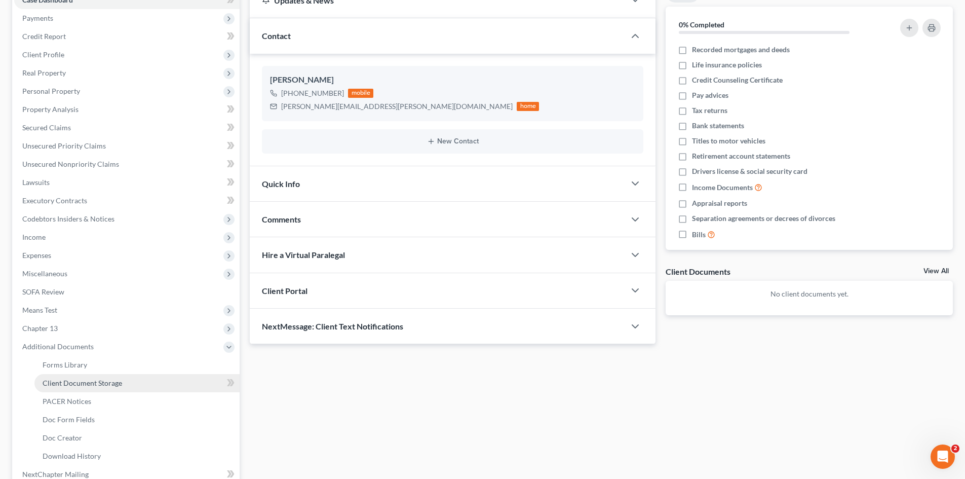
click at [119, 384] on span "Client Document Storage" at bounding box center [83, 382] width 80 height 9
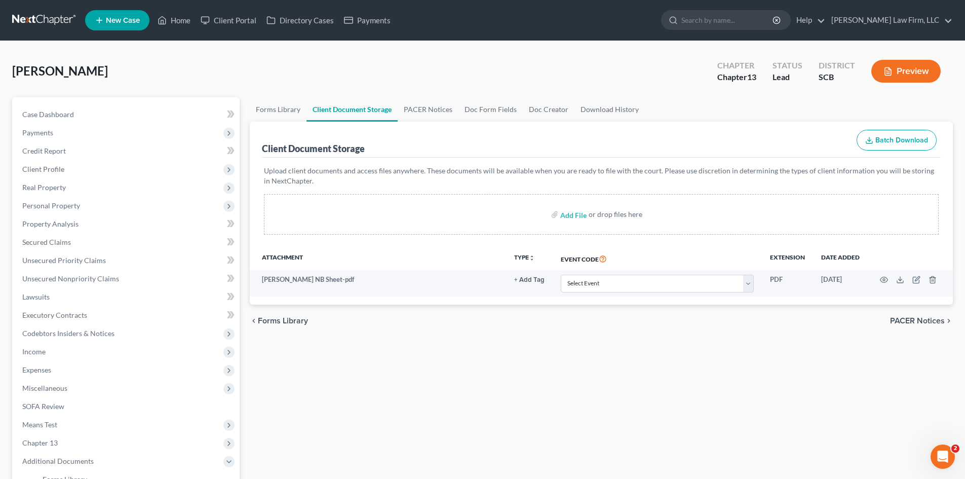
click at [41, 25] on link at bounding box center [44, 20] width 65 height 18
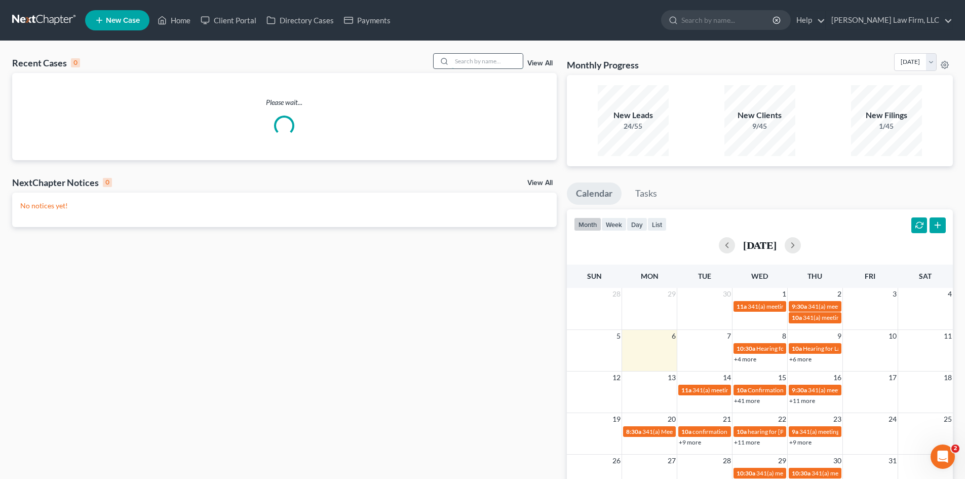
click at [454, 66] on input "search" at bounding box center [487, 61] width 71 height 15
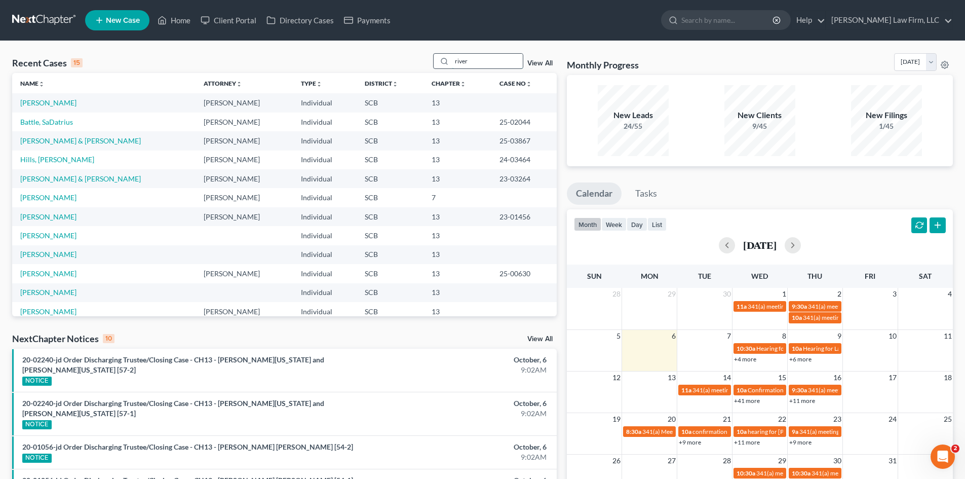
type input "river"
